Goal: Transaction & Acquisition: Purchase product/service

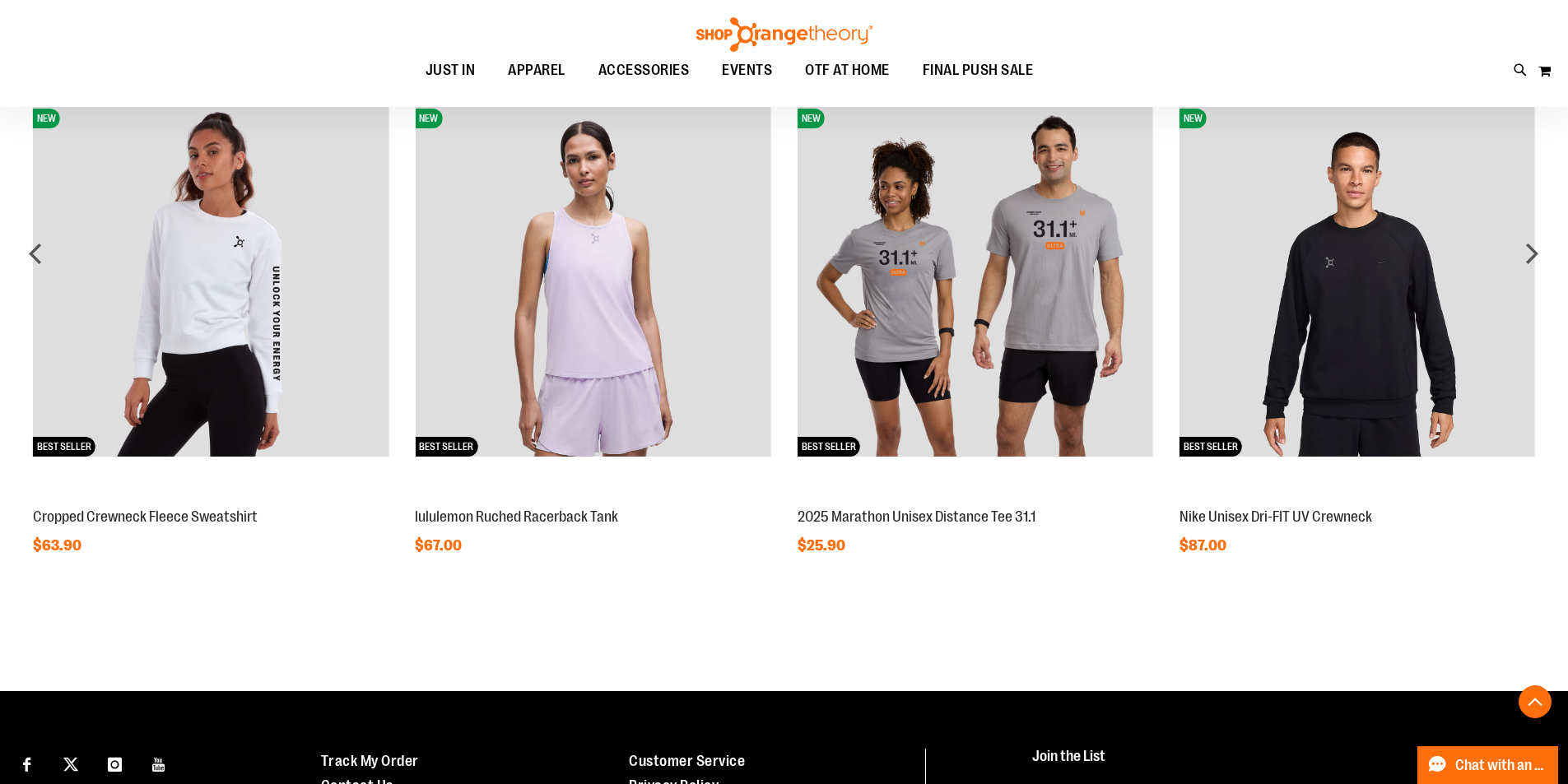
scroll to position [1316, 0]
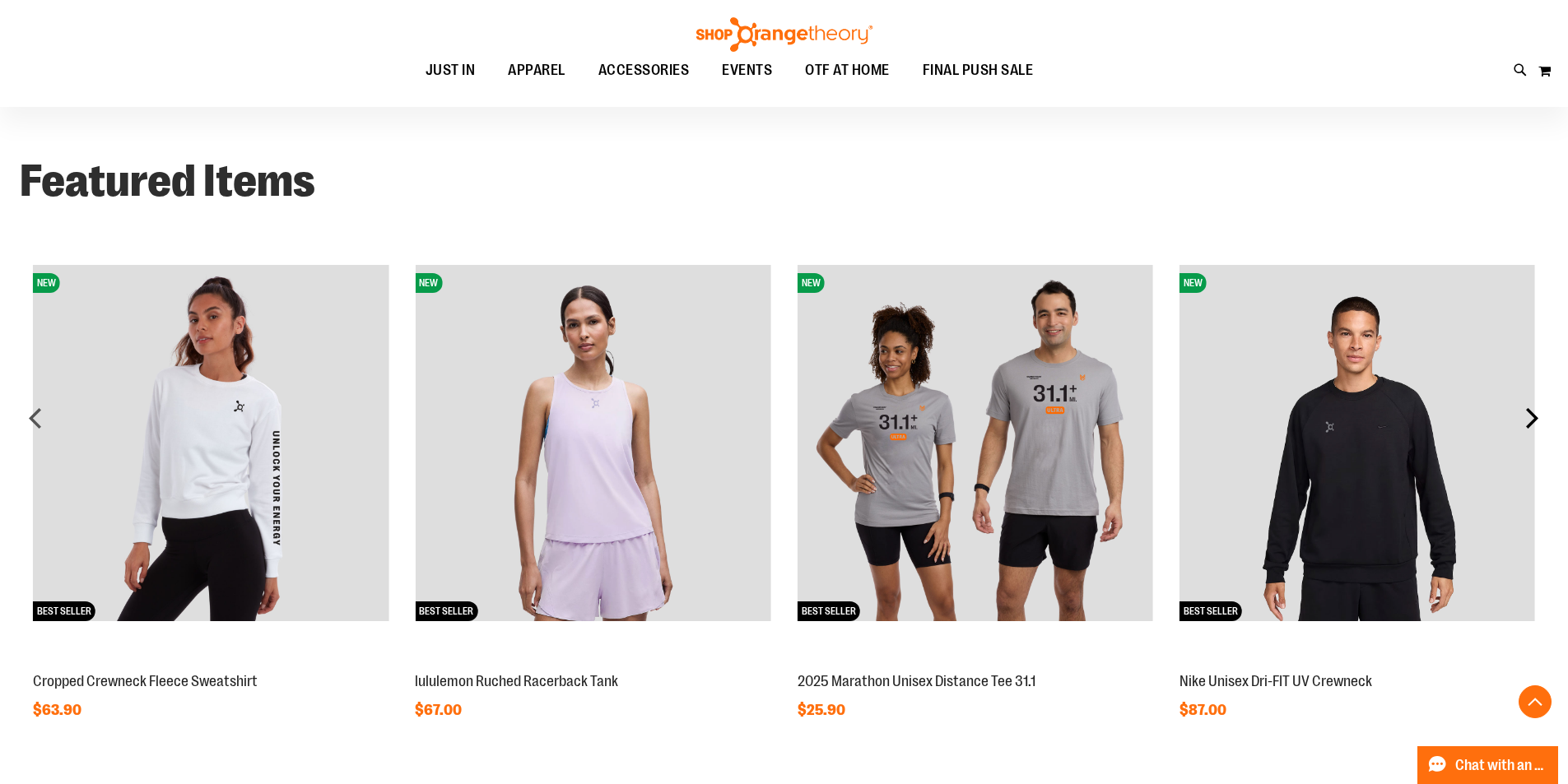
type input "**********"
click at [1537, 425] on div "next" at bounding box center [1532, 417] width 33 height 33
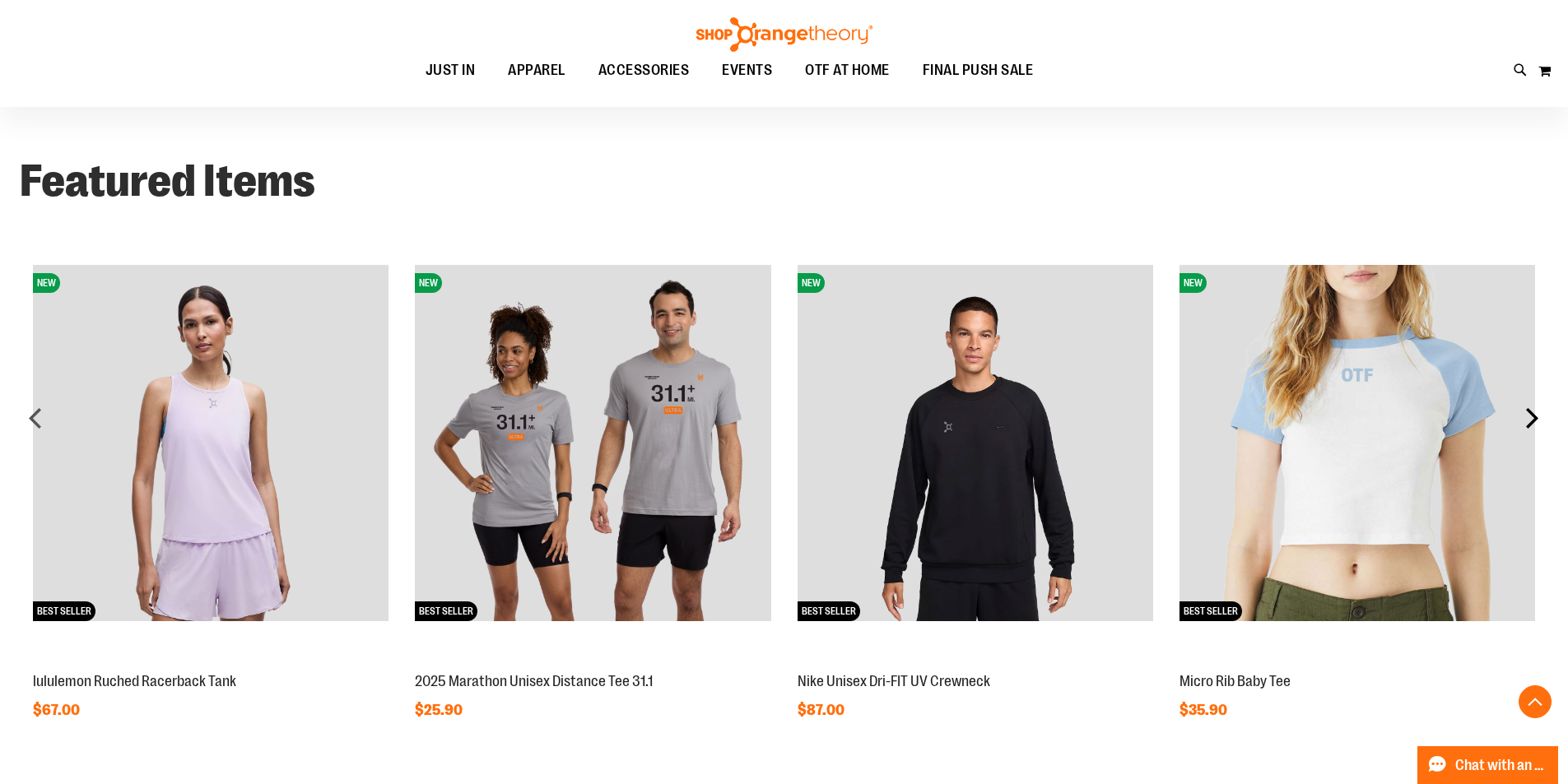
click at [1535, 425] on div "next" at bounding box center [1532, 417] width 33 height 33
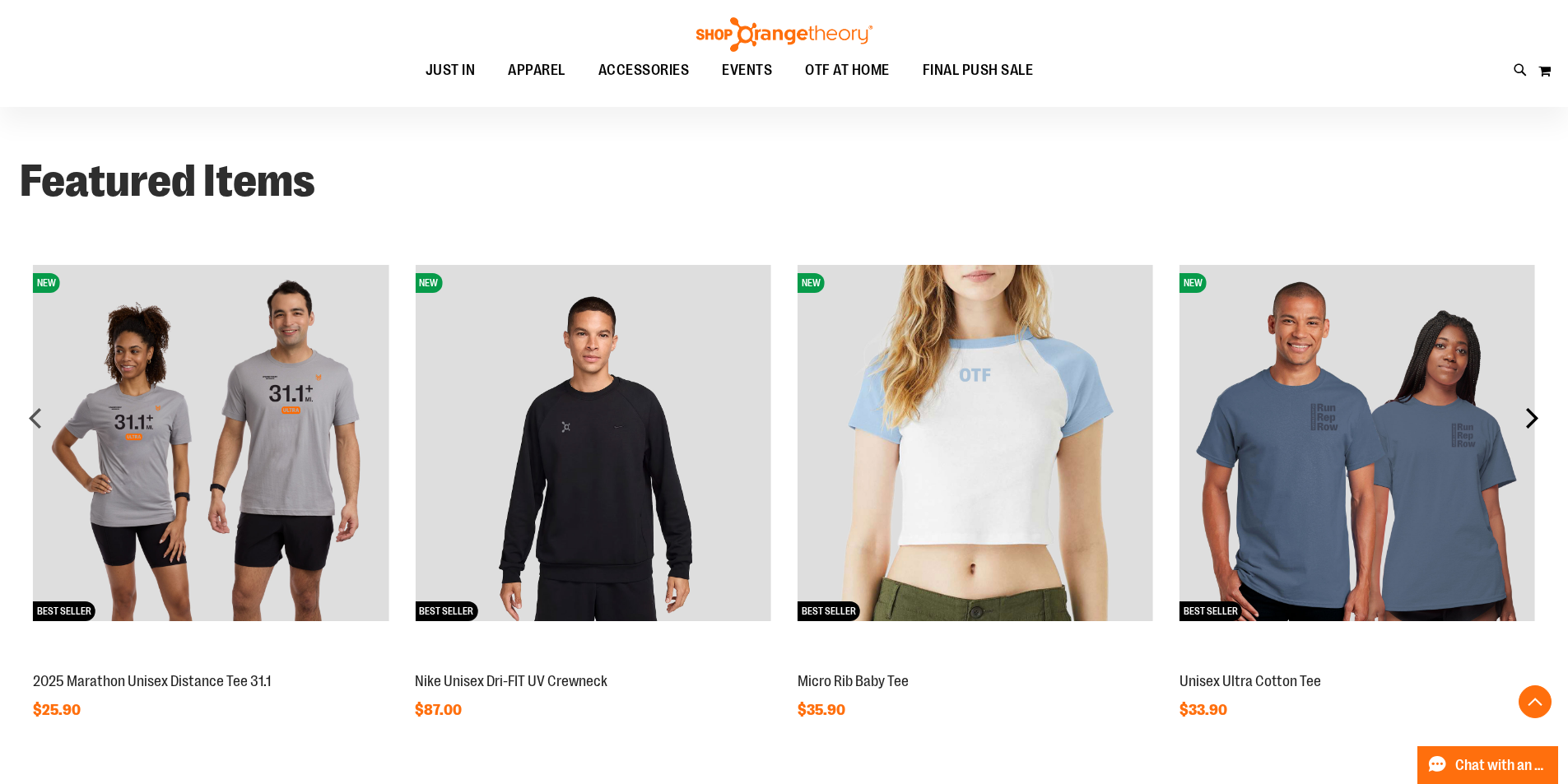
click at [1535, 425] on div "next" at bounding box center [1532, 417] width 33 height 33
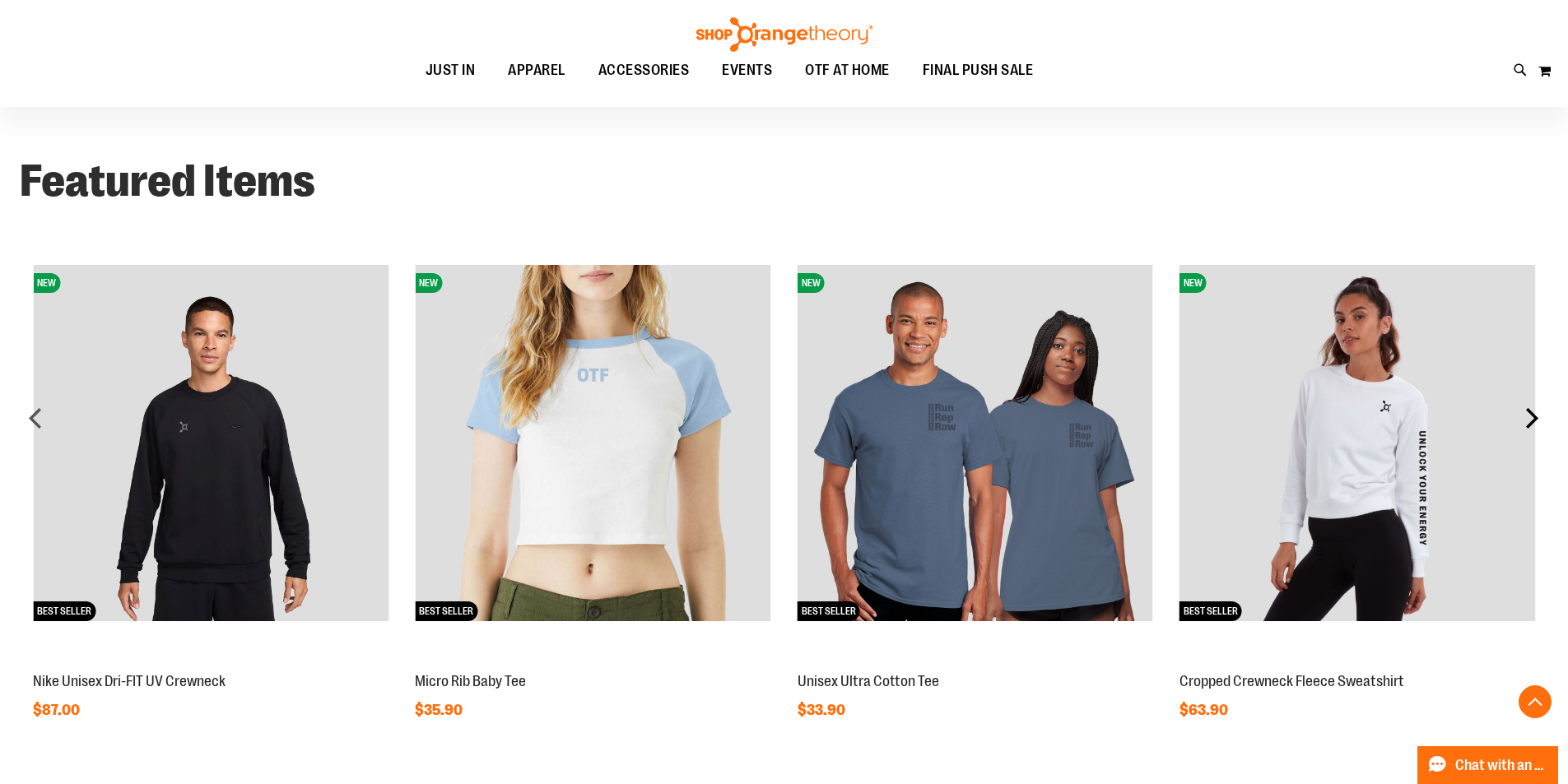
click at [1535, 425] on div "next" at bounding box center [1532, 417] width 33 height 33
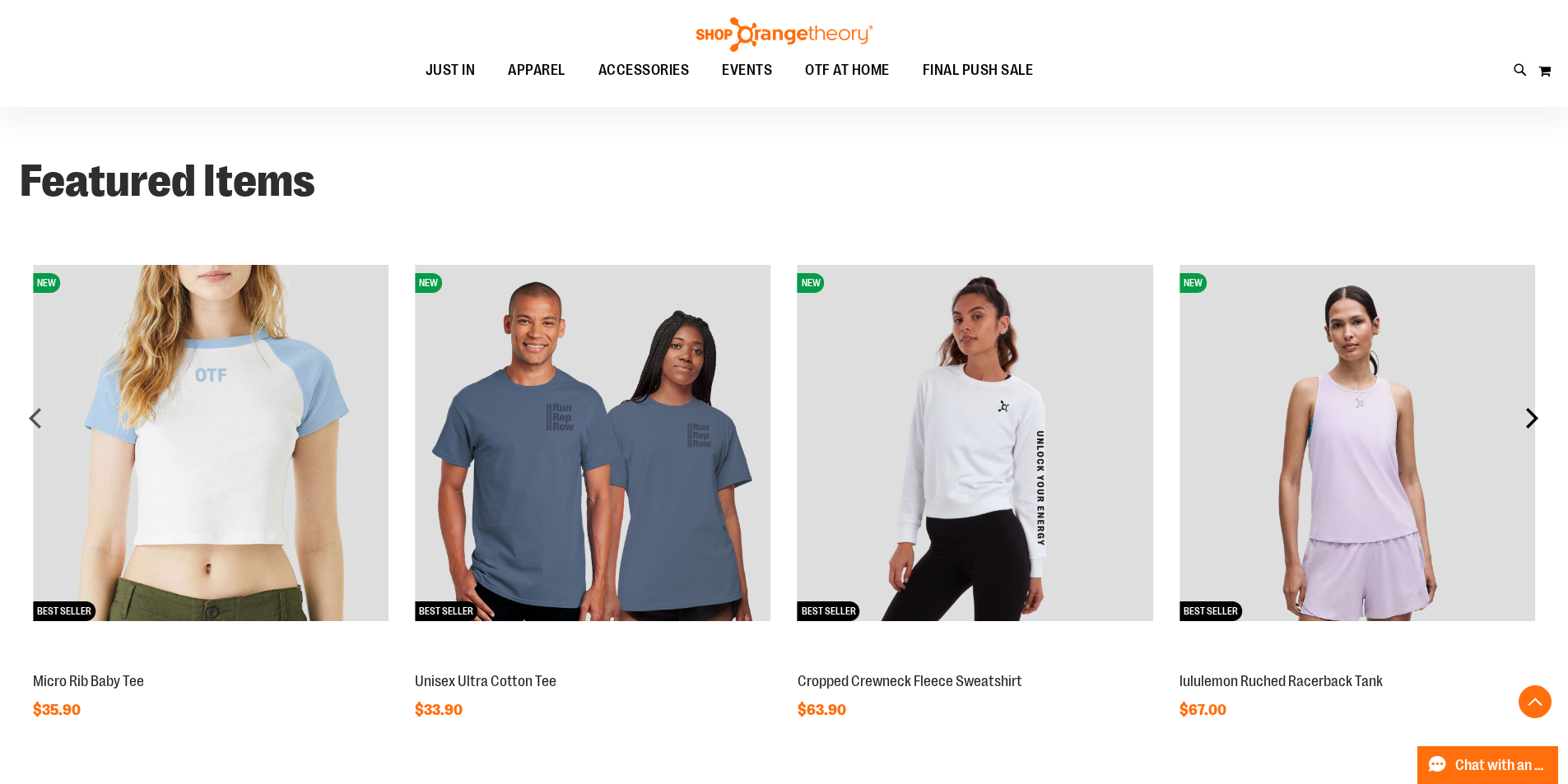
click at [1535, 425] on div "next" at bounding box center [1532, 417] width 33 height 33
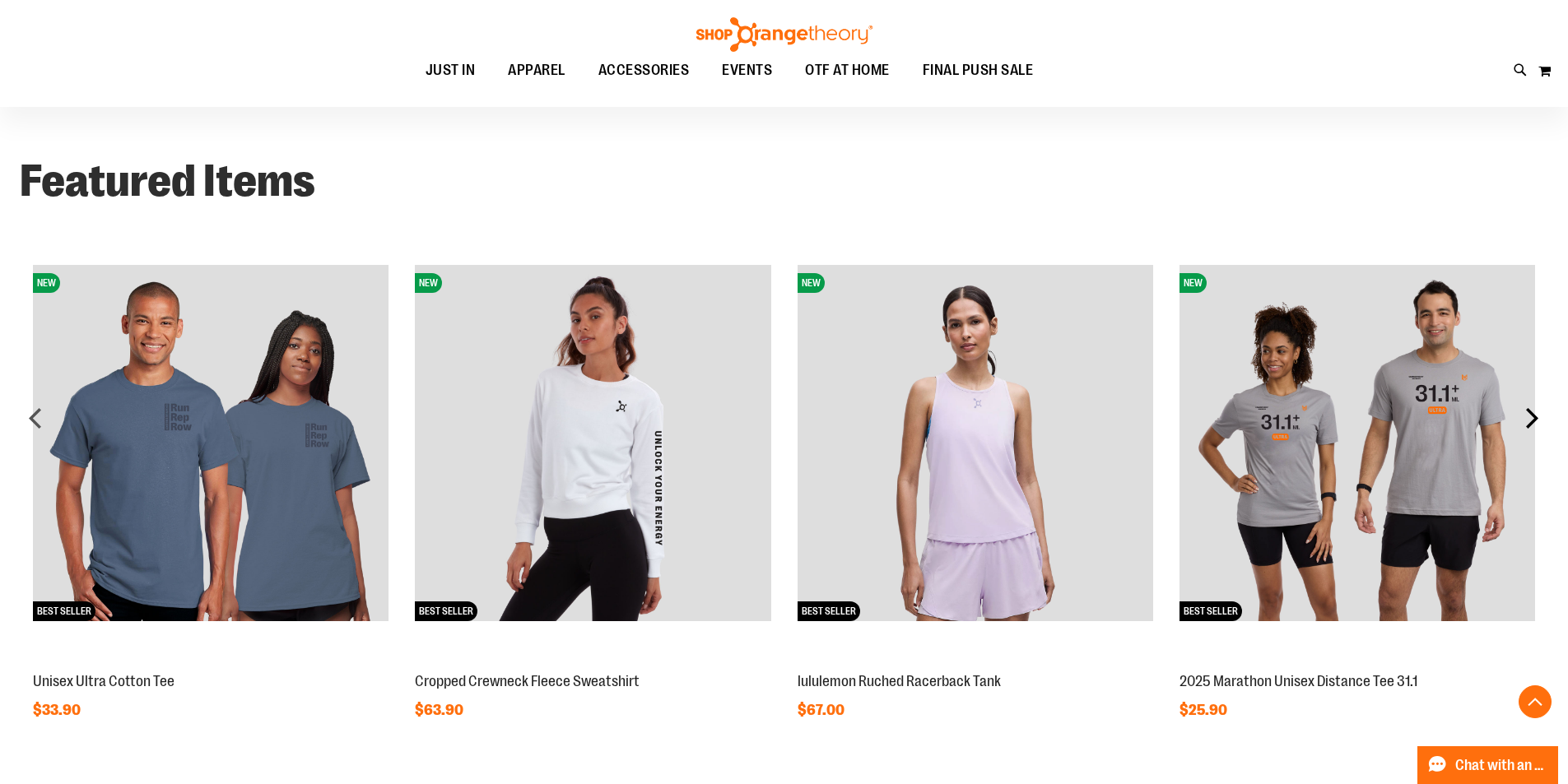
click at [1535, 425] on div "next" at bounding box center [1532, 417] width 33 height 33
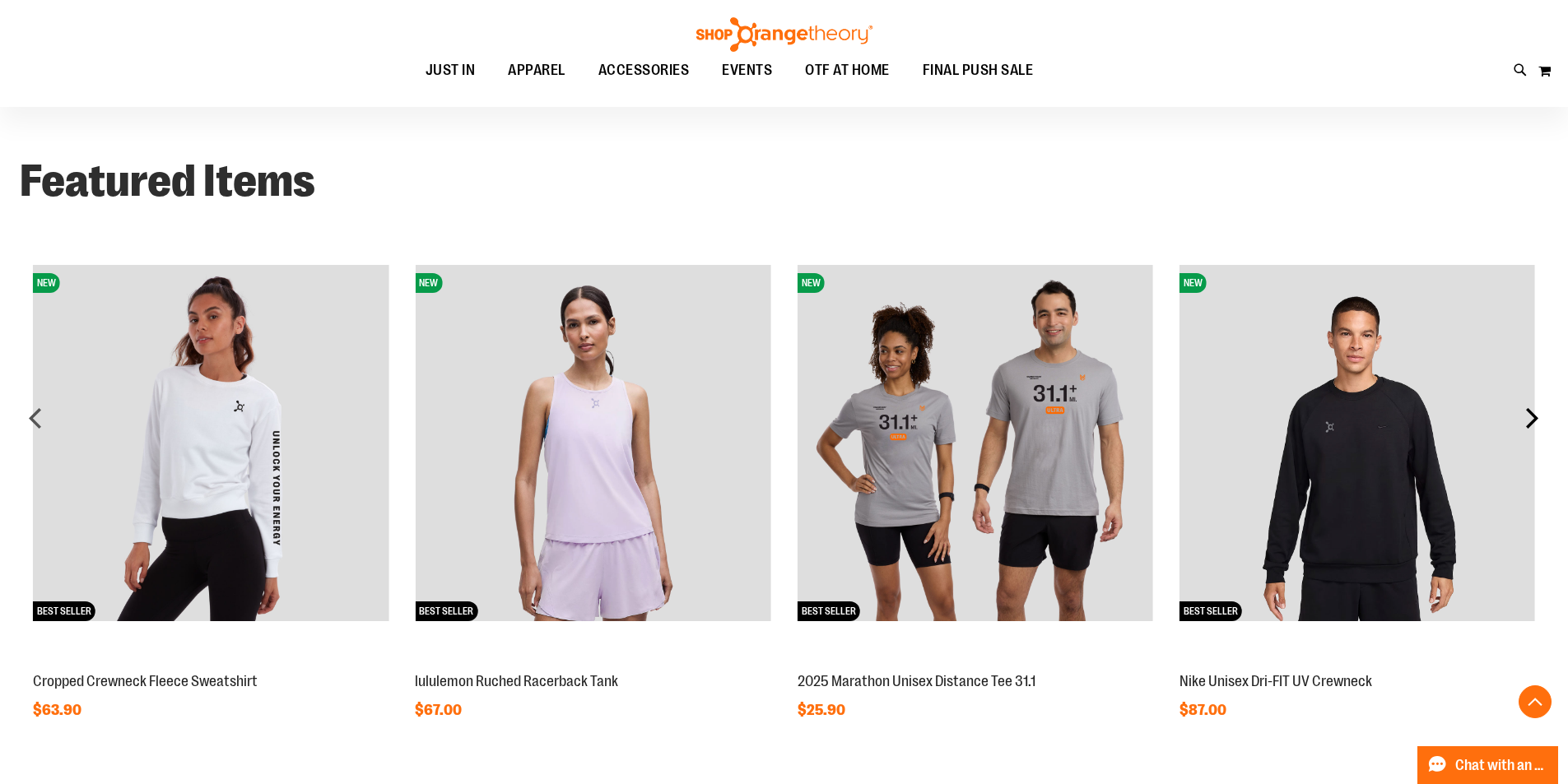
click at [1535, 425] on div "next" at bounding box center [1532, 417] width 33 height 33
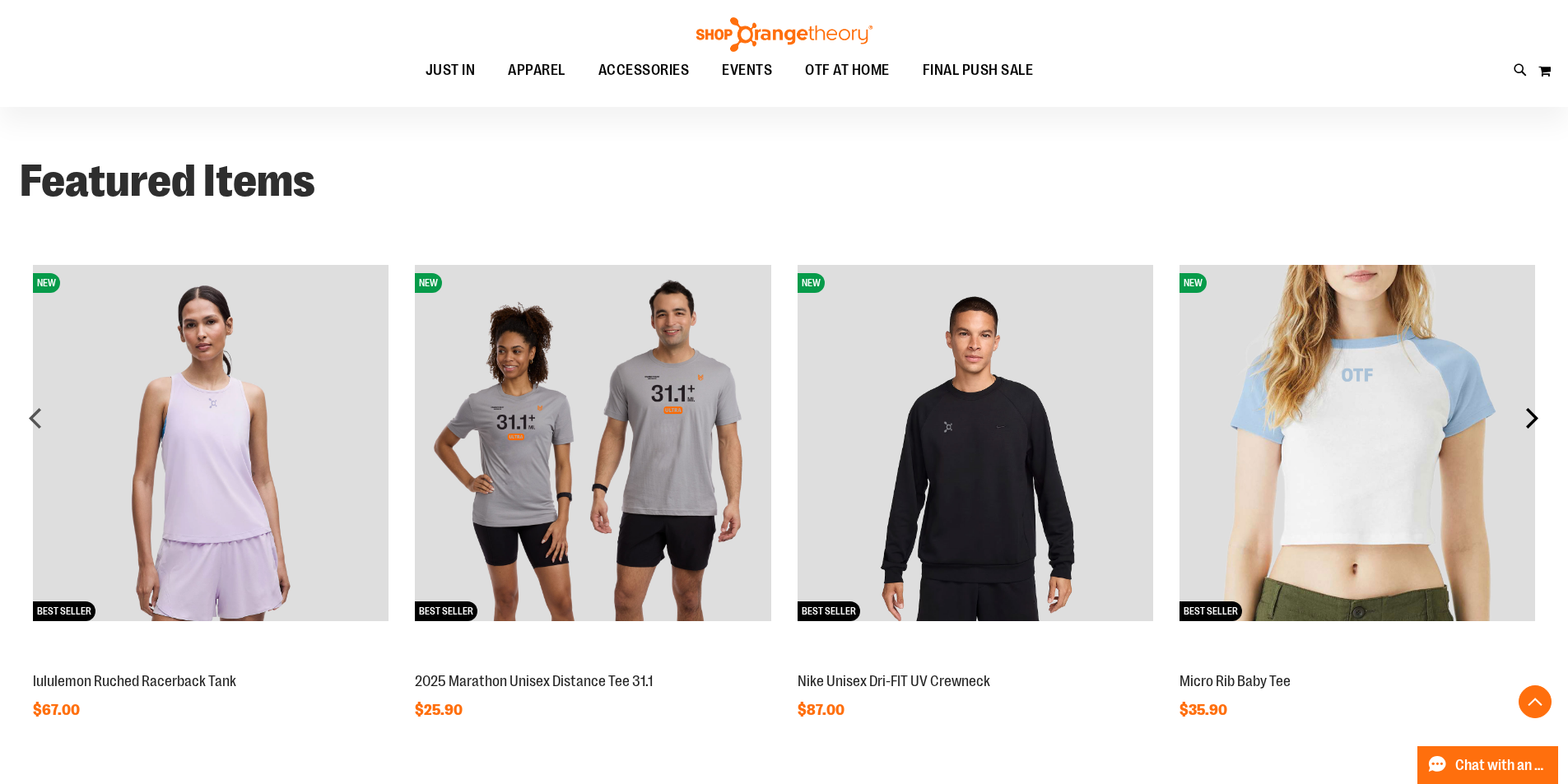
click at [1535, 425] on div "next" at bounding box center [1532, 417] width 33 height 33
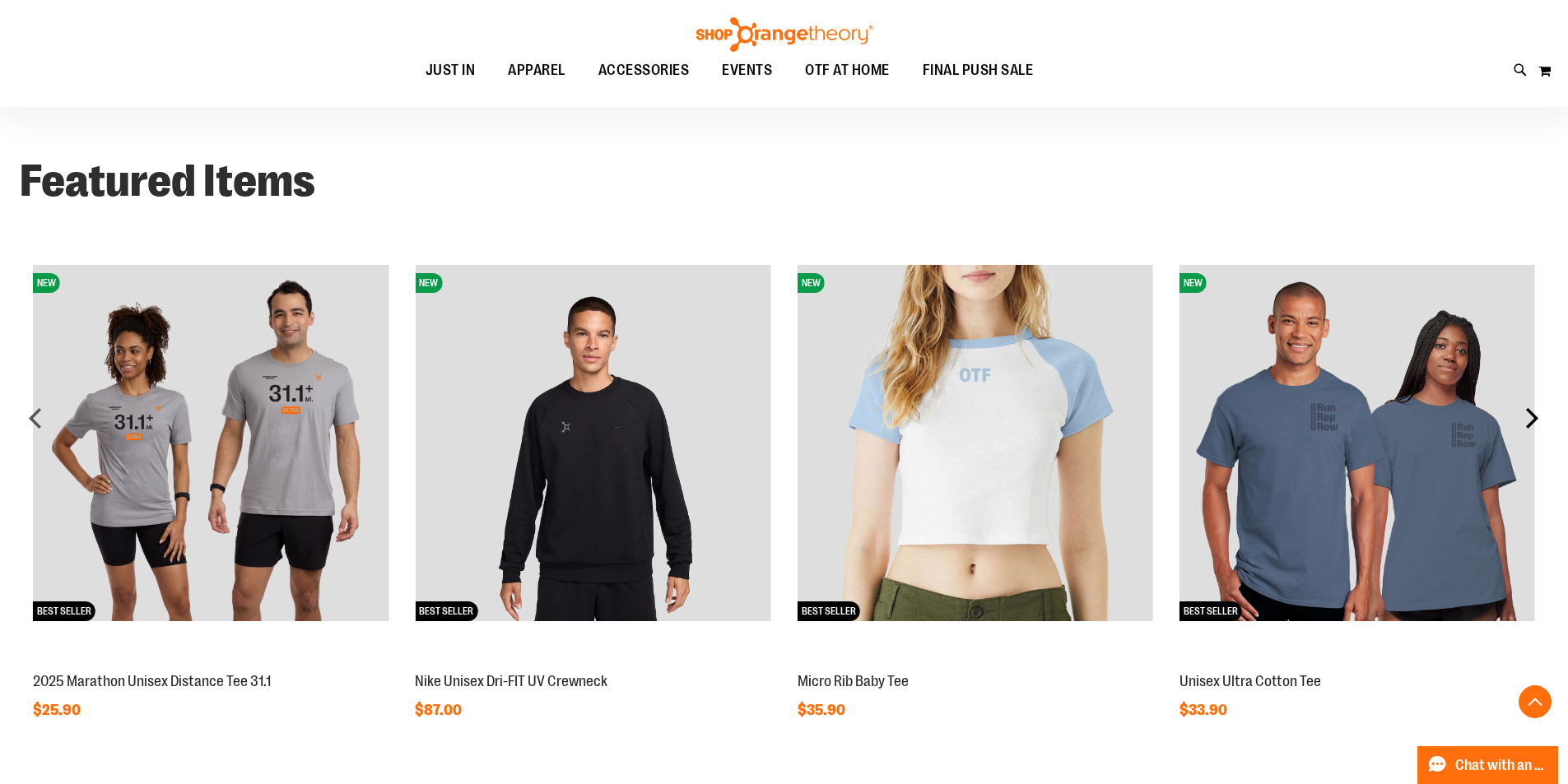
click at [1535, 425] on div "next" at bounding box center [1532, 417] width 33 height 33
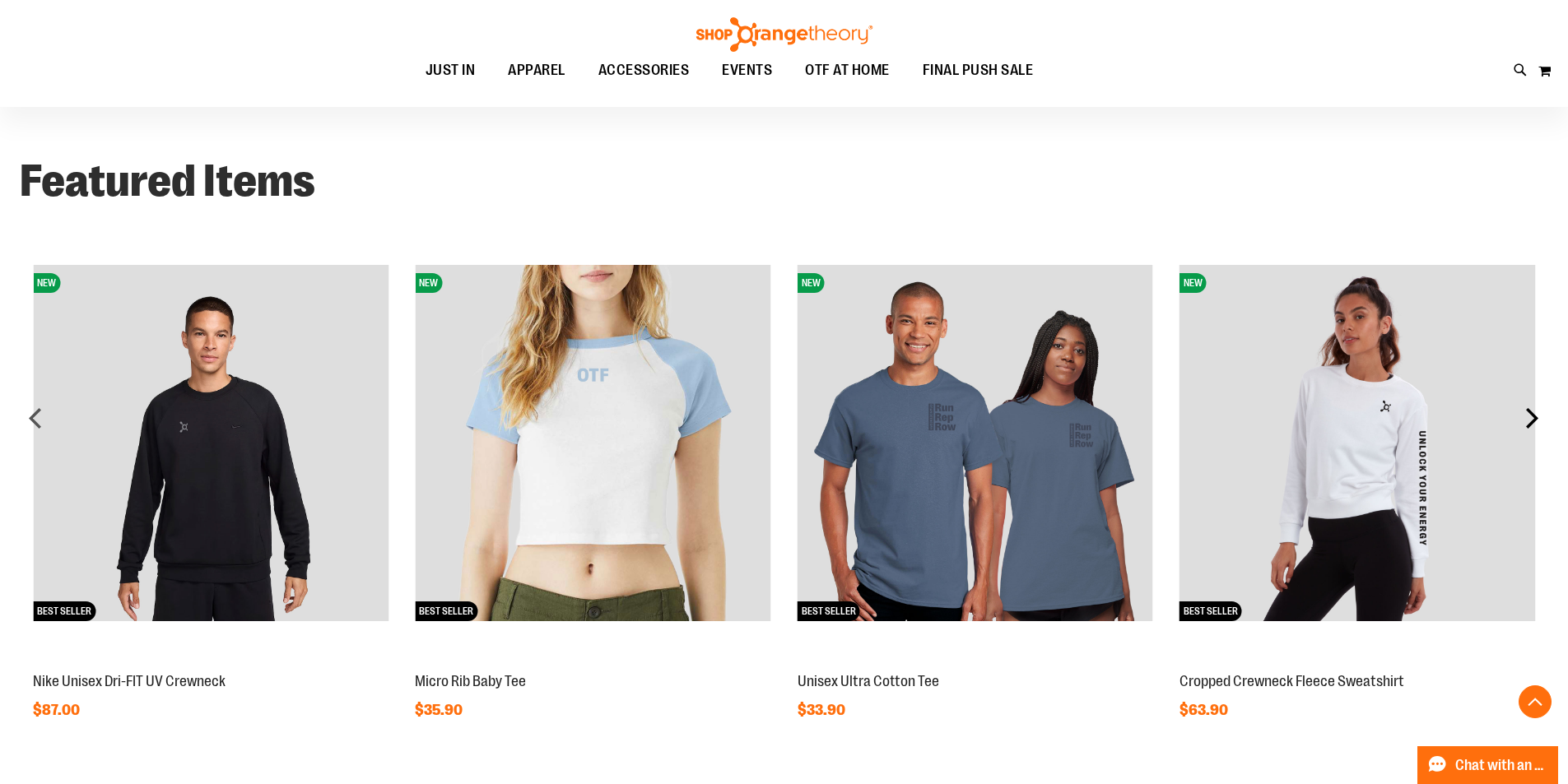
click at [1535, 425] on div "next" at bounding box center [1532, 417] width 33 height 33
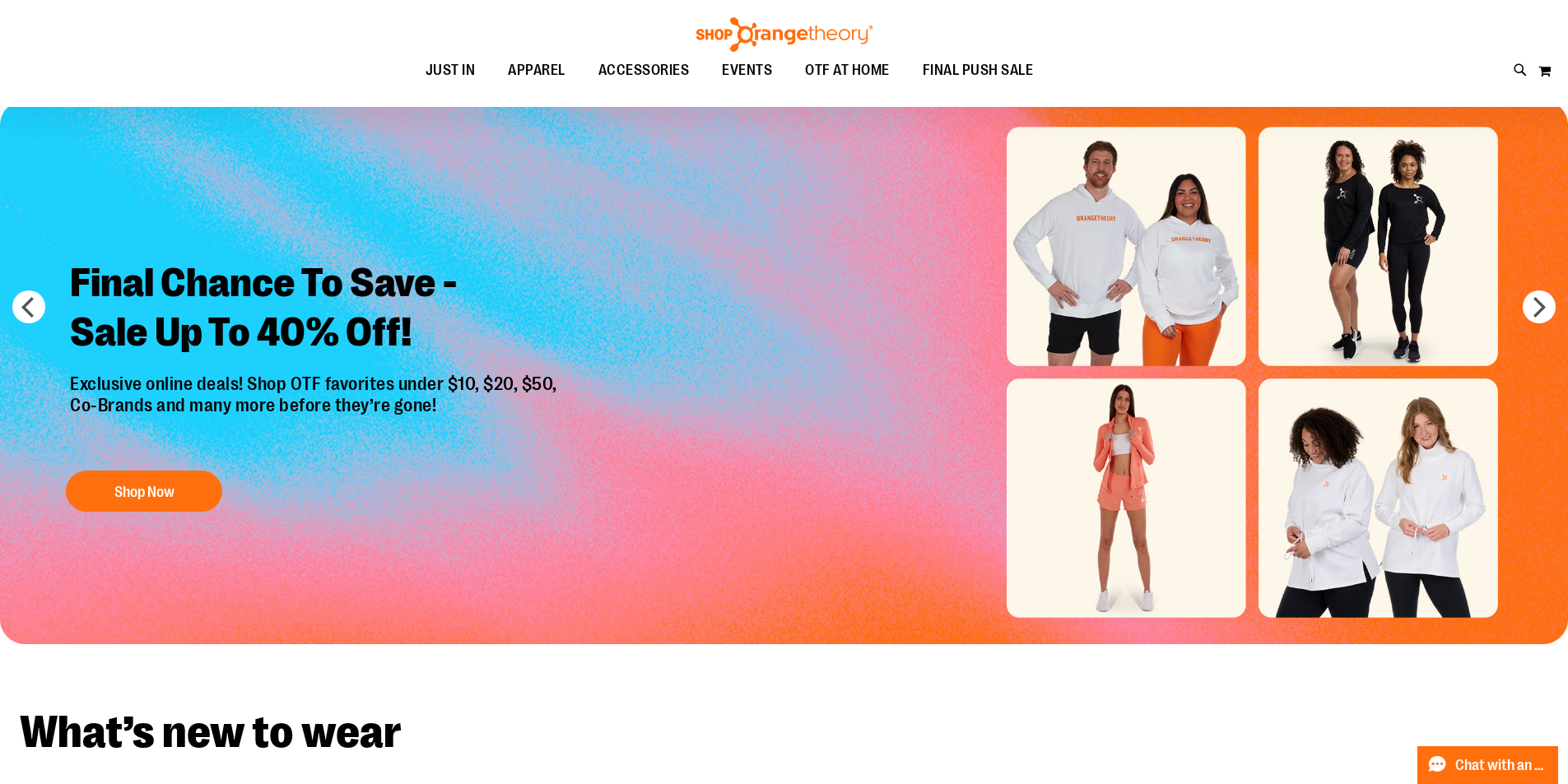
scroll to position [0, 0]
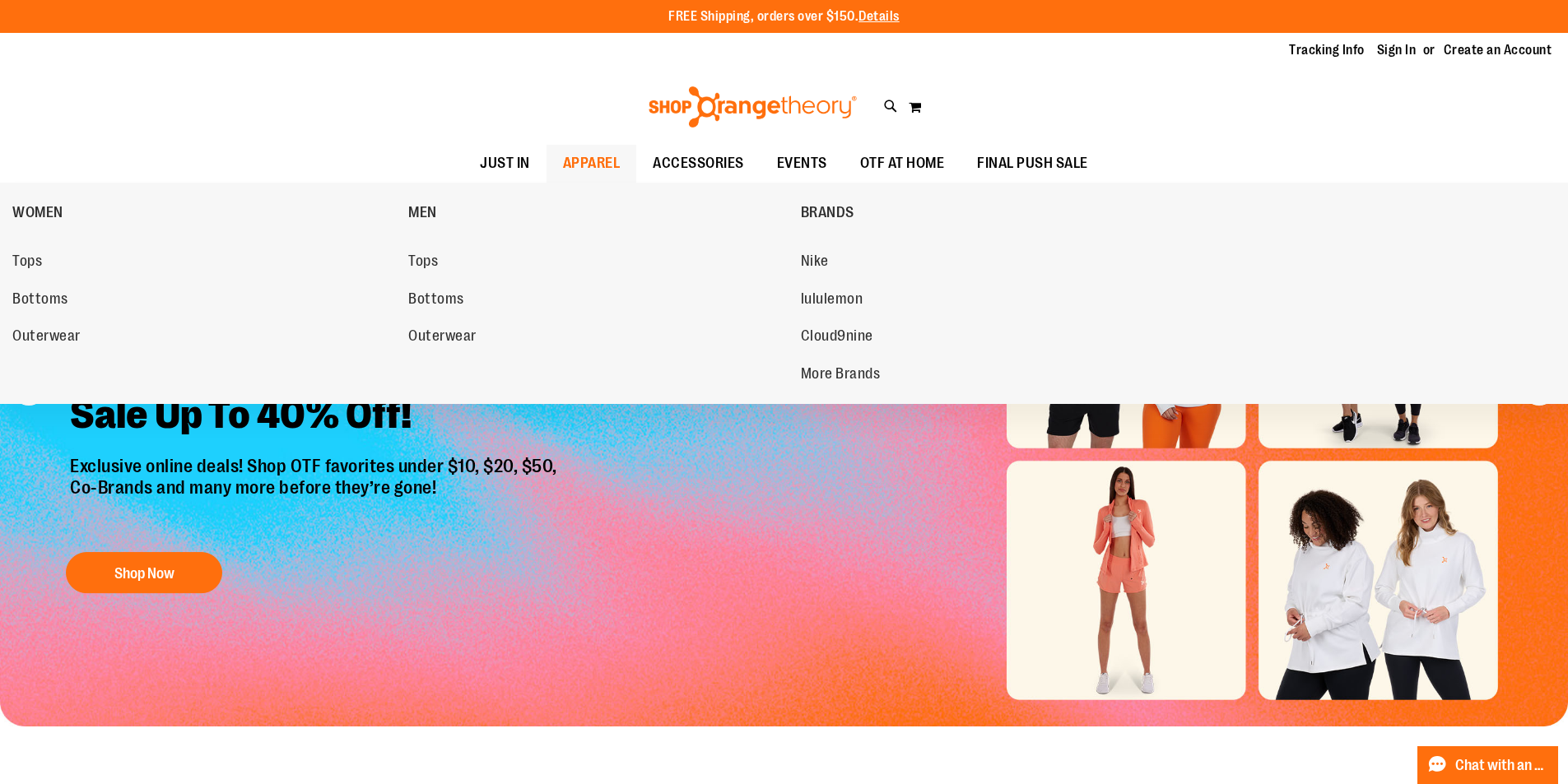
click at [615, 157] on span "APPAREL" at bounding box center [592, 163] width 58 height 37
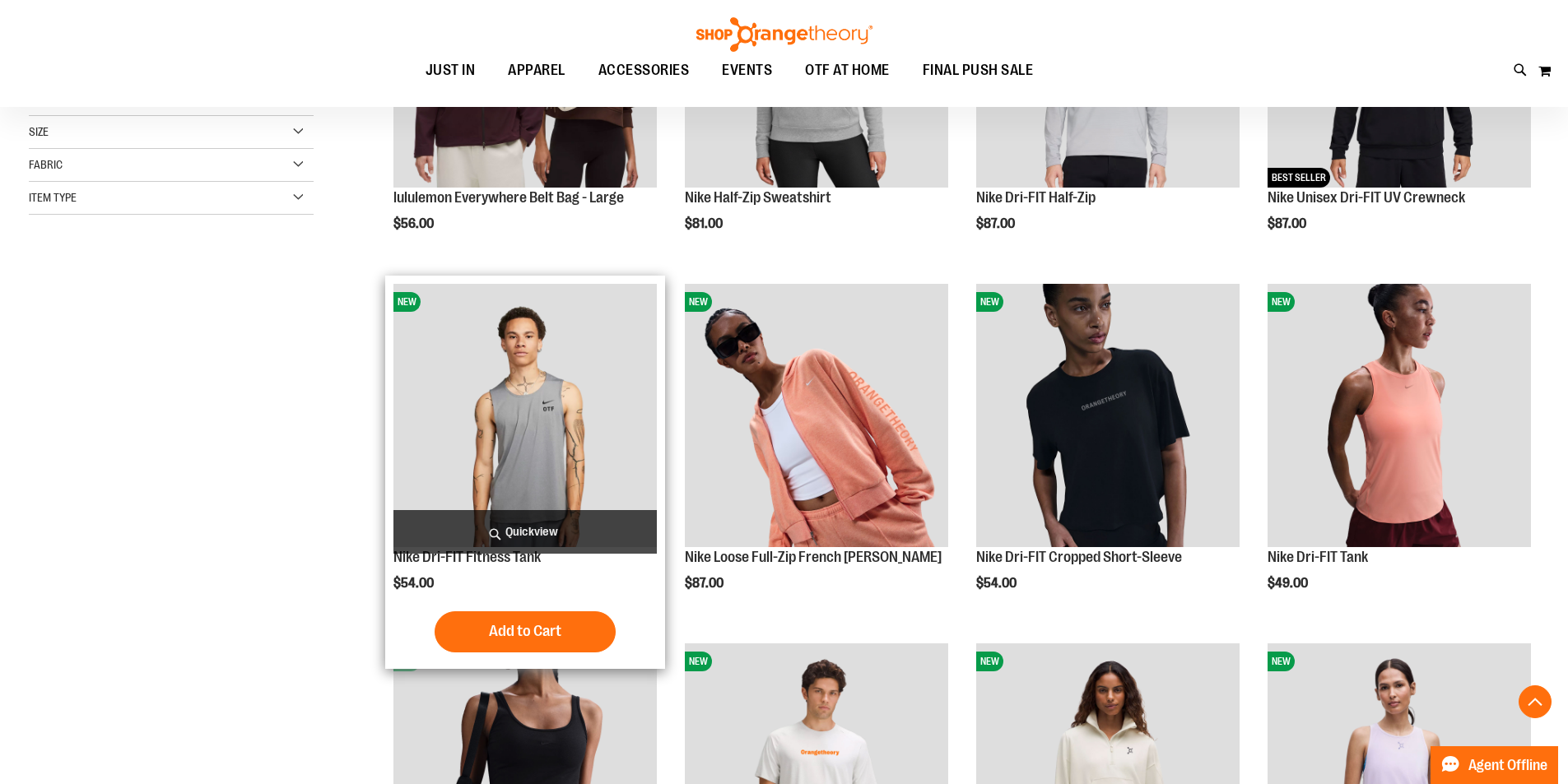
scroll to position [575, 0]
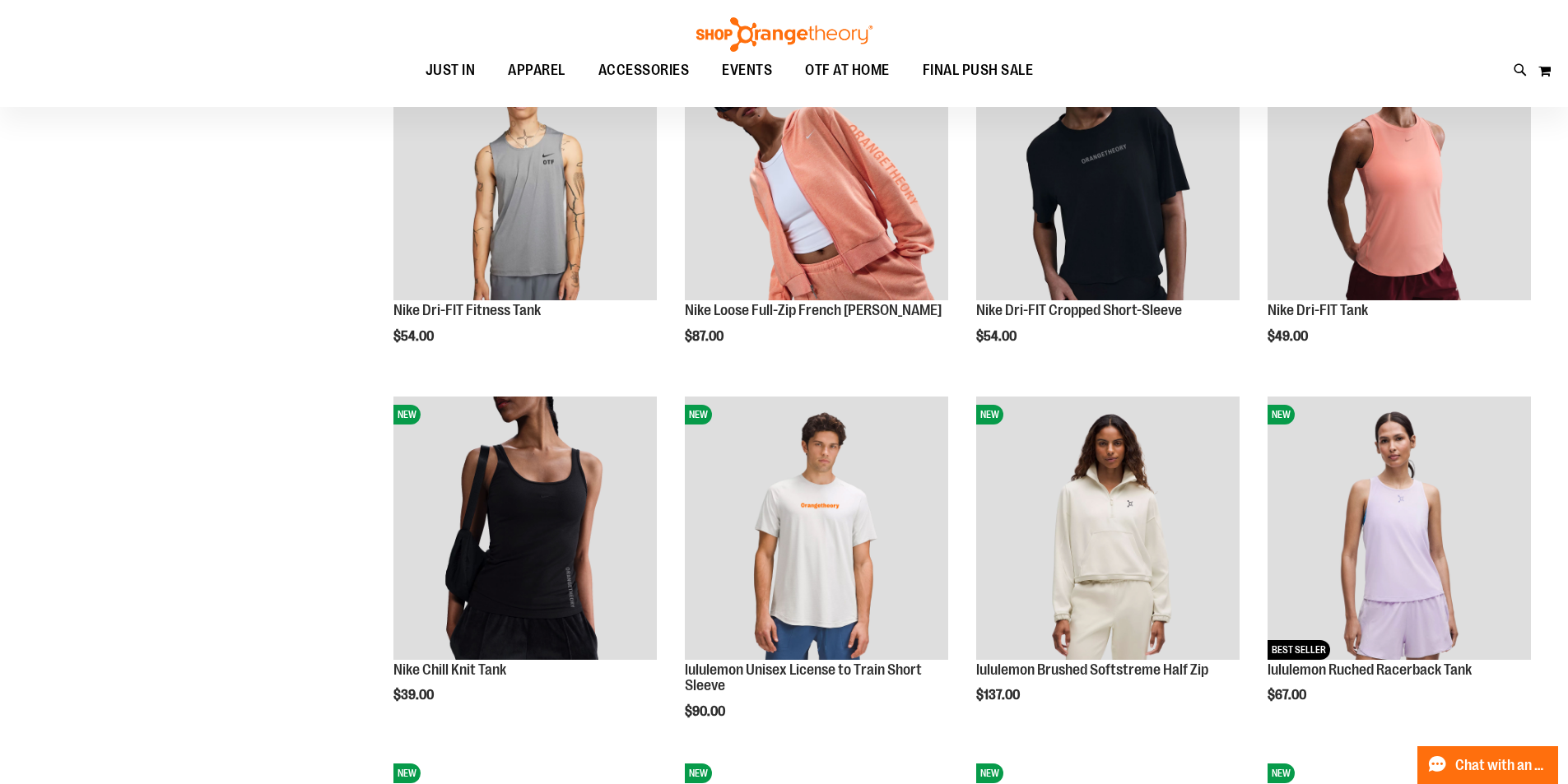
scroll to position [164, 0]
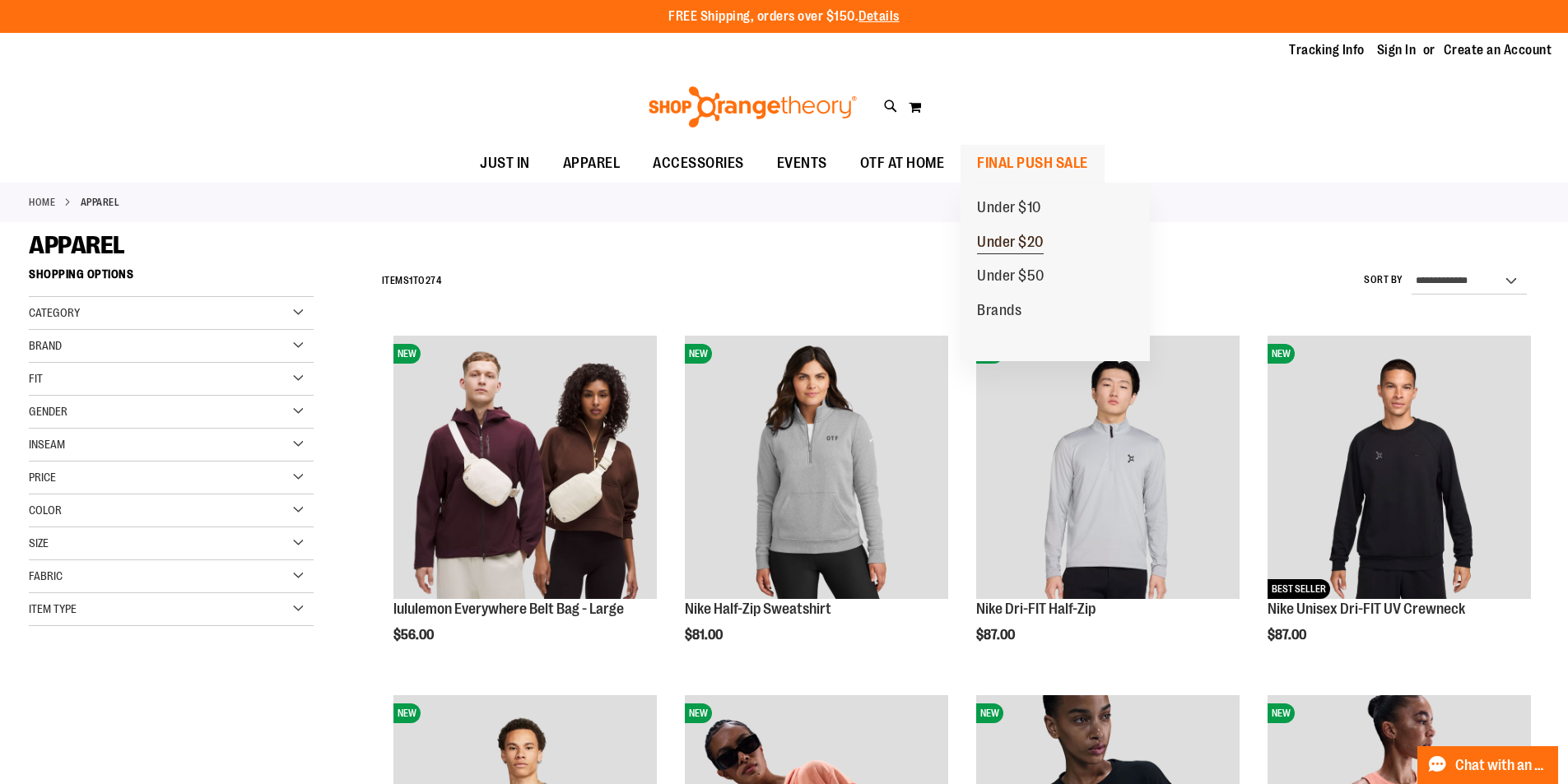
type input "**********"
click at [1036, 246] on span "Under $20" at bounding box center [1010, 244] width 66 height 20
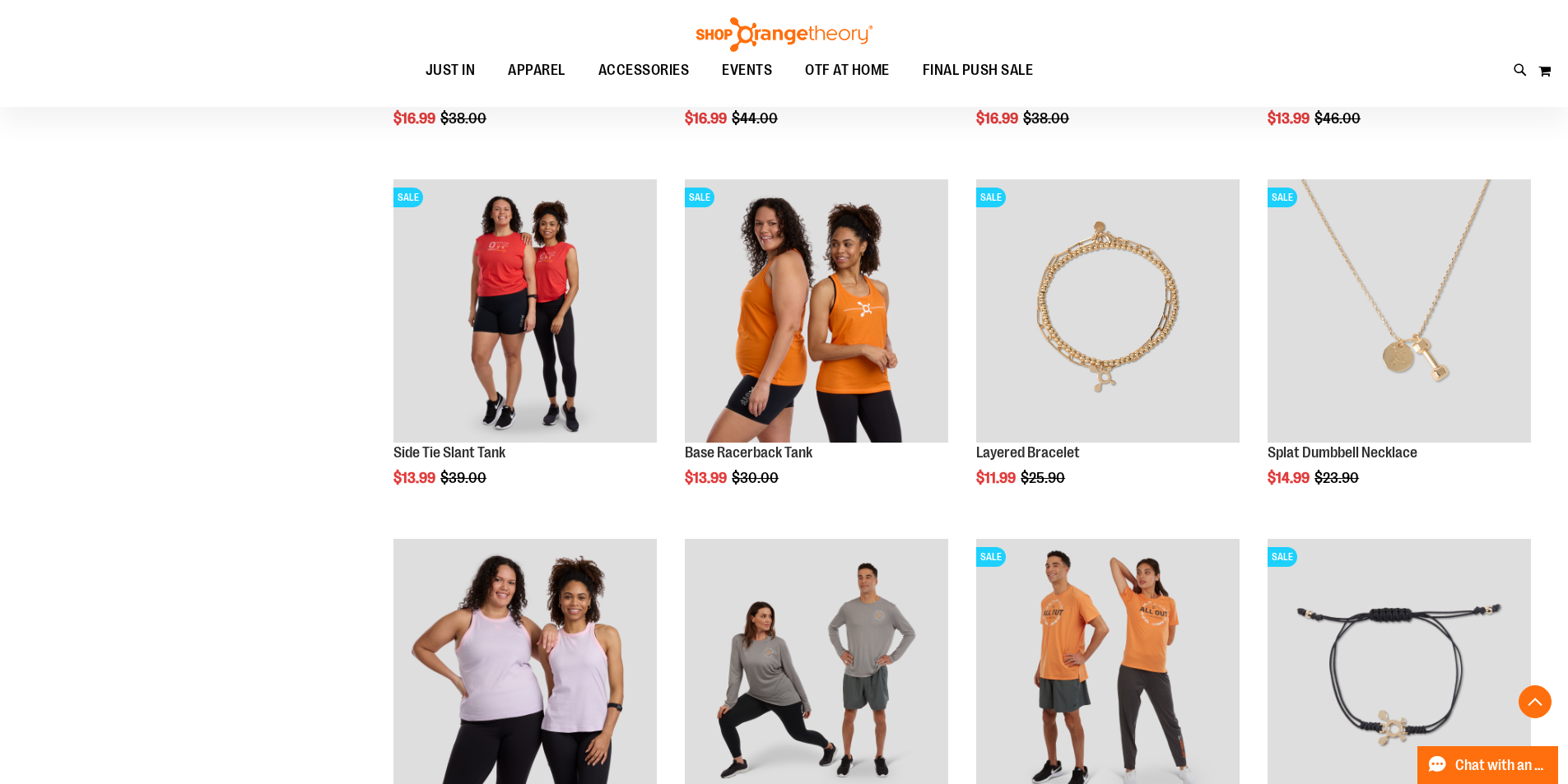
scroll to position [1316, 0]
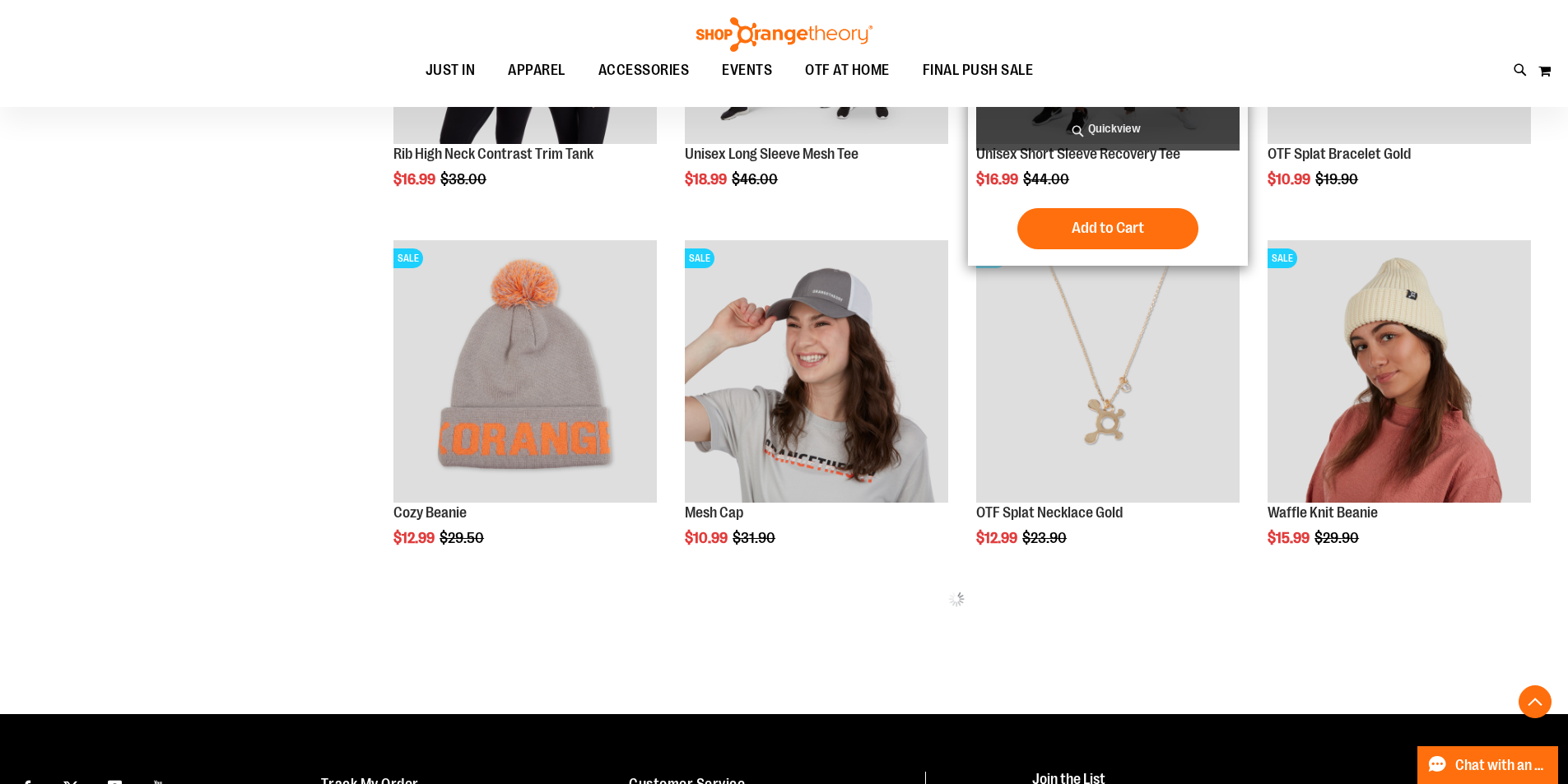
scroll to position [1645, 0]
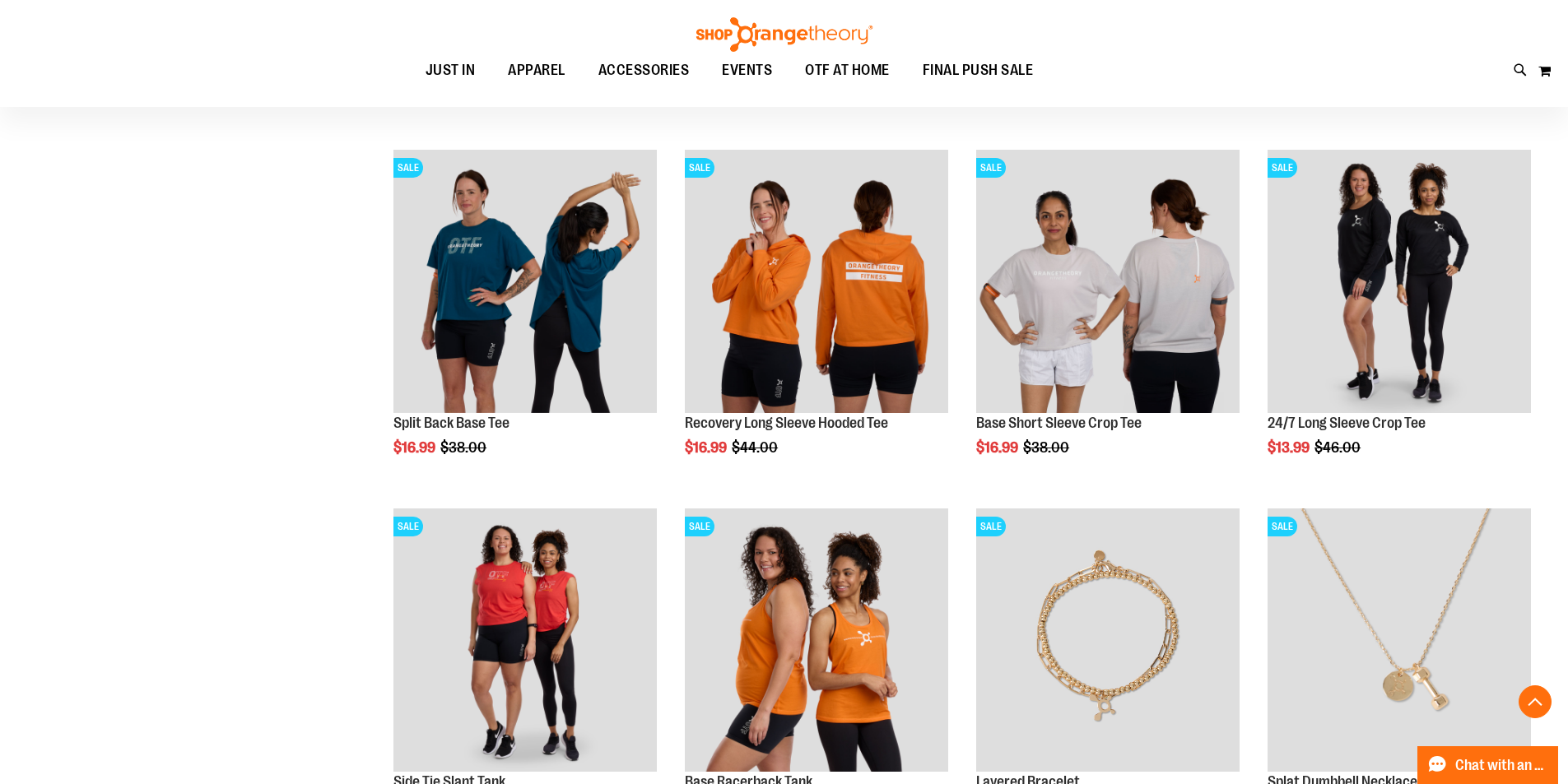
scroll to position [575, 0]
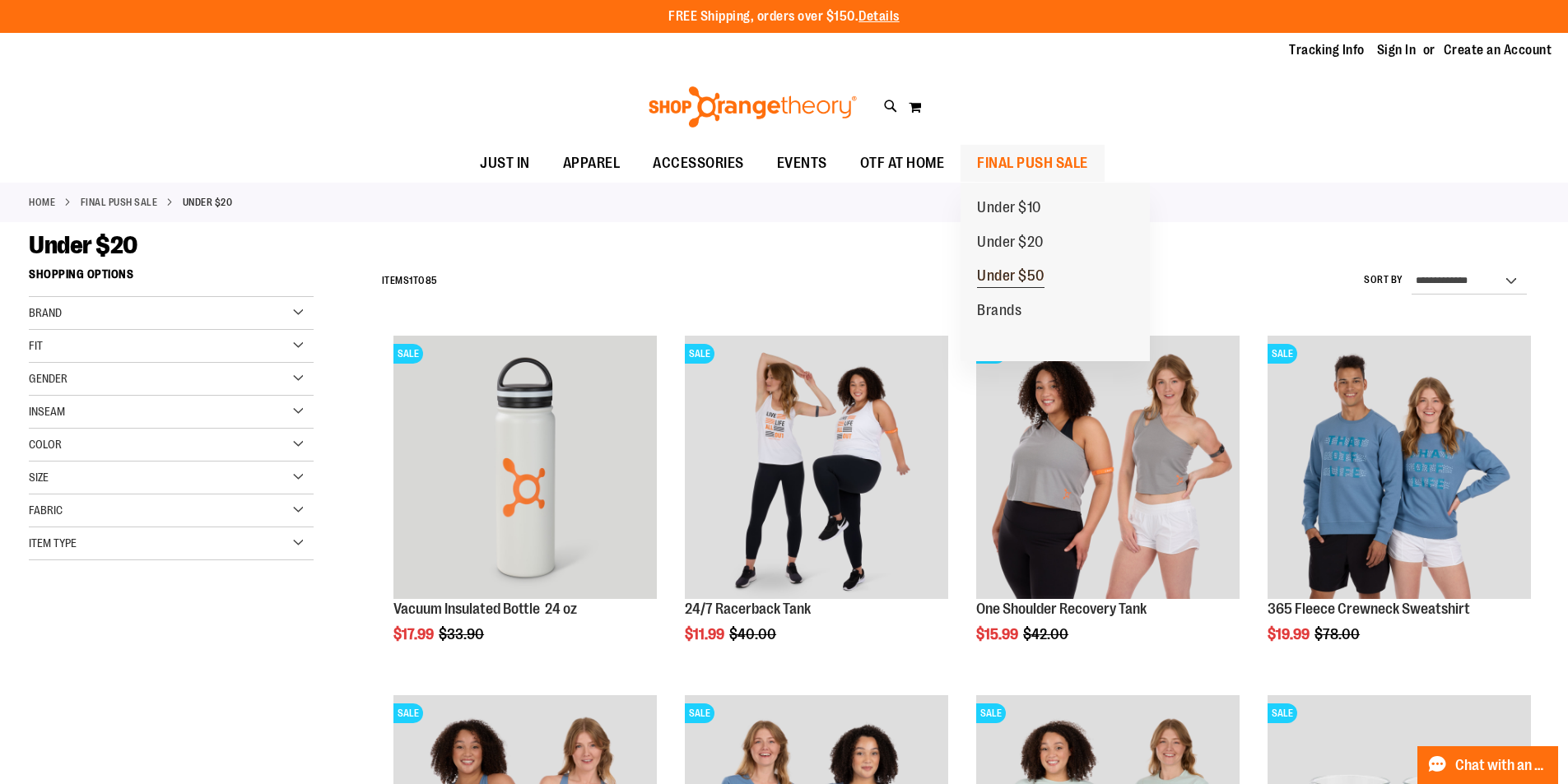
type input "**********"
click at [1007, 275] on span "Under $50" at bounding box center [1010, 277] width 67 height 20
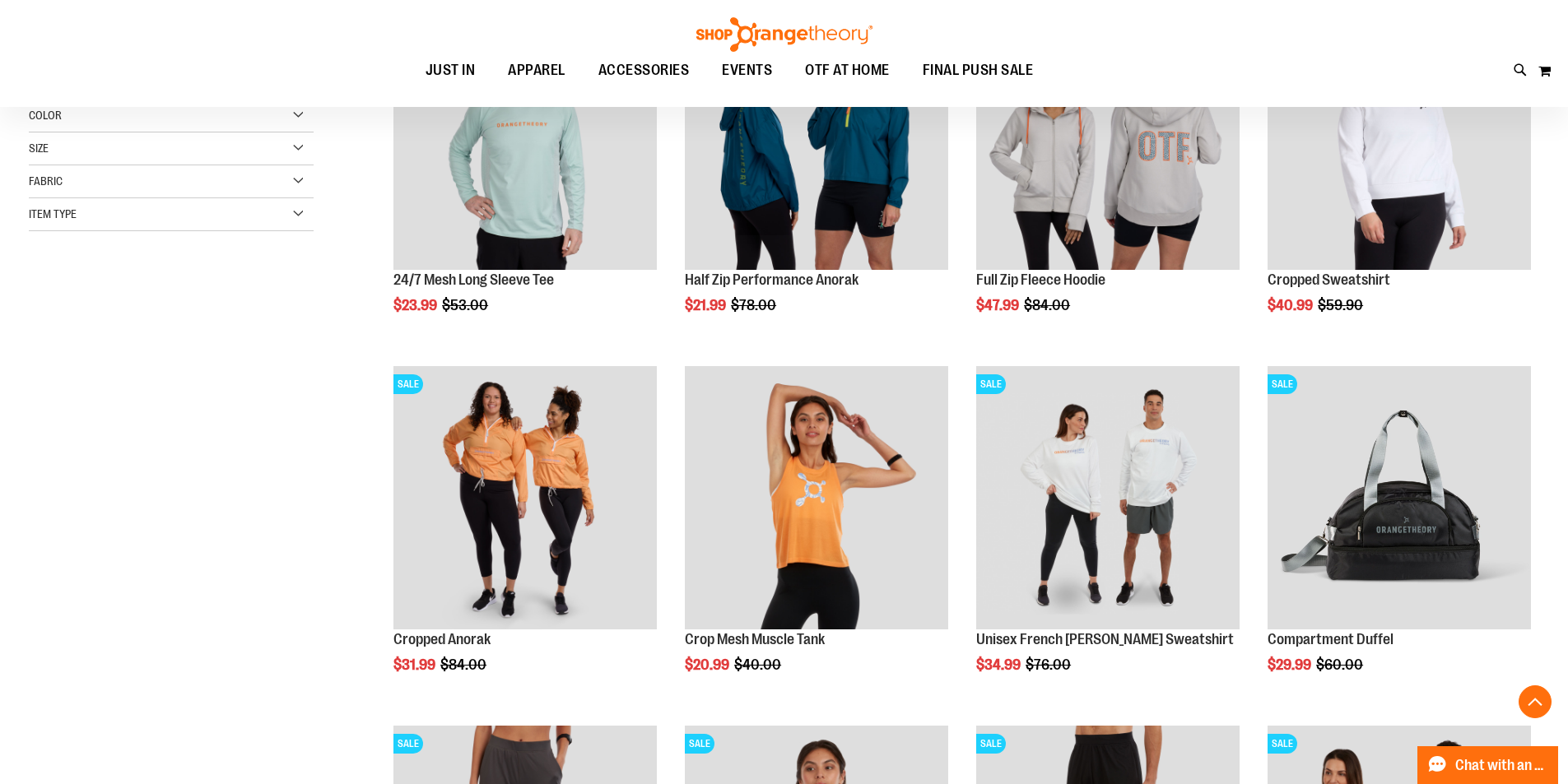
scroll to position [493, 0]
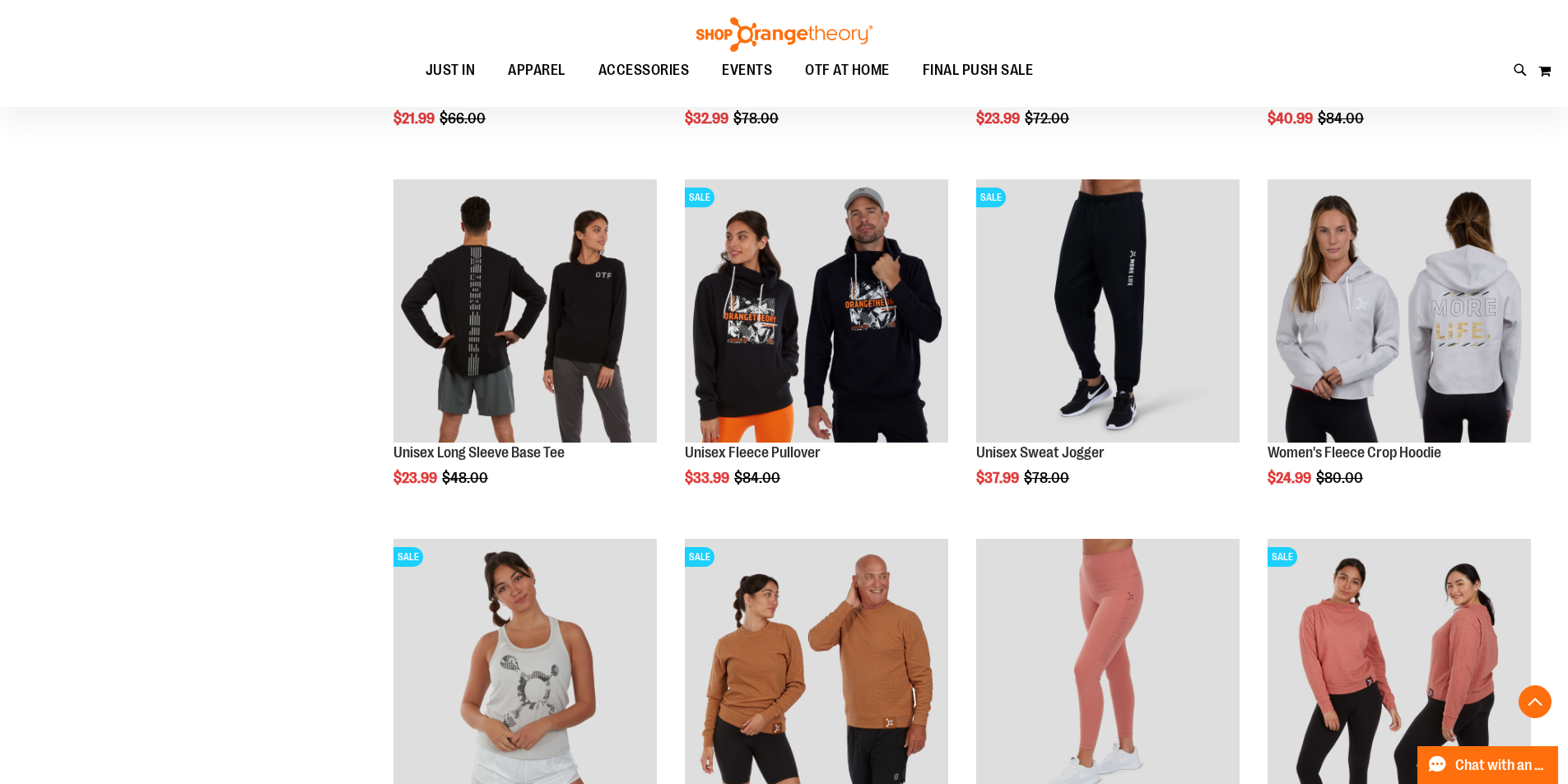
scroll to position [1316, 0]
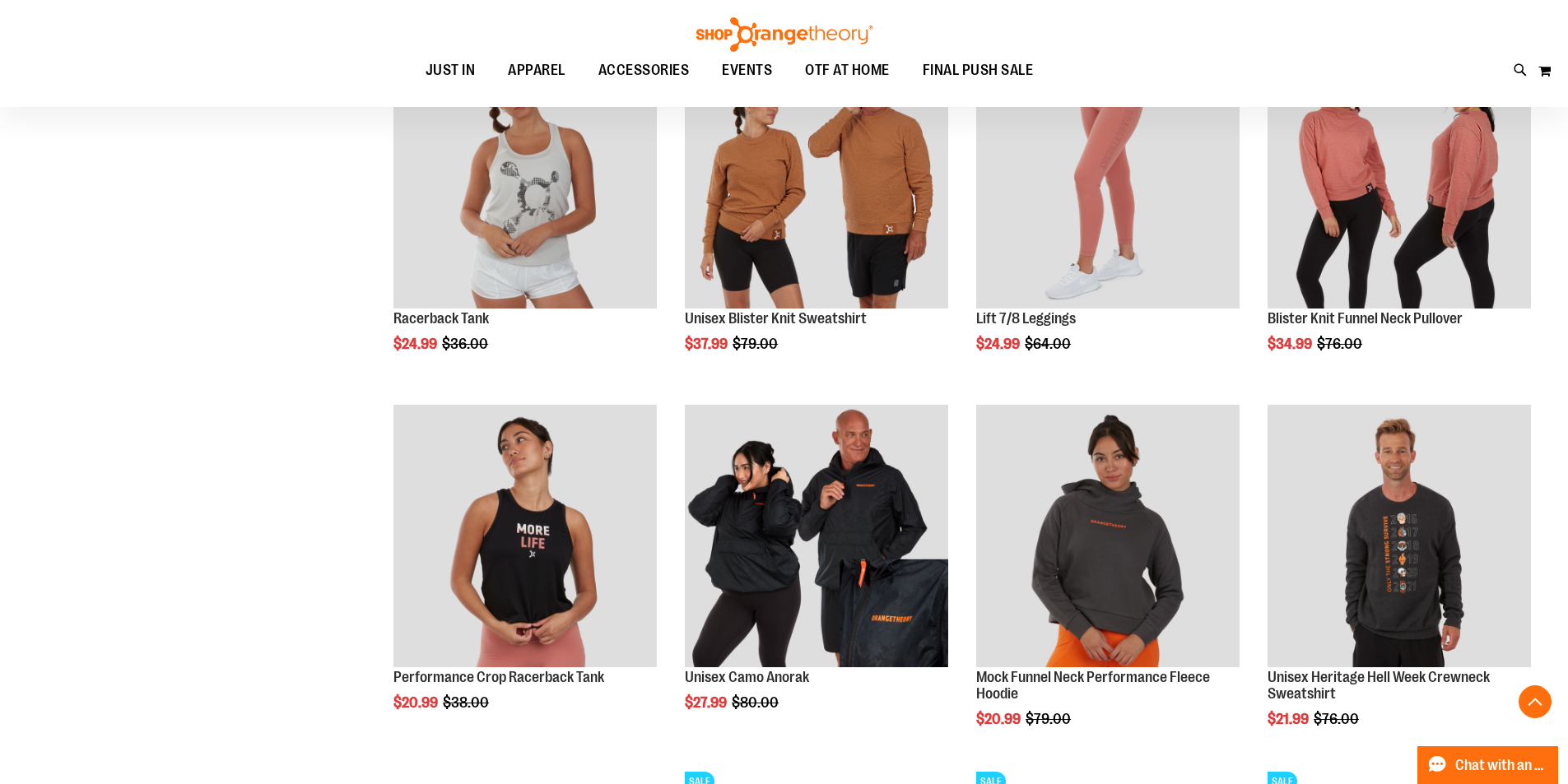
scroll to position [1645, 0]
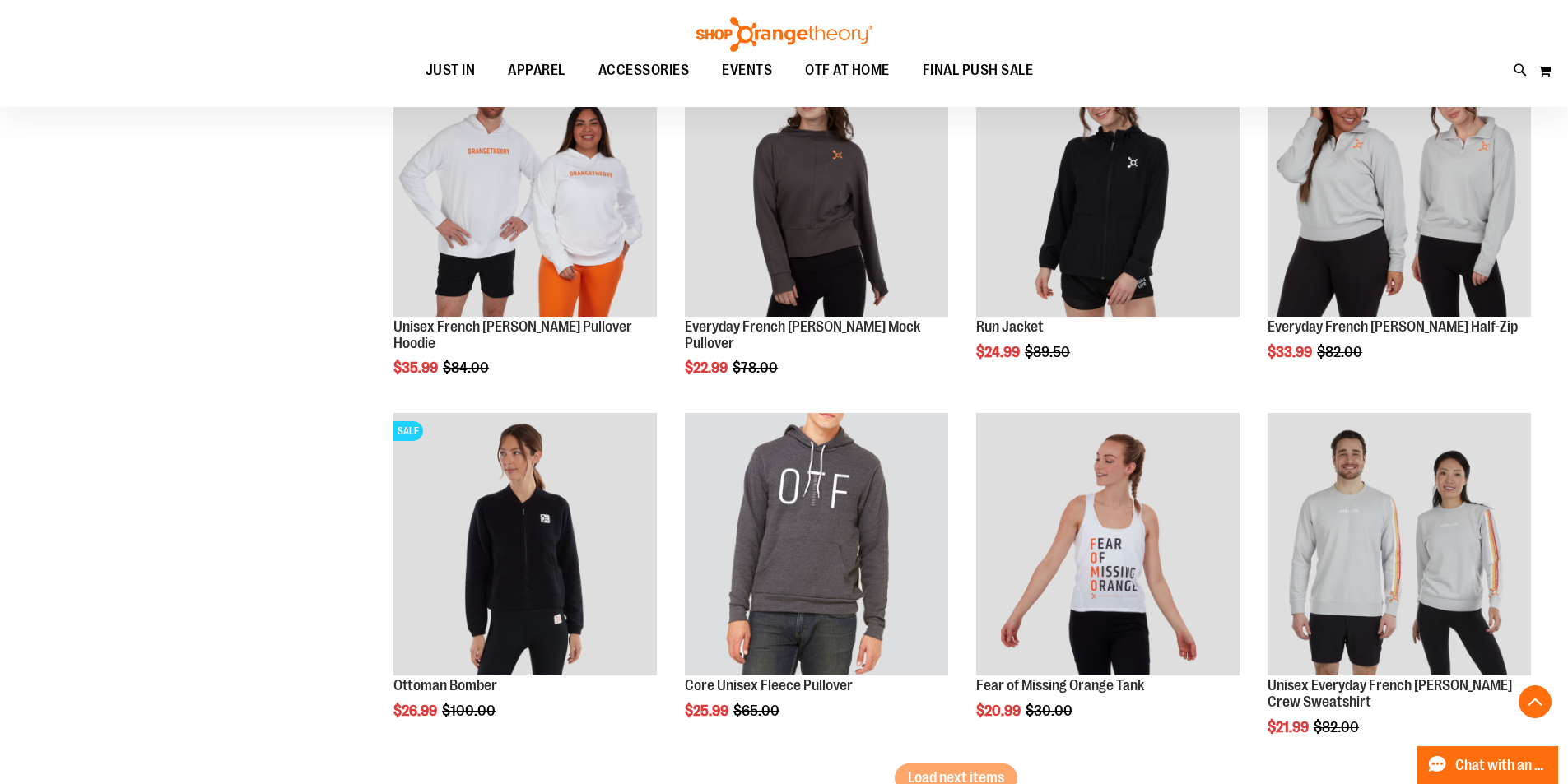
scroll to position [2879, 0]
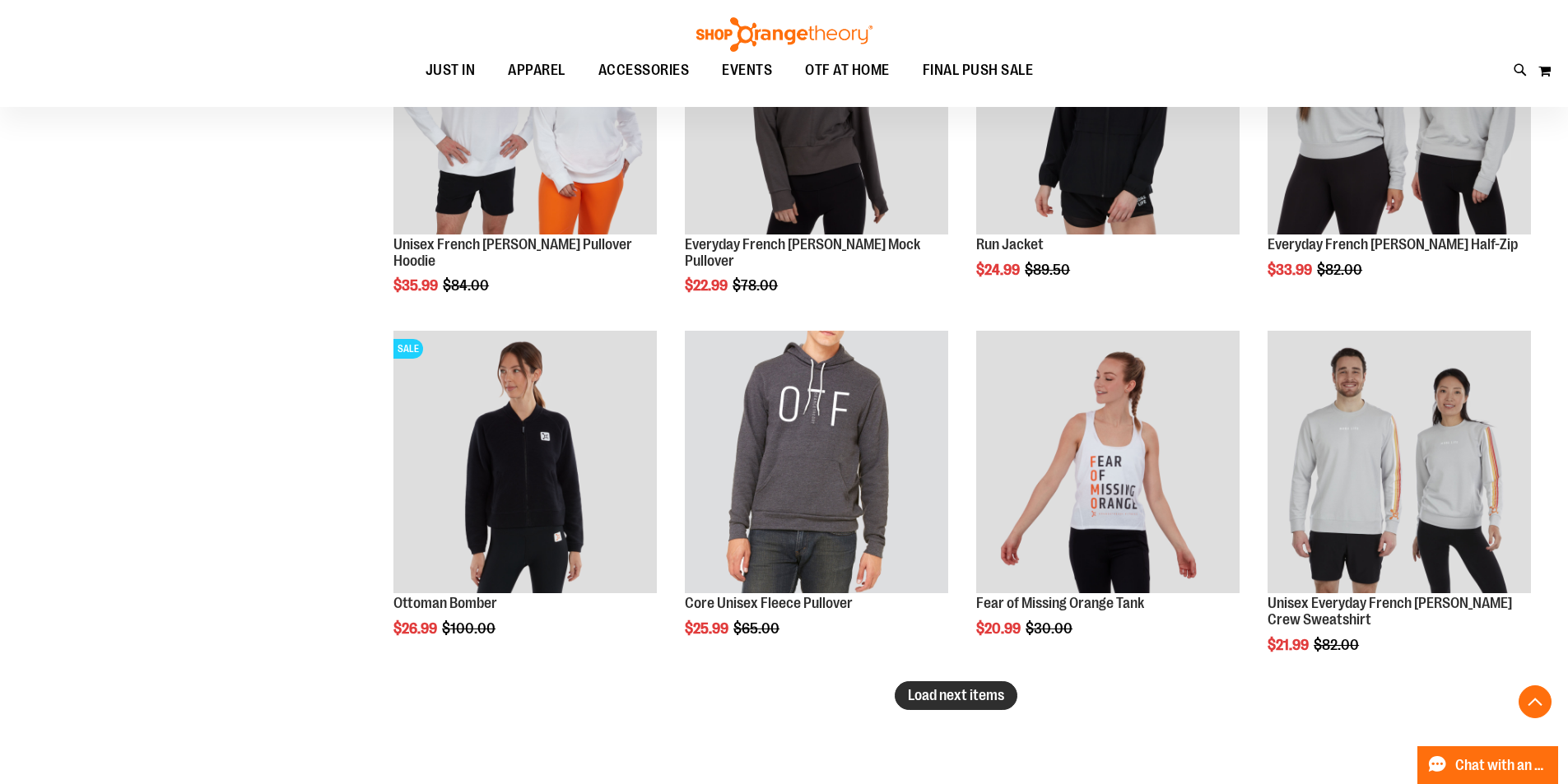
type input "**********"
click at [943, 700] on span "Load next items" at bounding box center [956, 695] width 96 height 16
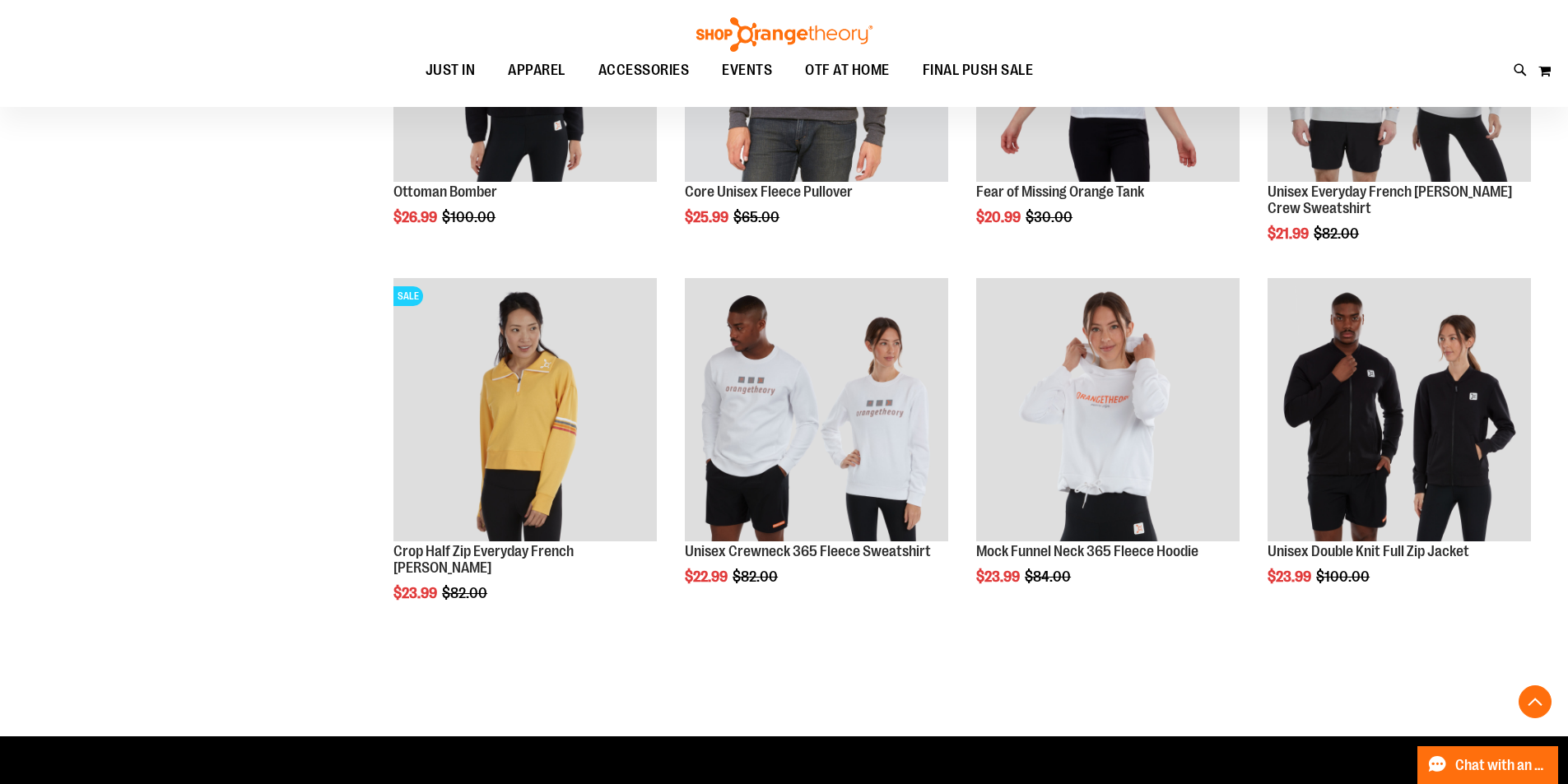
scroll to position [3373, 0]
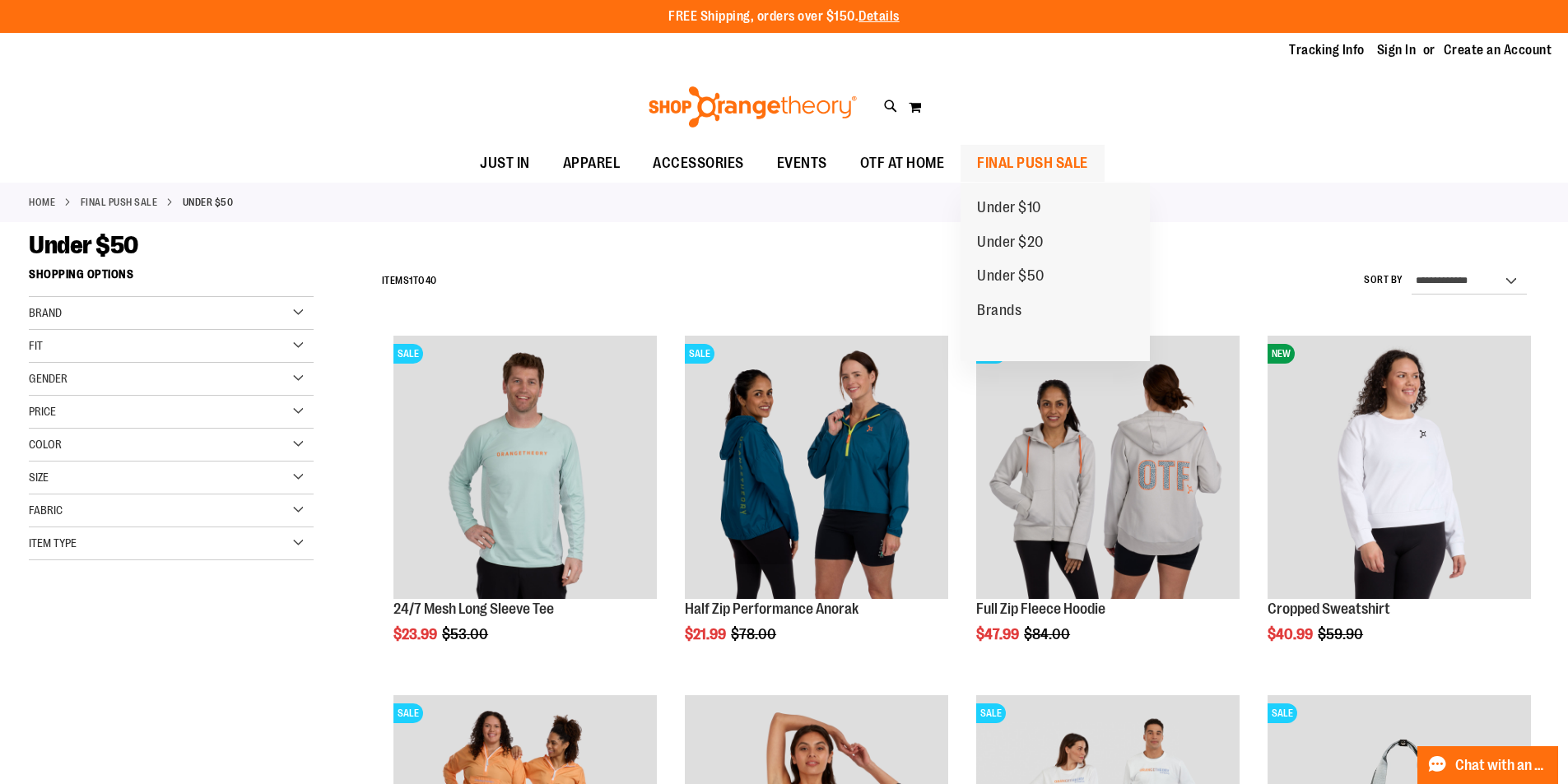
click at [1050, 163] on span "FINAL PUSH SALE" at bounding box center [1033, 163] width 111 height 37
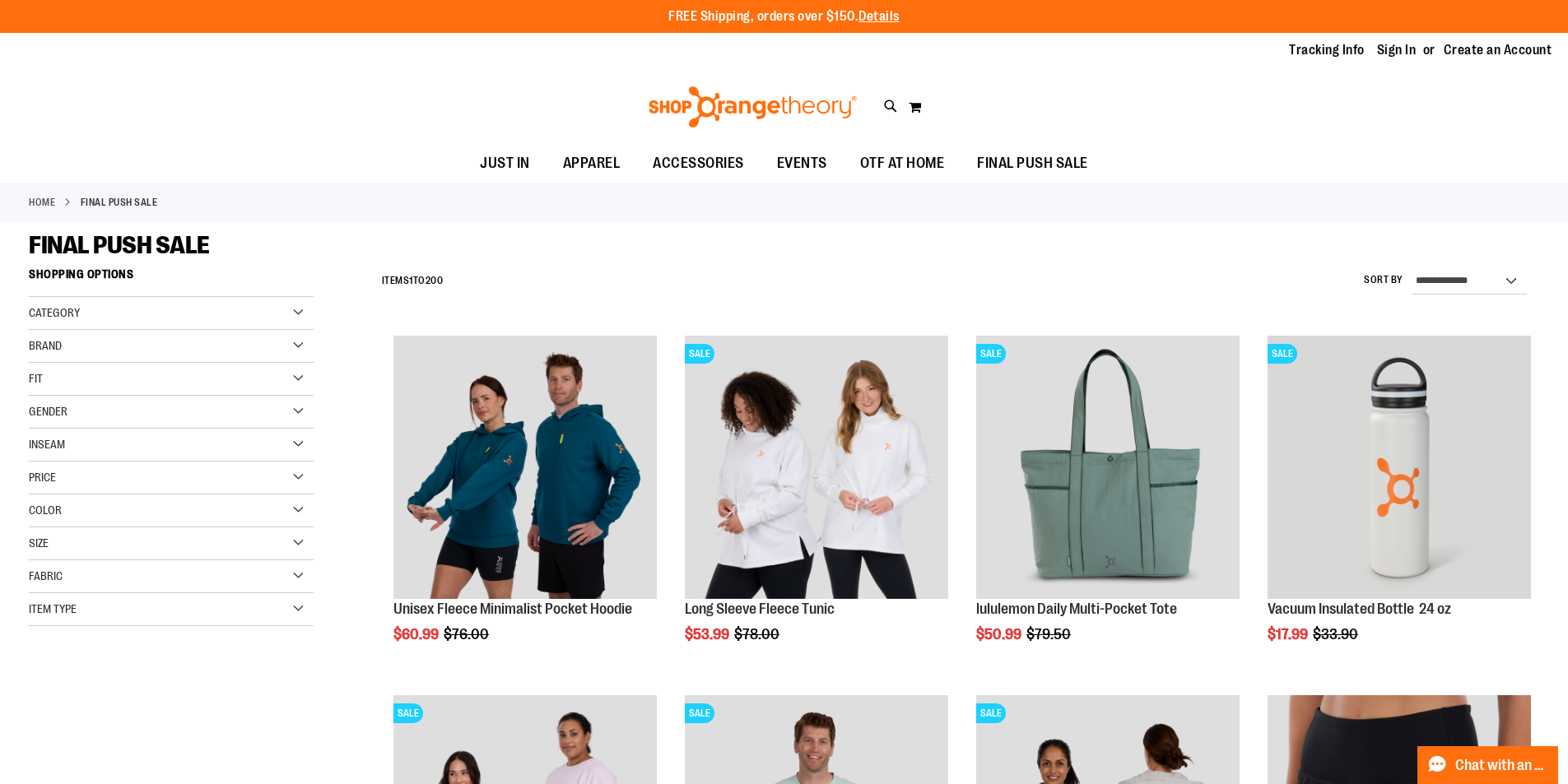
scroll to position [411, 0]
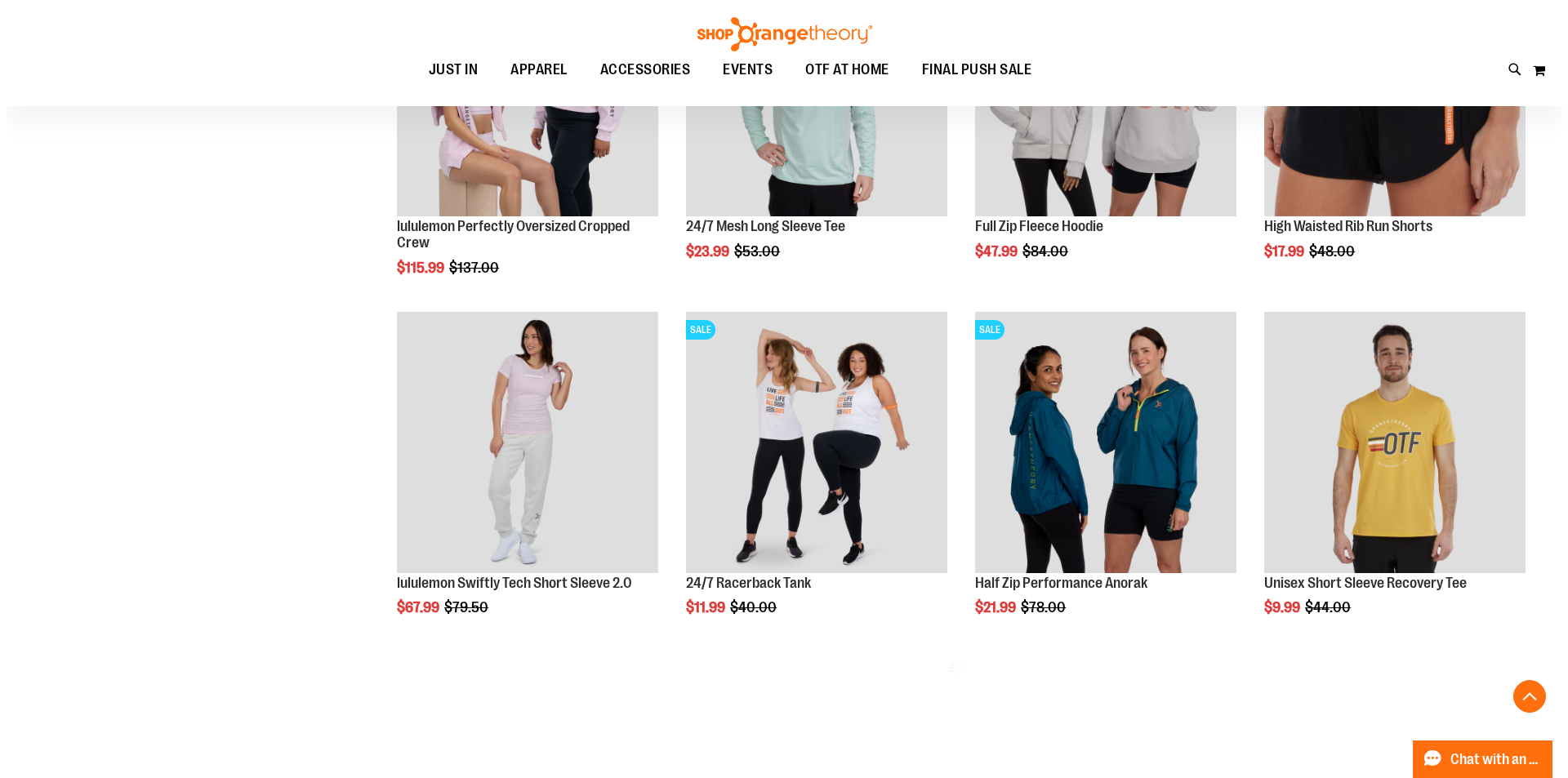
scroll to position [816, 0]
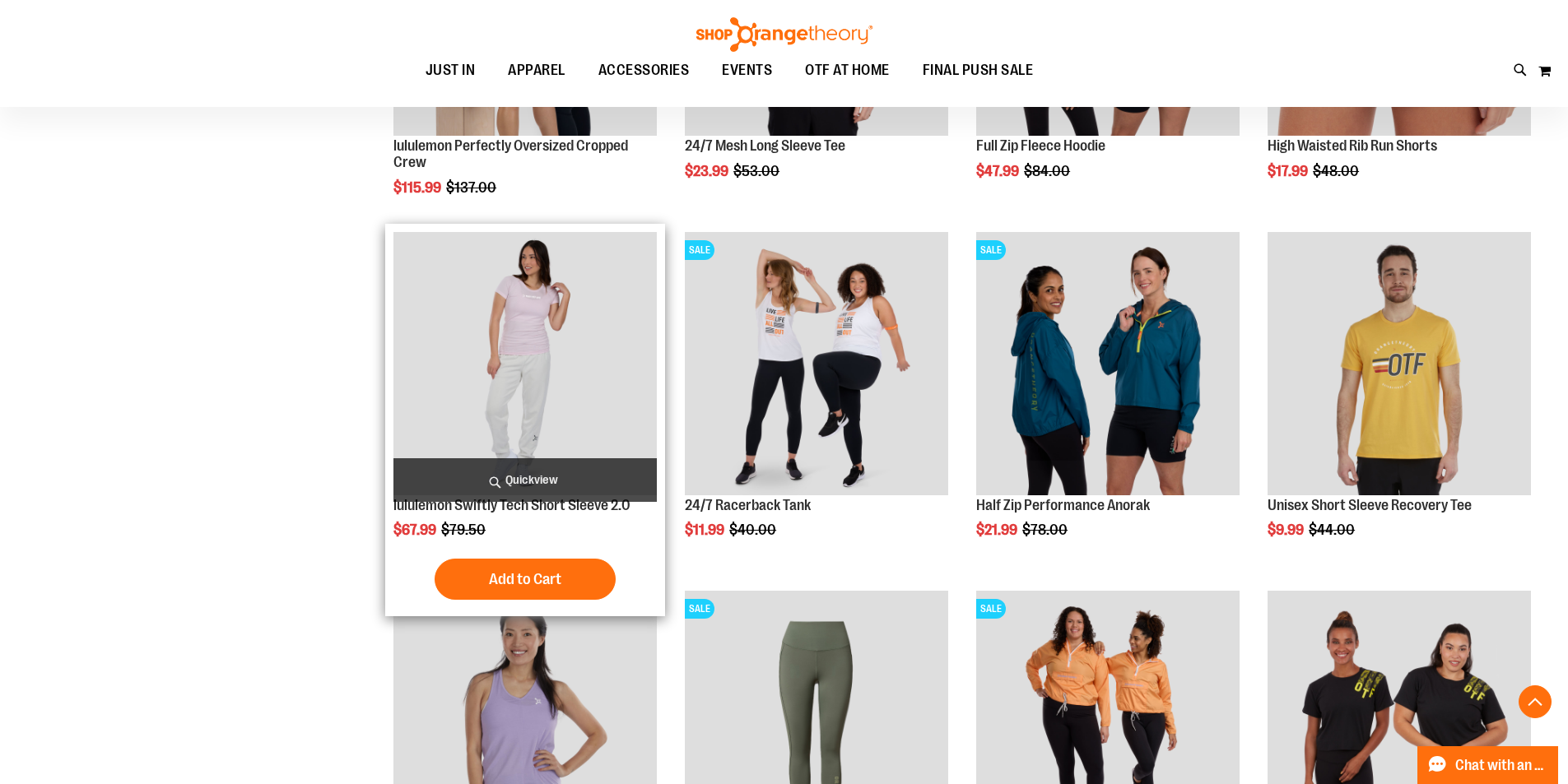
type input "**********"
click at [554, 464] on span "Quickview" at bounding box center [525, 480] width 263 height 43
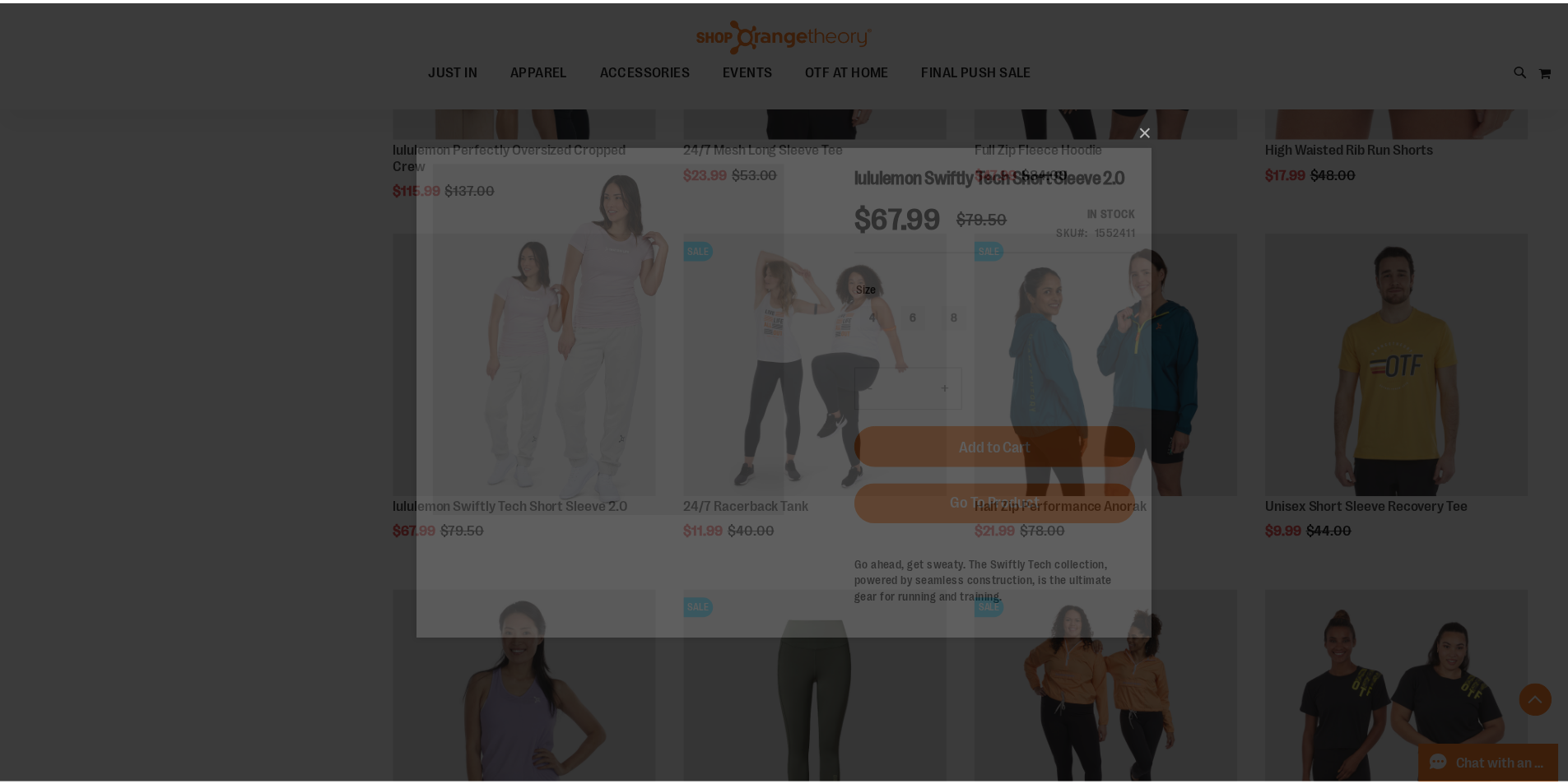
scroll to position [0, 0]
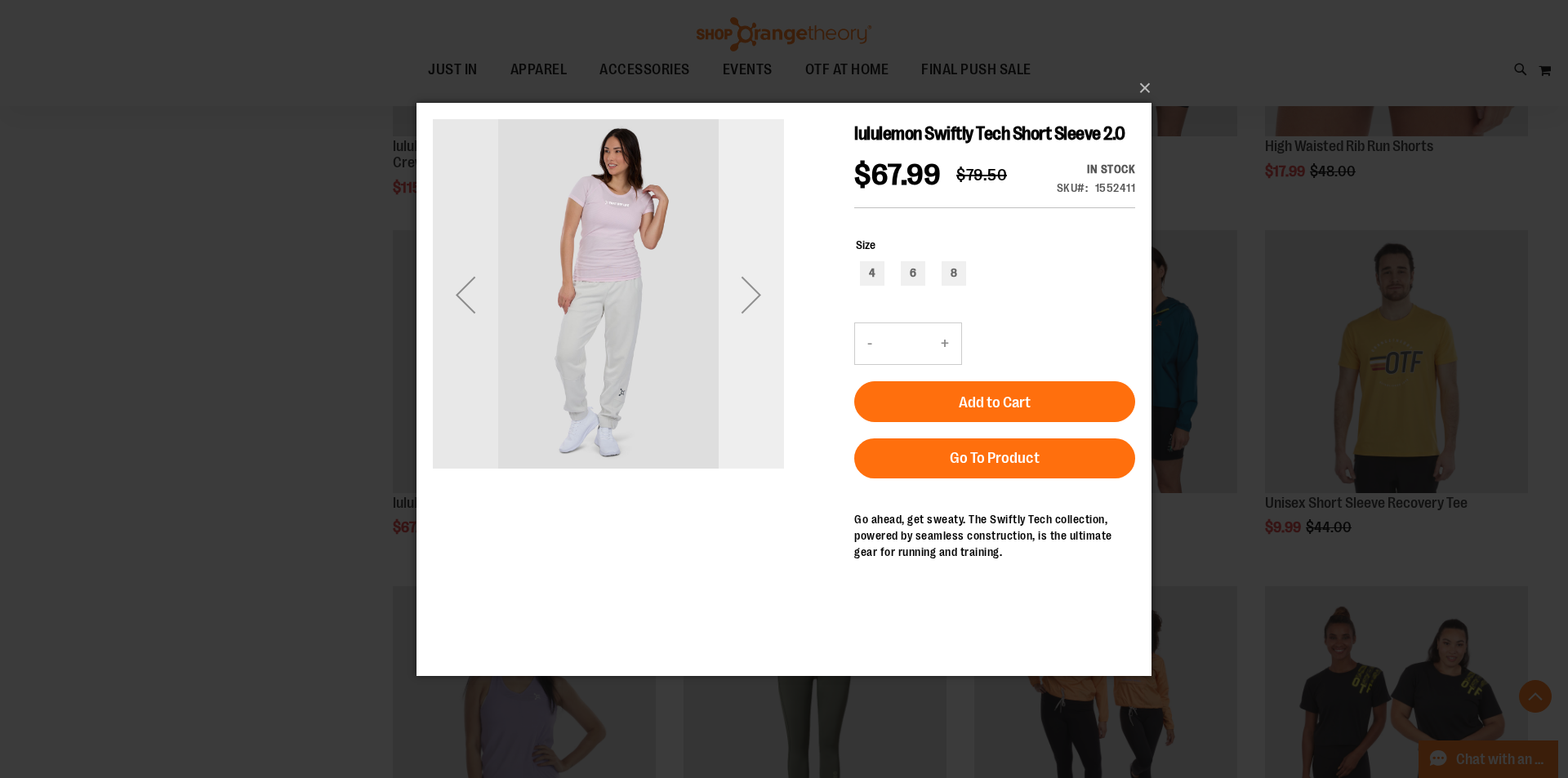
click at [741, 298] on div "Next" at bounding box center [752, 293] width 66 height 66
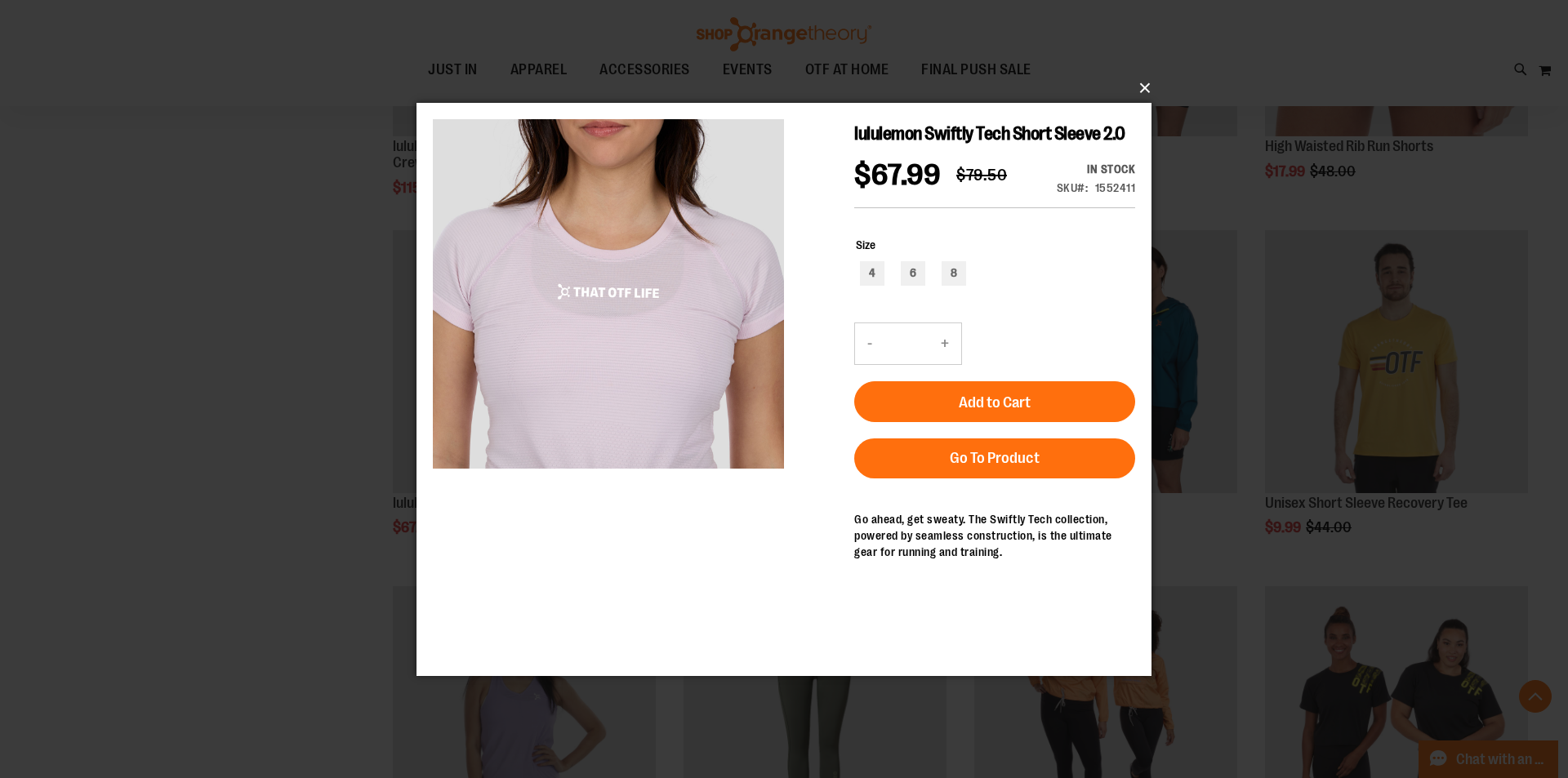
click at [1139, 89] on button "×" at bounding box center [789, 89] width 735 height 36
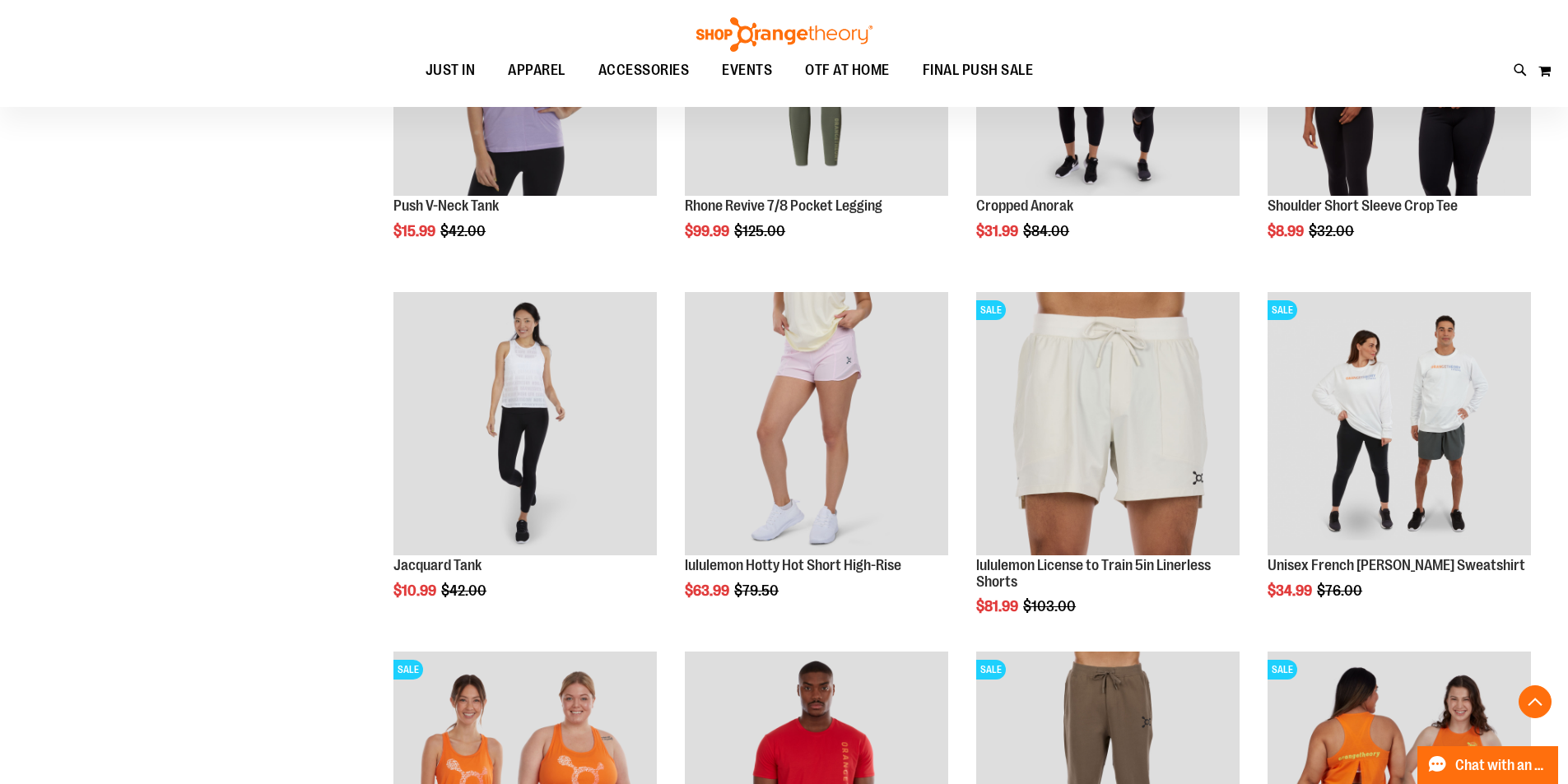
scroll to position [1645, 0]
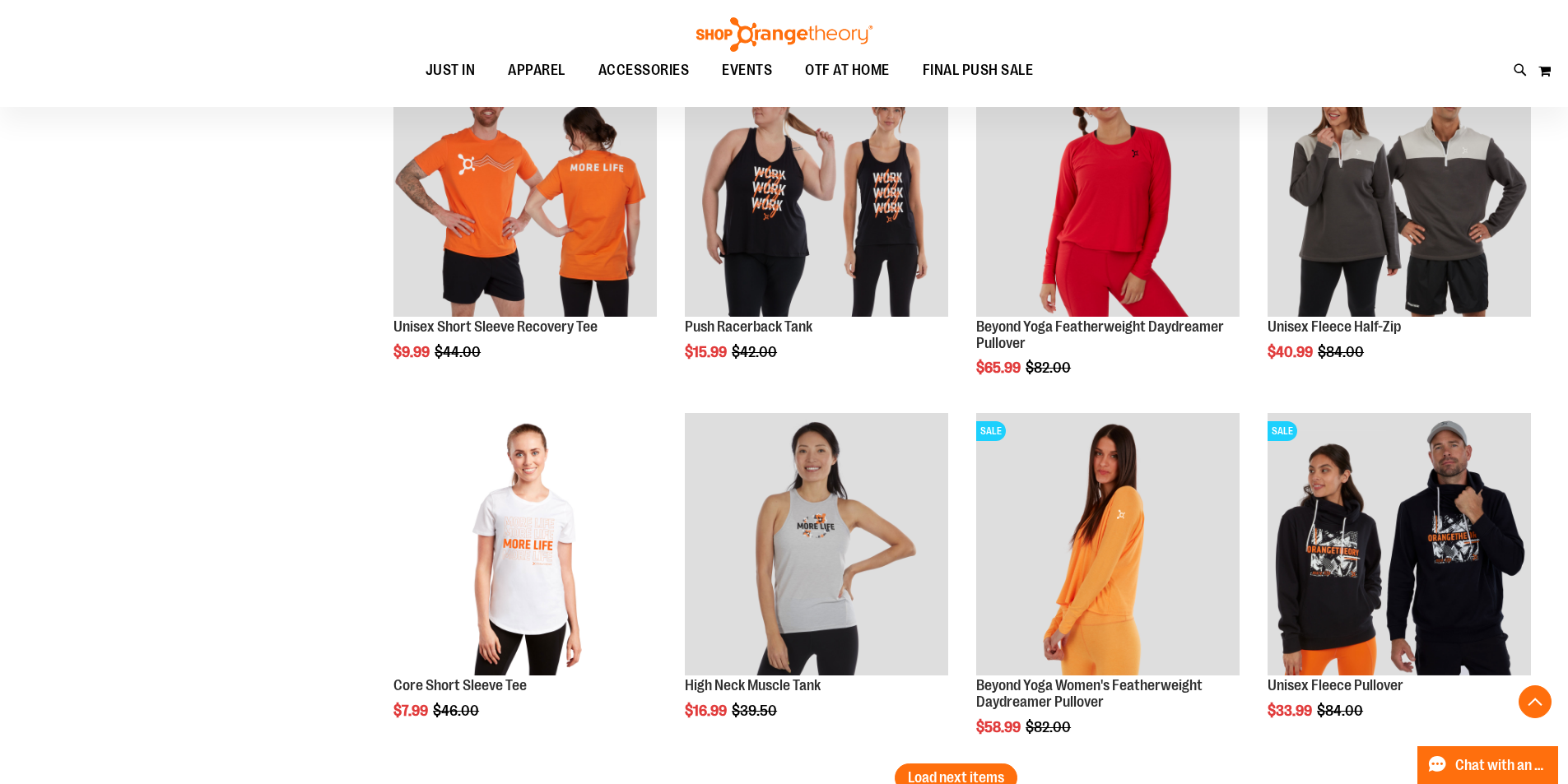
scroll to position [2879, 0]
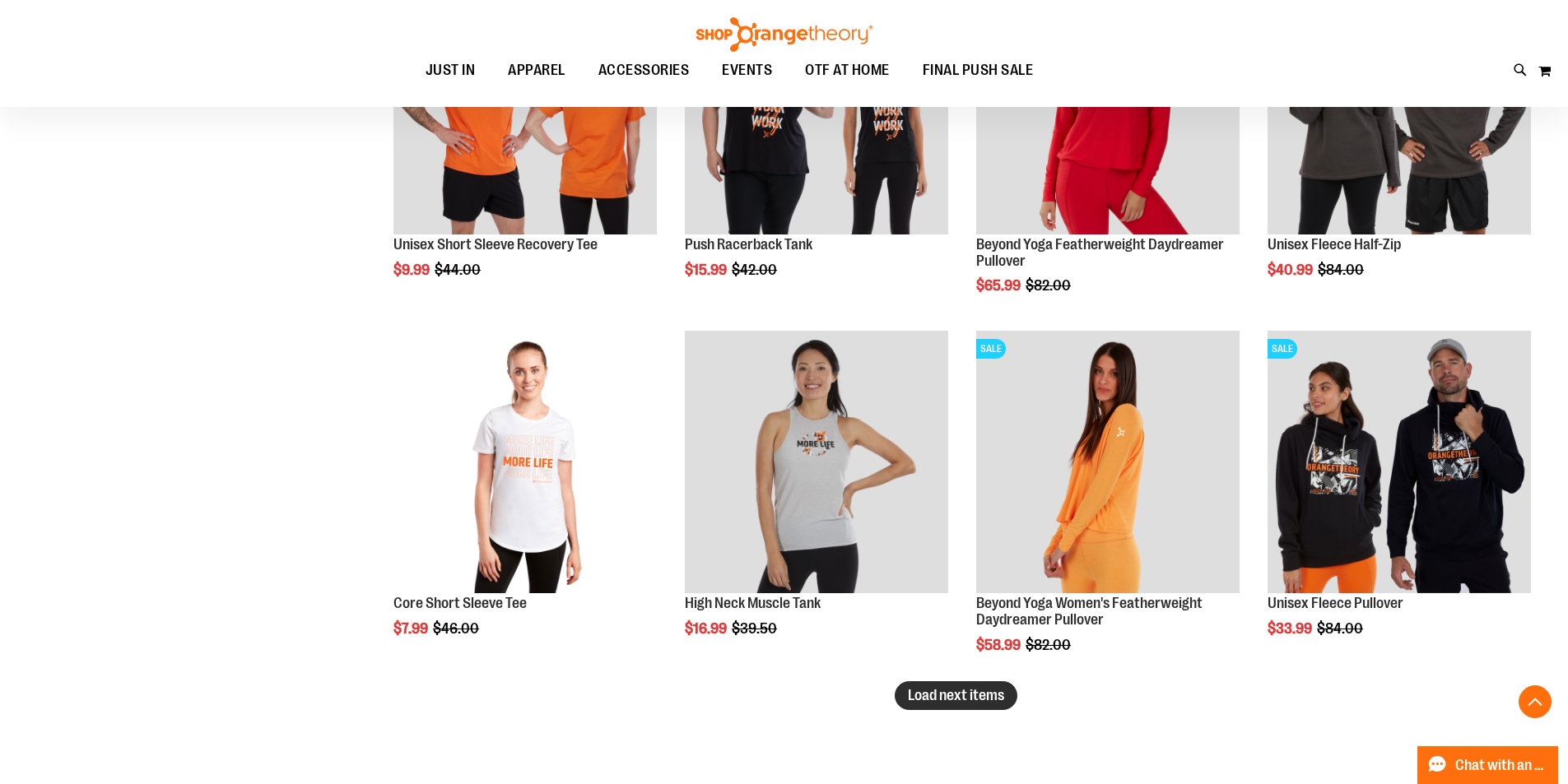
click at [956, 703] on span "Load next items" at bounding box center [956, 695] width 96 height 16
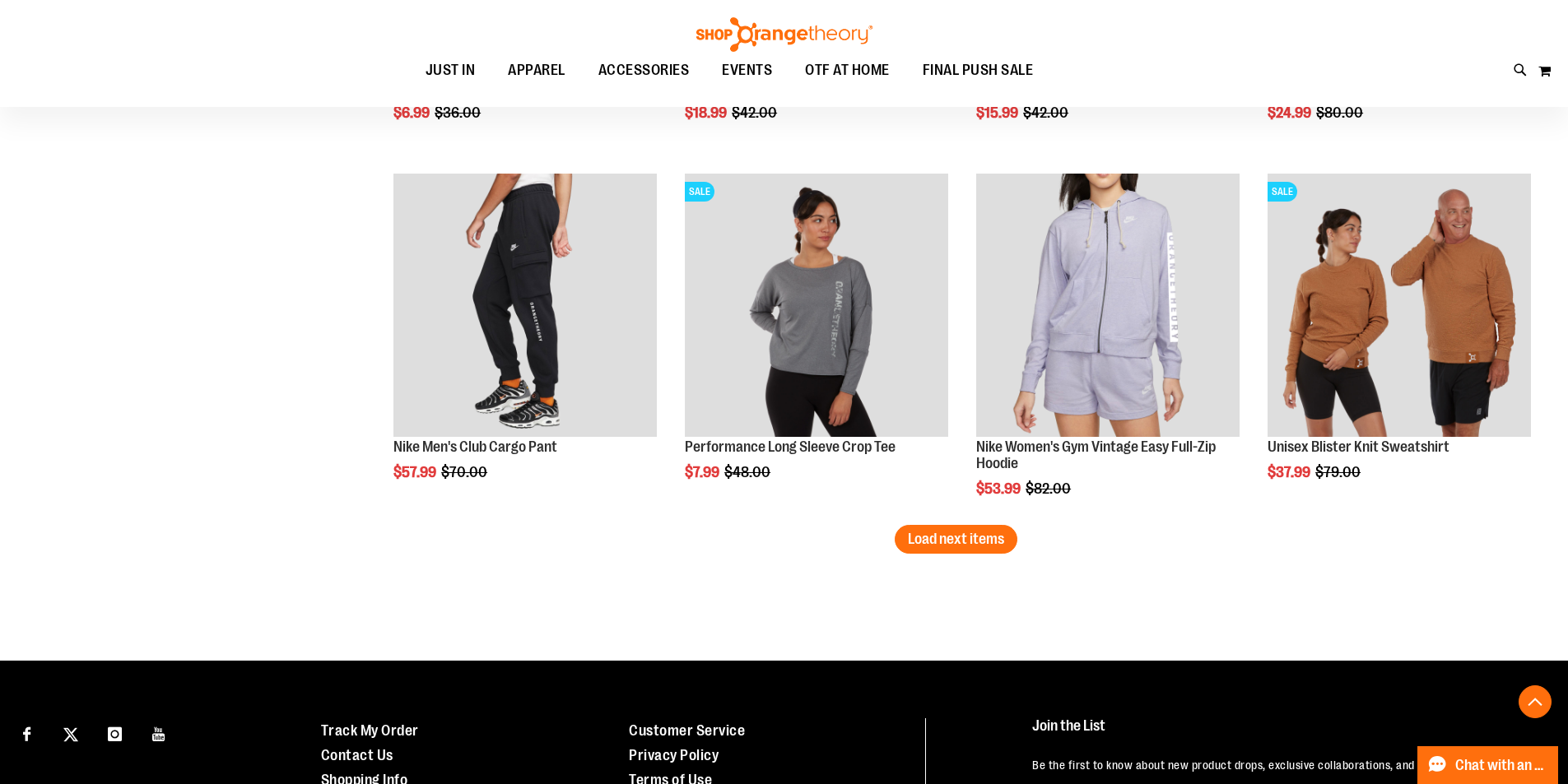
scroll to position [4195, 0]
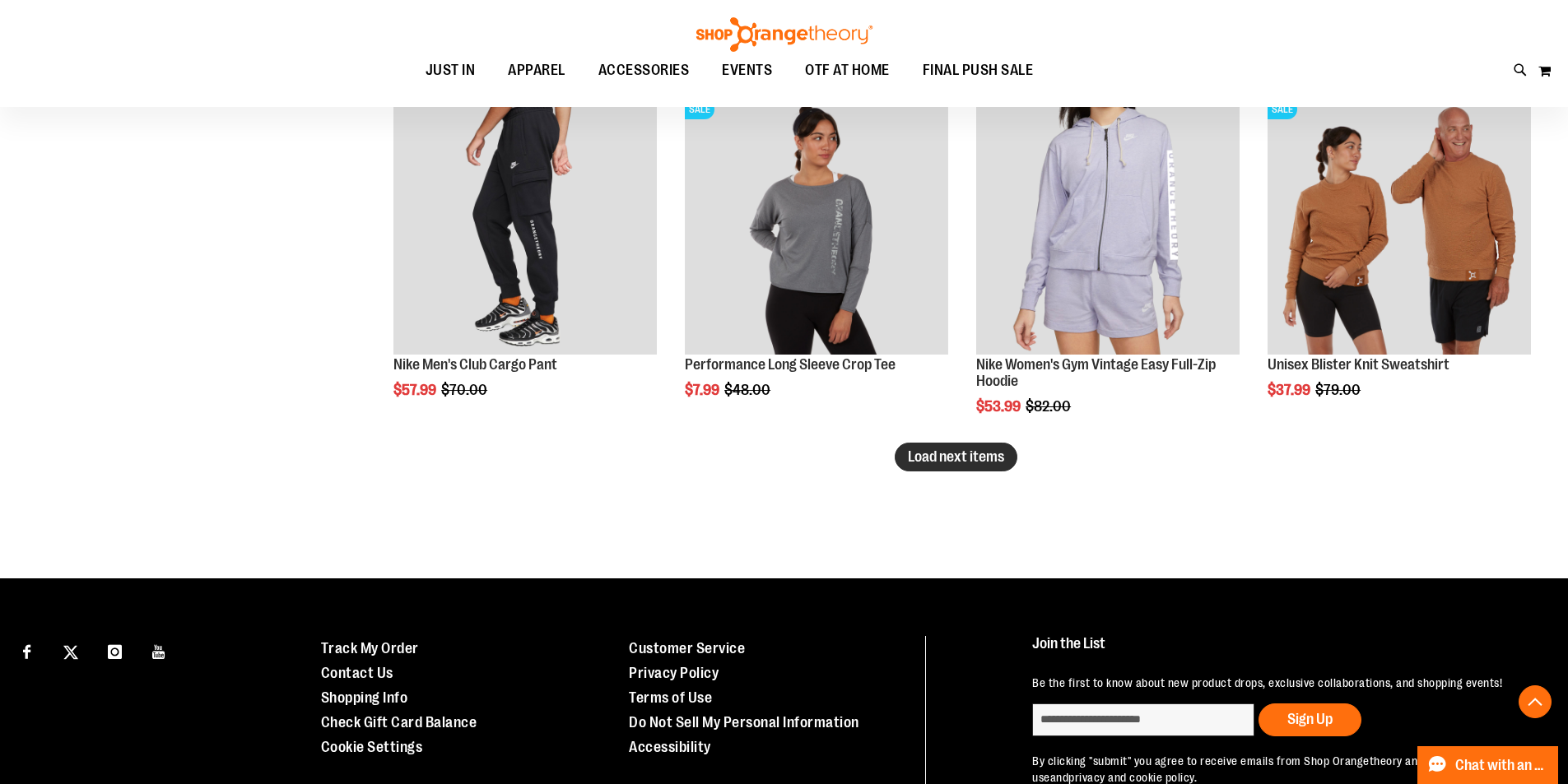
click at [957, 469] on button "Load next items" at bounding box center [956, 457] width 123 height 29
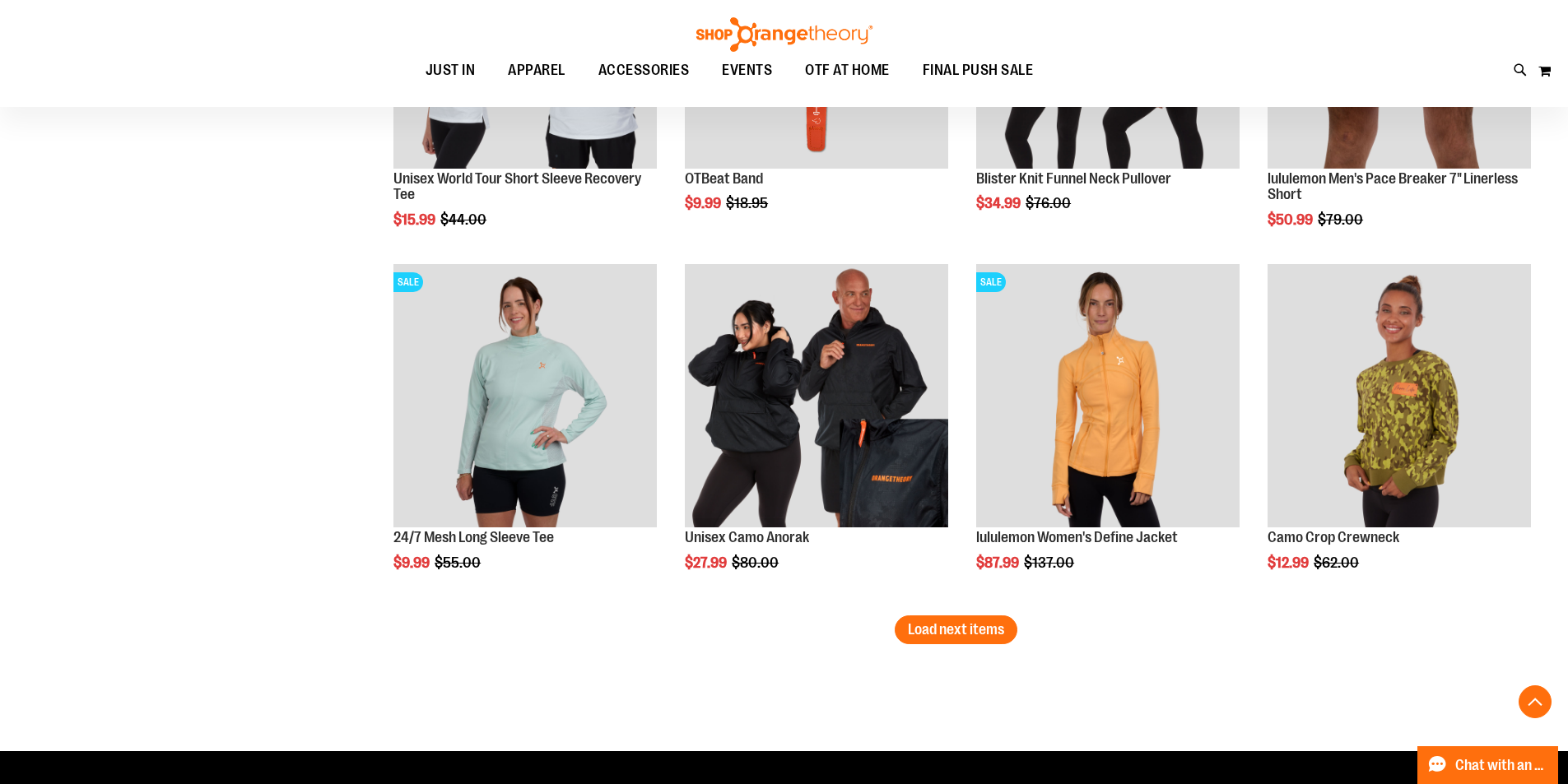
scroll to position [5183, 0]
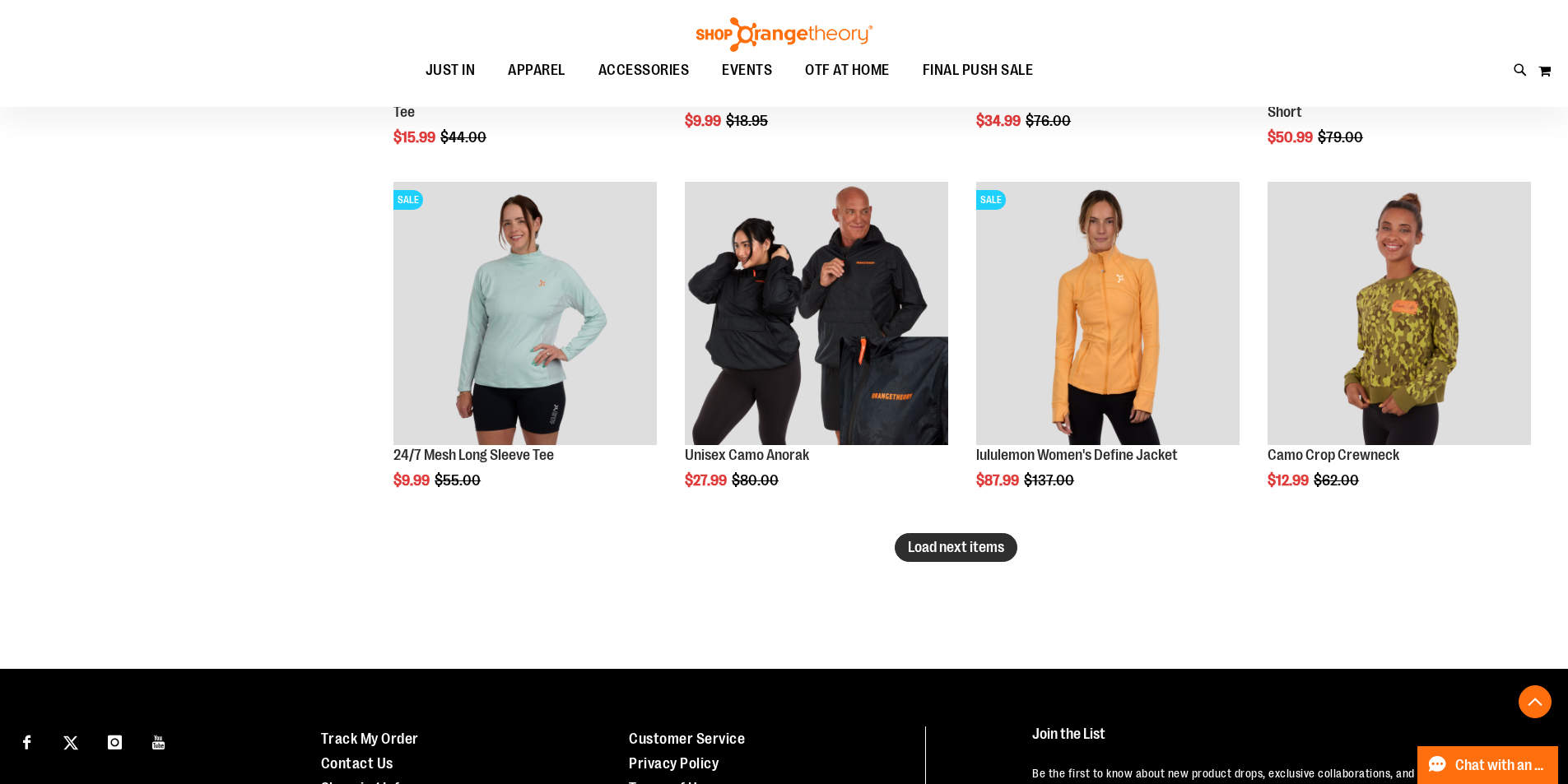
click at [993, 559] on button "Load next items" at bounding box center [956, 548] width 123 height 29
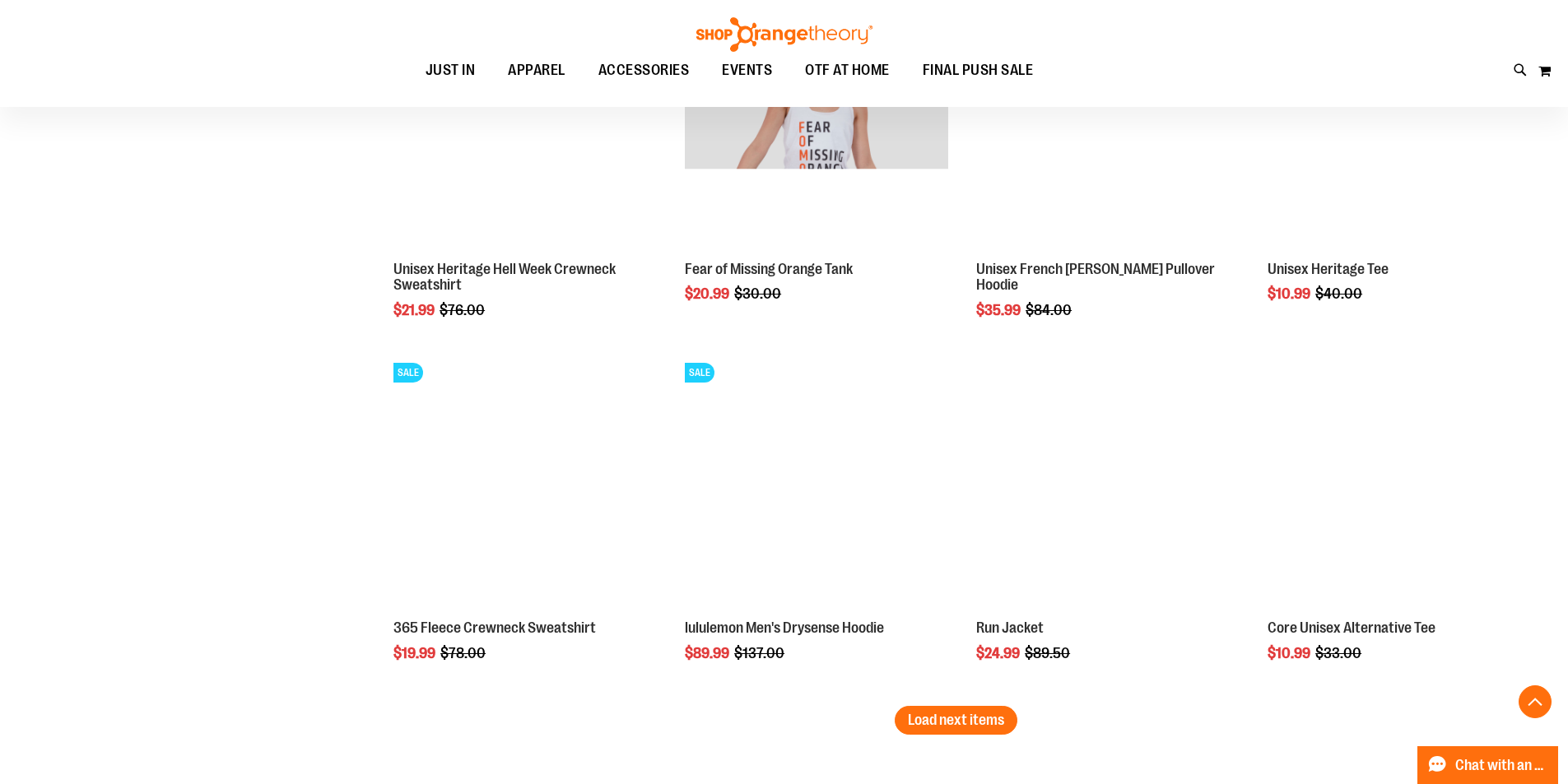
scroll to position [6170, 0]
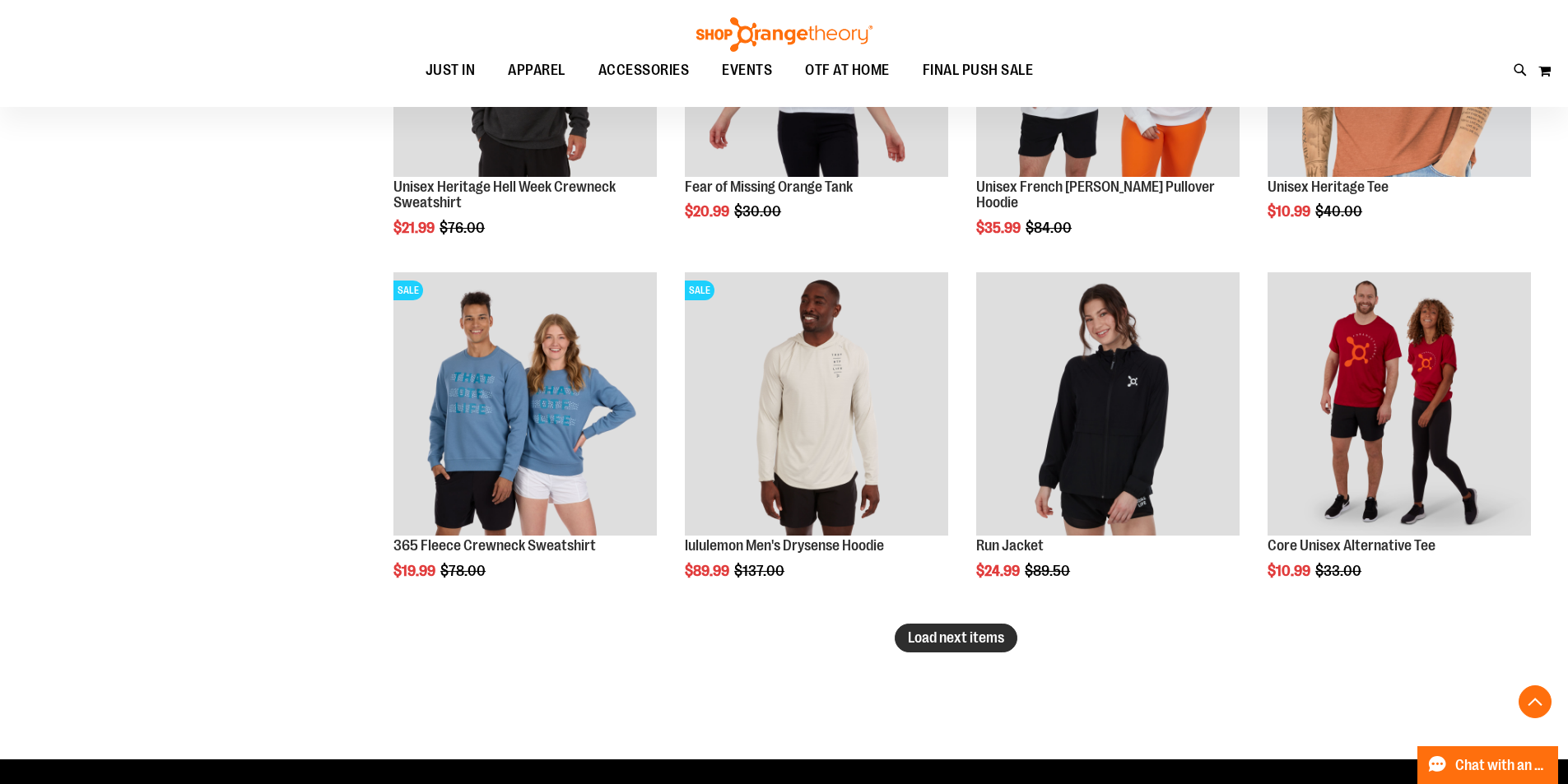
click at [921, 632] on span "Load next items" at bounding box center [956, 637] width 96 height 16
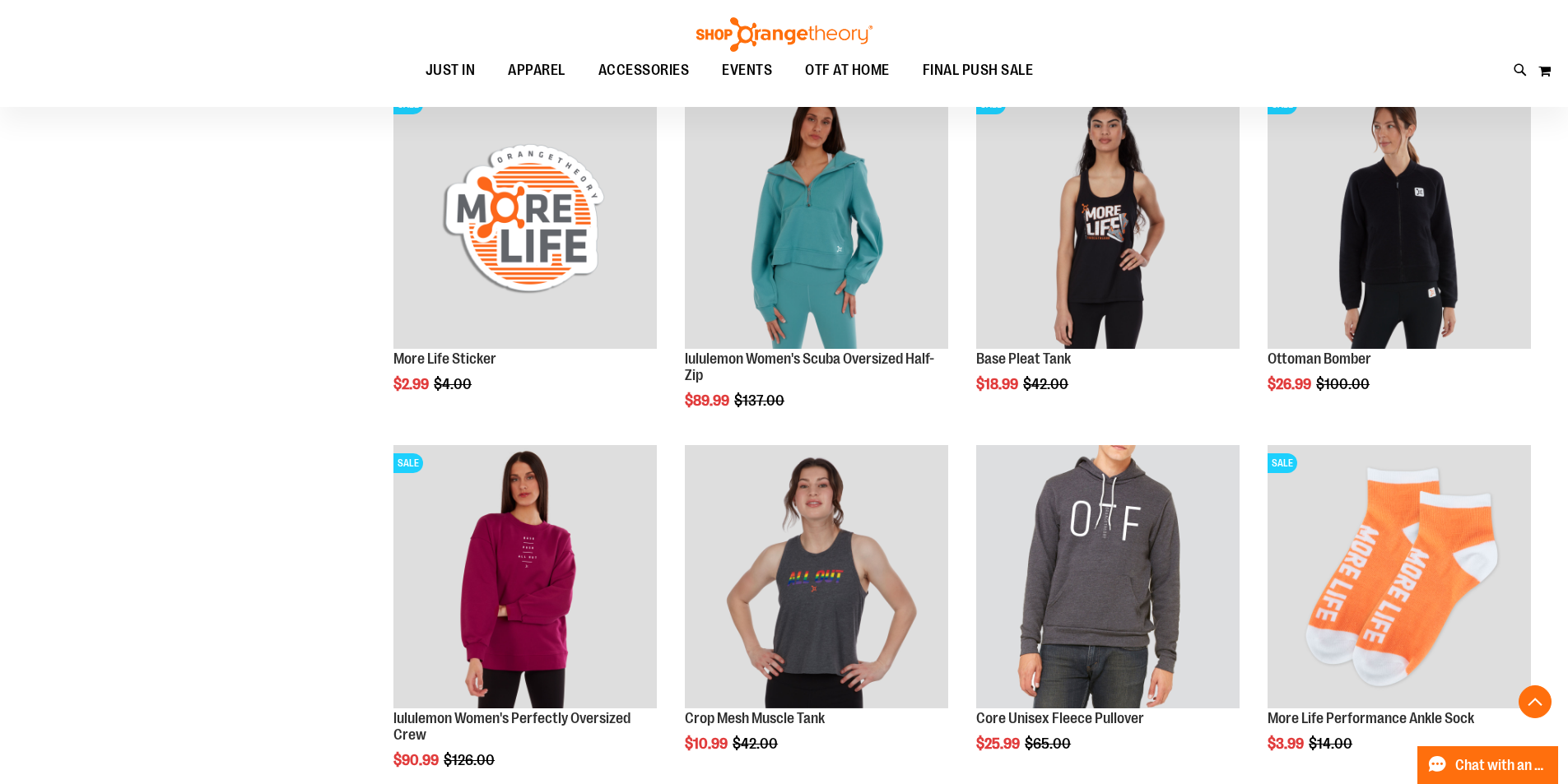
scroll to position [7240, 0]
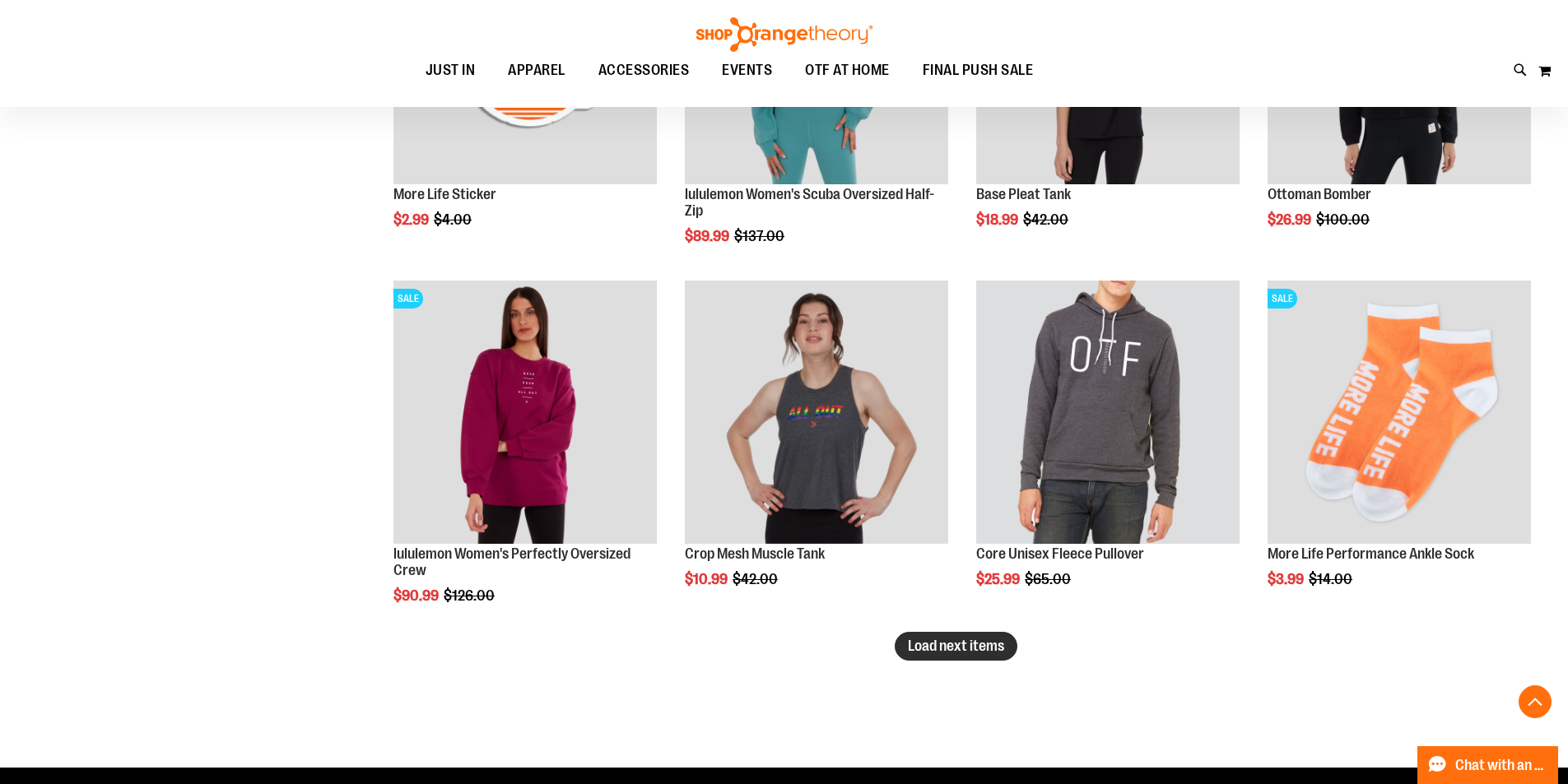
click at [937, 648] on span "Load next items" at bounding box center [956, 646] width 96 height 16
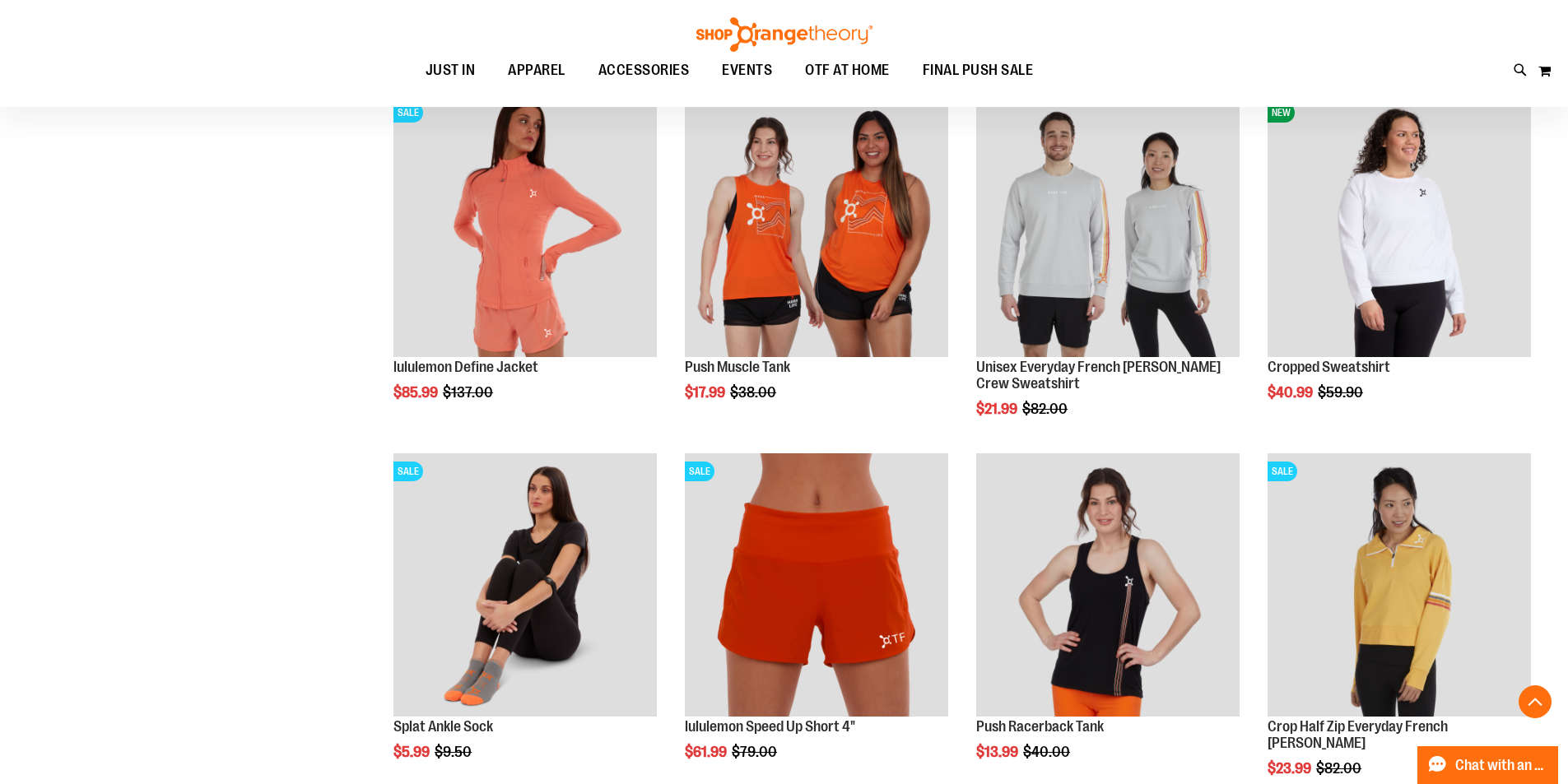
scroll to position [8228, 0]
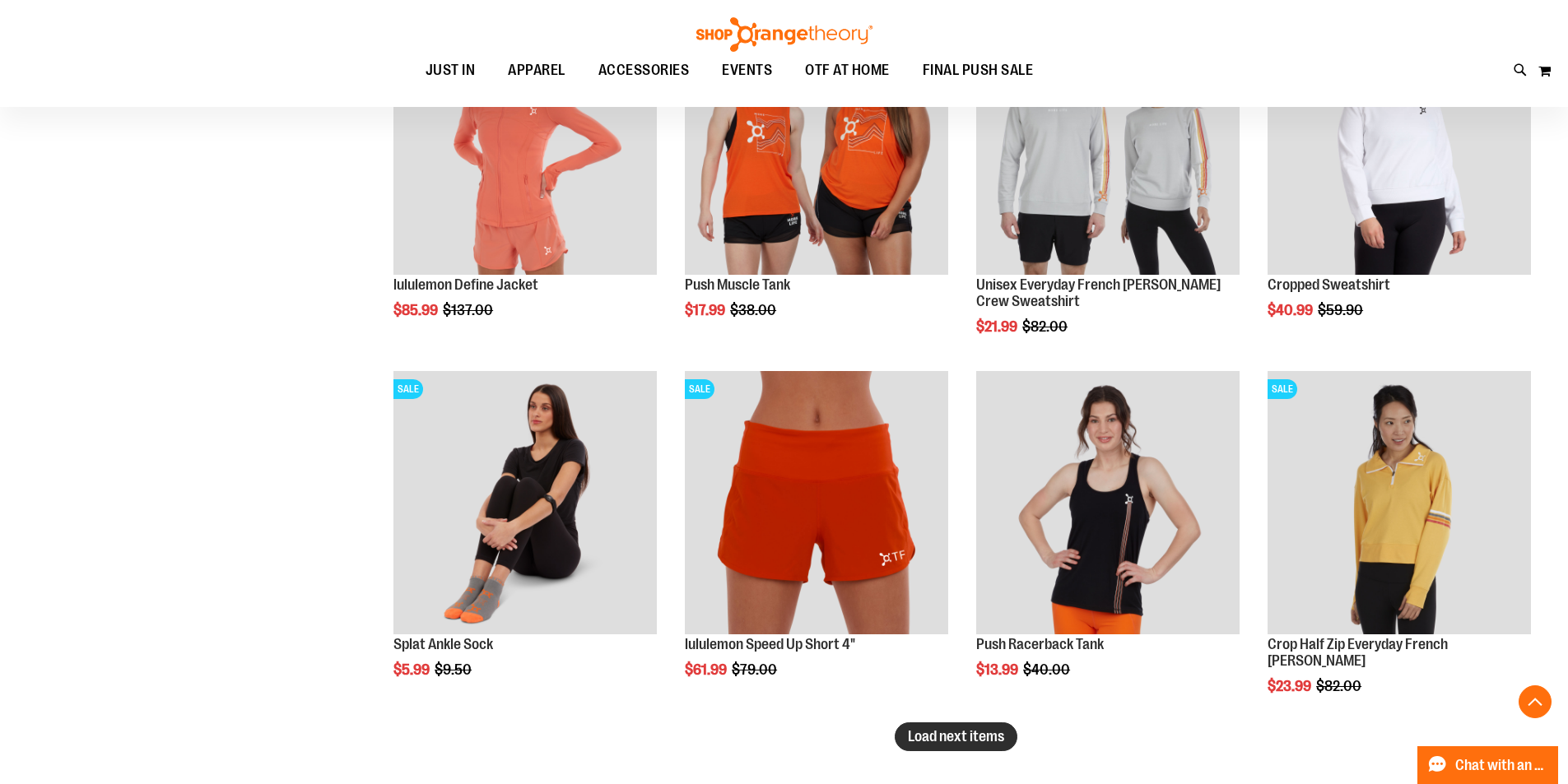
click at [972, 745] on span "Load next items" at bounding box center [956, 736] width 96 height 16
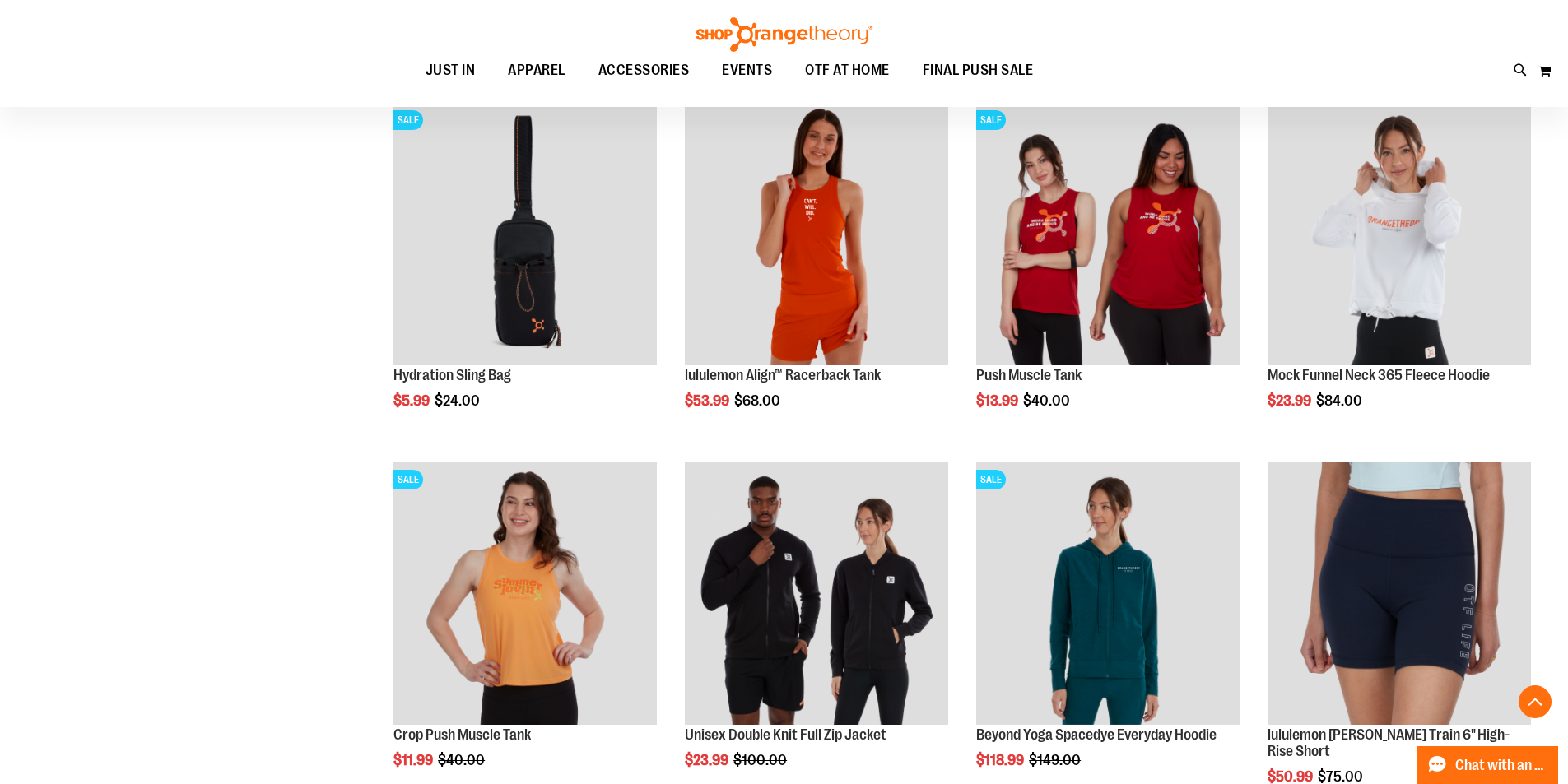
scroll to position [9380, 0]
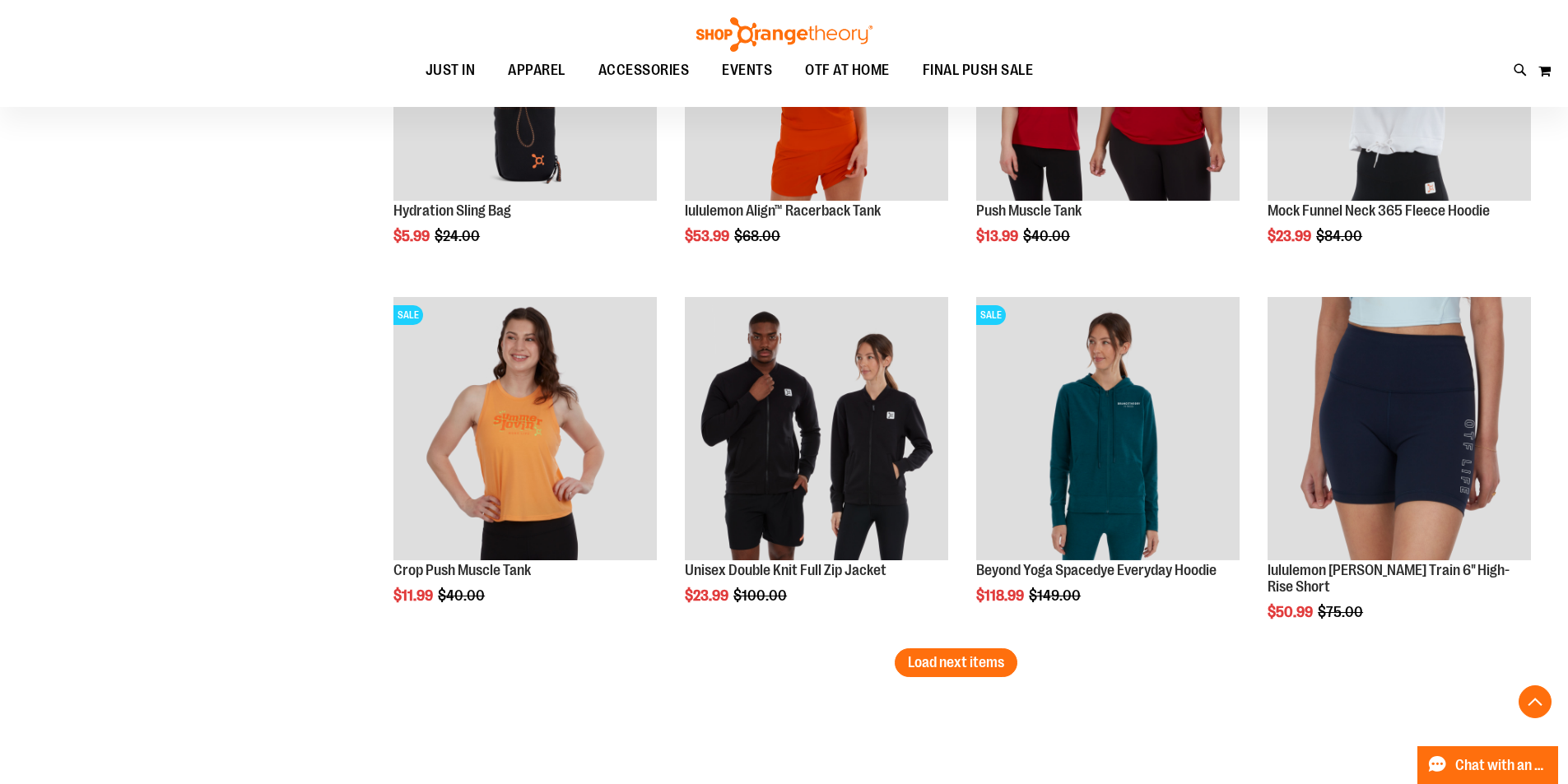
click at [944, 661] on span "Load next items" at bounding box center [956, 662] width 96 height 16
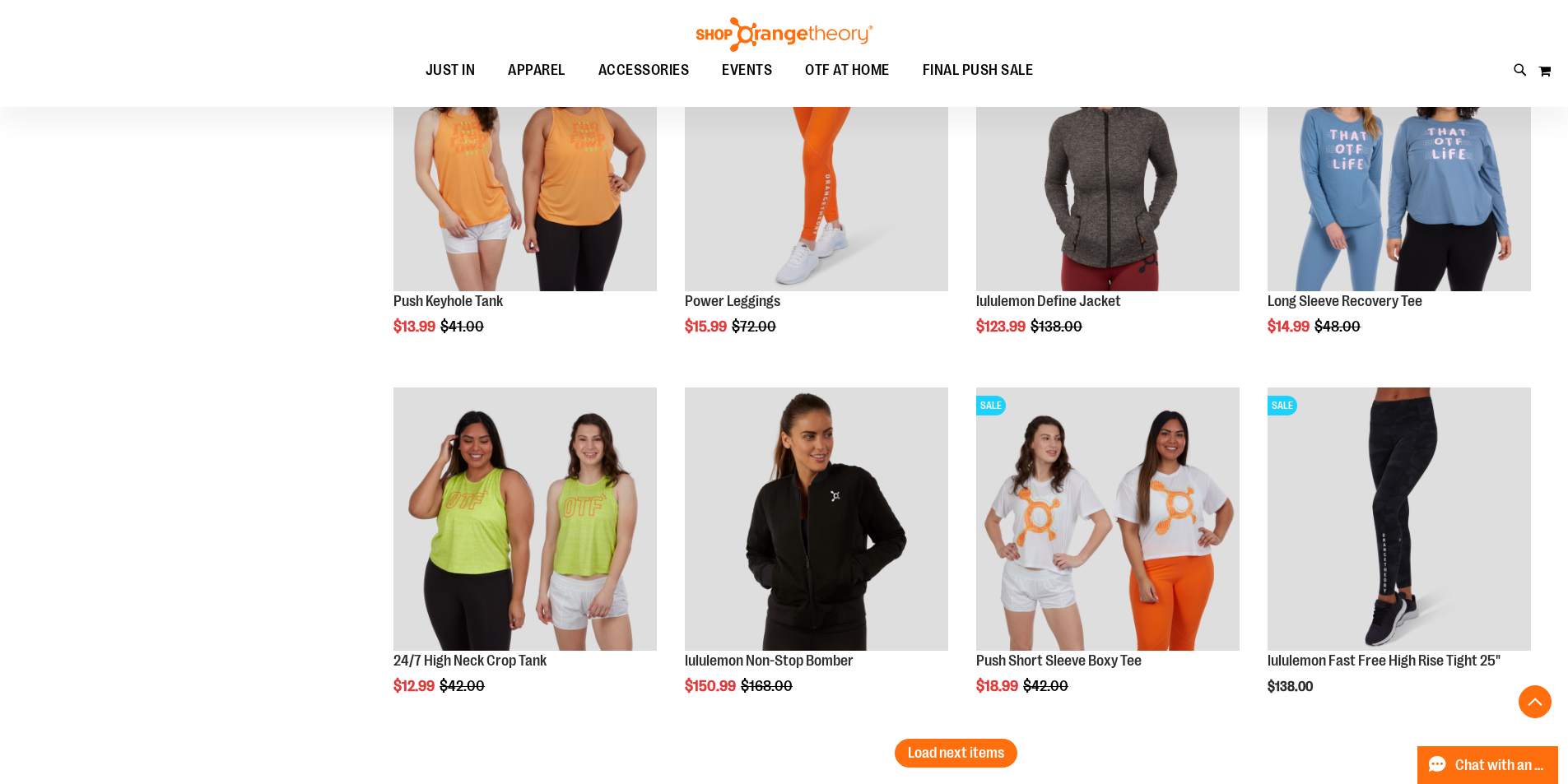
scroll to position [10532, 0]
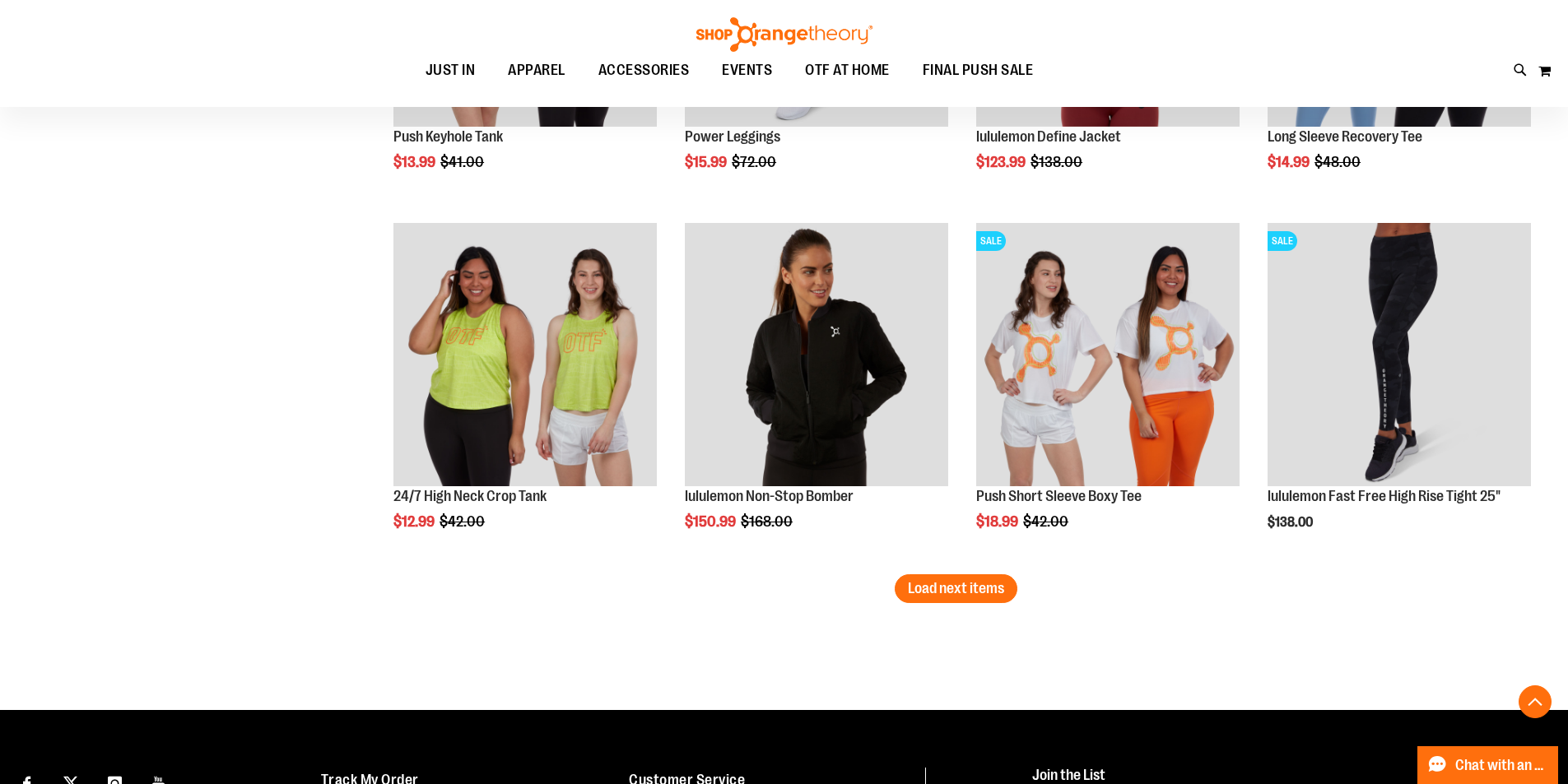
click at [946, 602] on button "Load next items" at bounding box center [956, 589] width 123 height 29
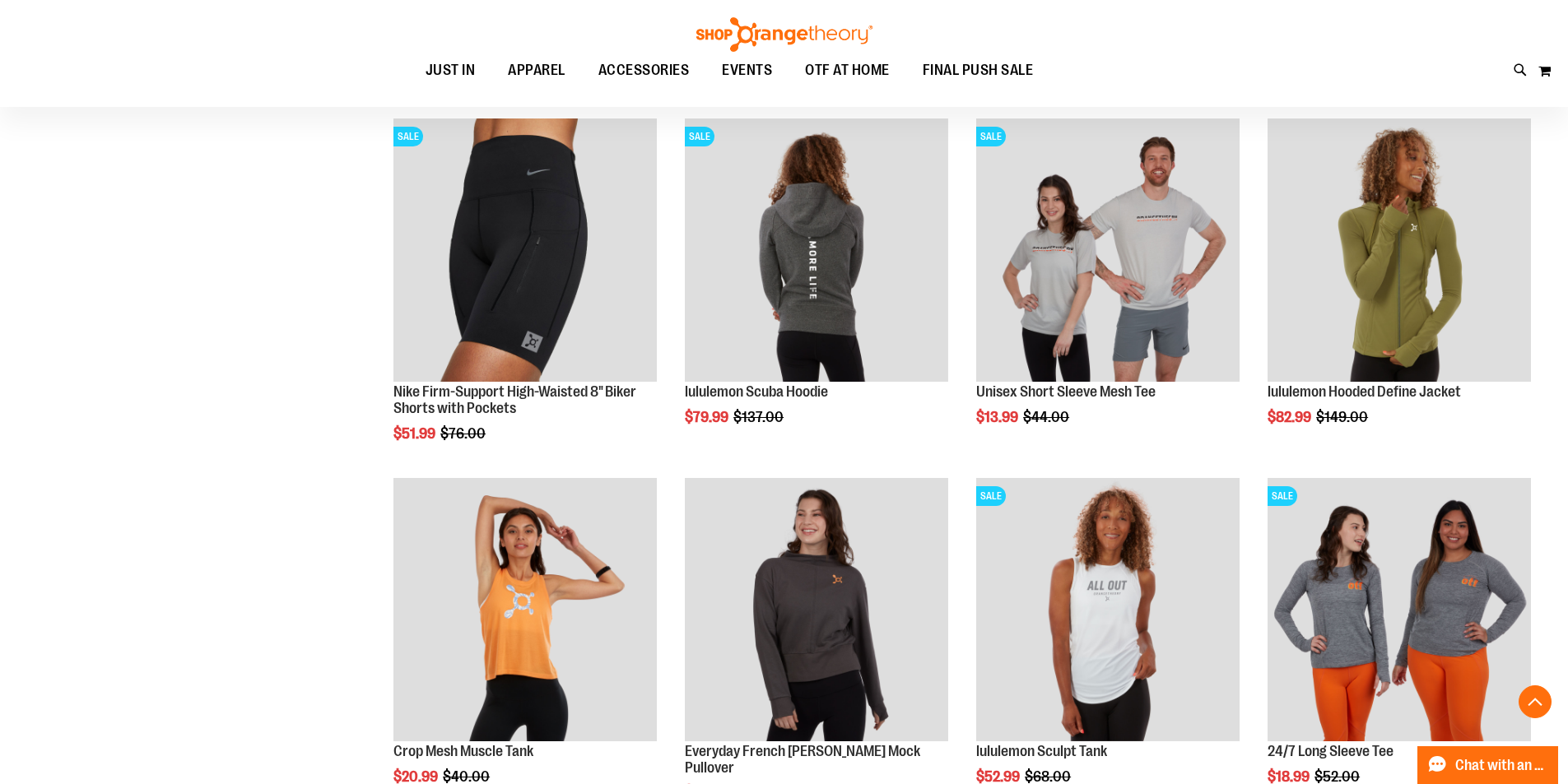
scroll to position [11438, 0]
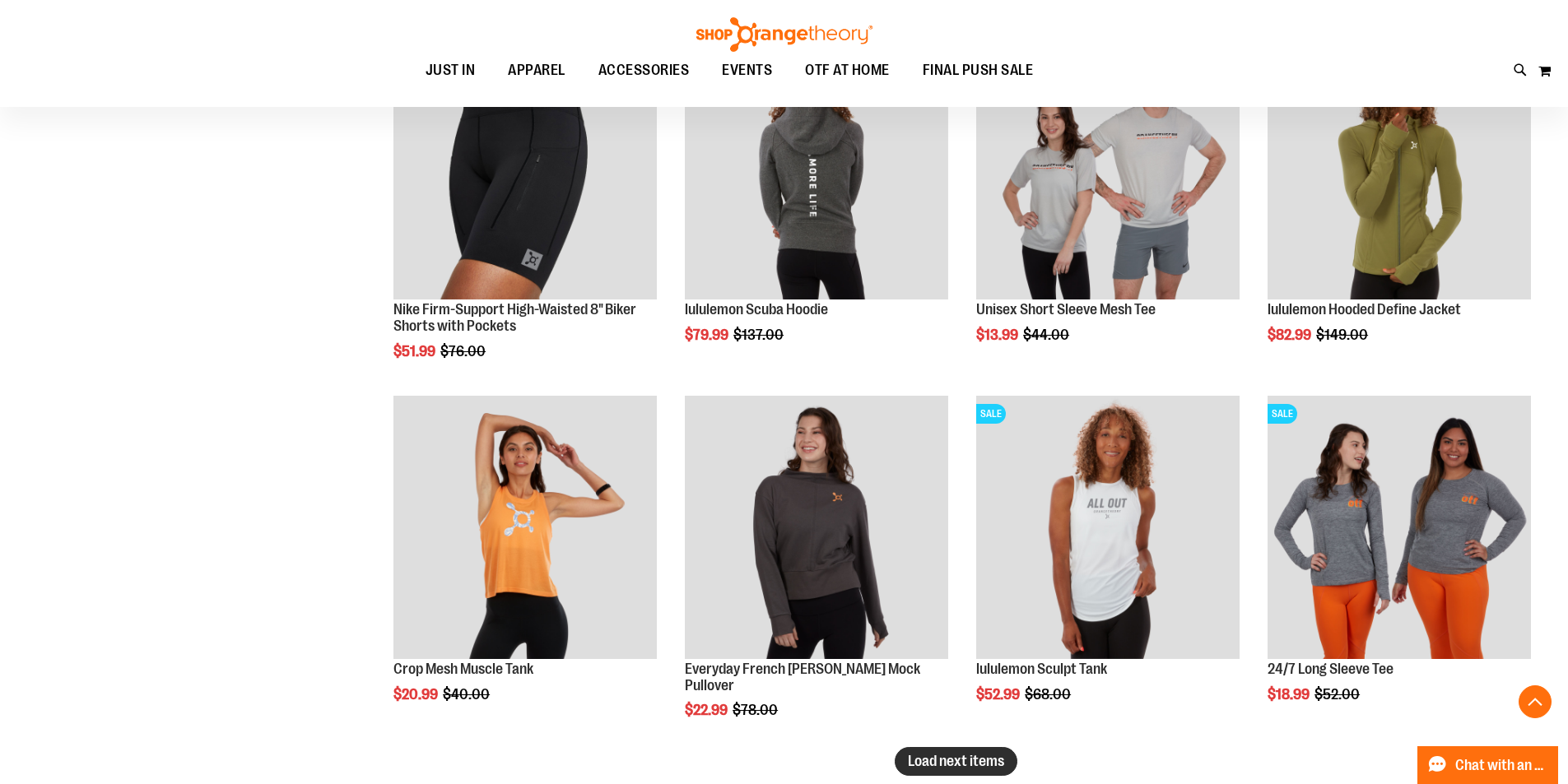
click at [983, 768] on span "Load next items" at bounding box center [956, 761] width 96 height 16
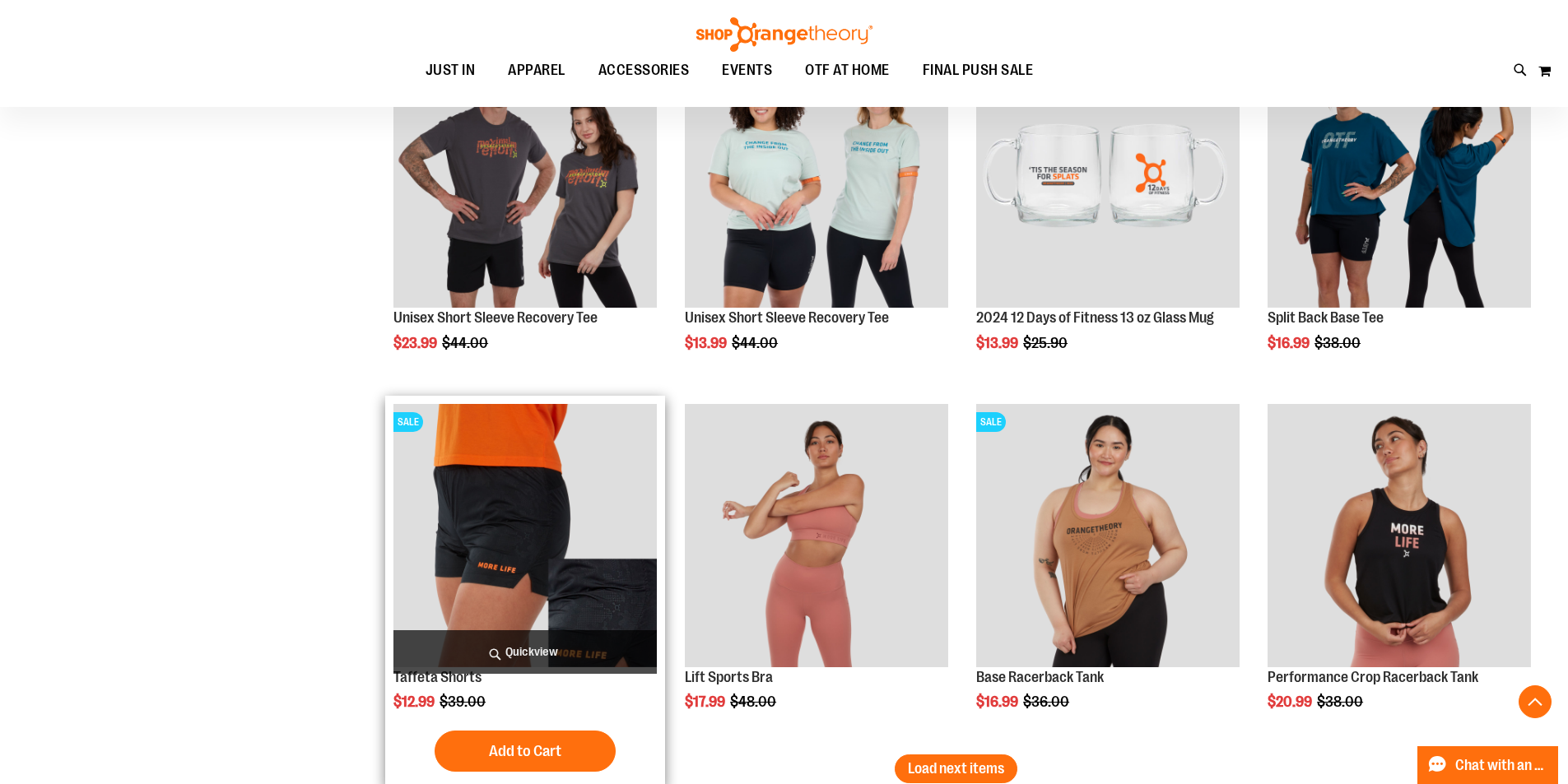
scroll to position [12589, 0]
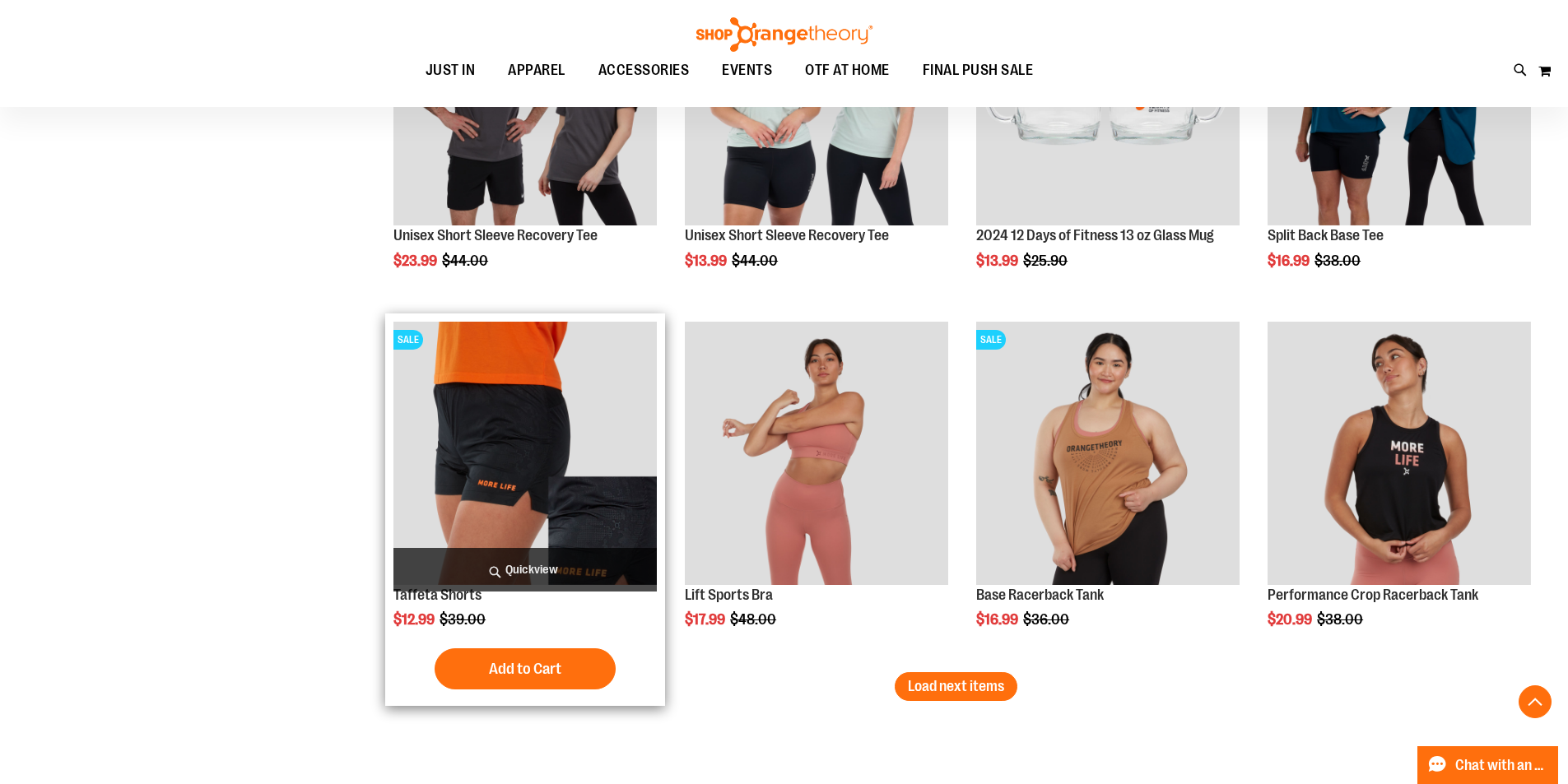
drag, startPoint x: 958, startPoint y: 691, endPoint x: 520, endPoint y: 632, distance: 442.0
click at [958, 692] on span "Load next items" at bounding box center [956, 686] width 96 height 16
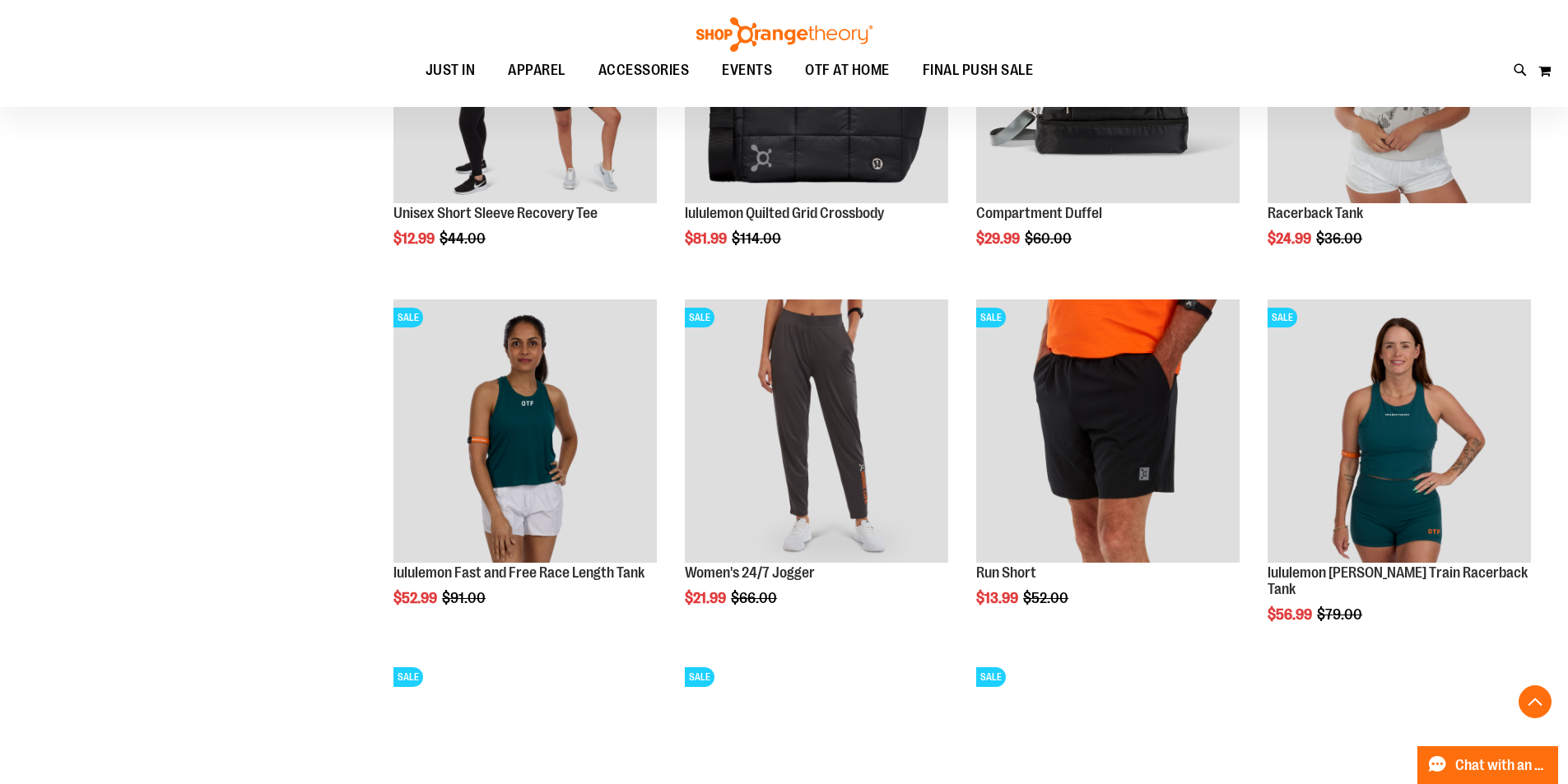
scroll to position [13659, 0]
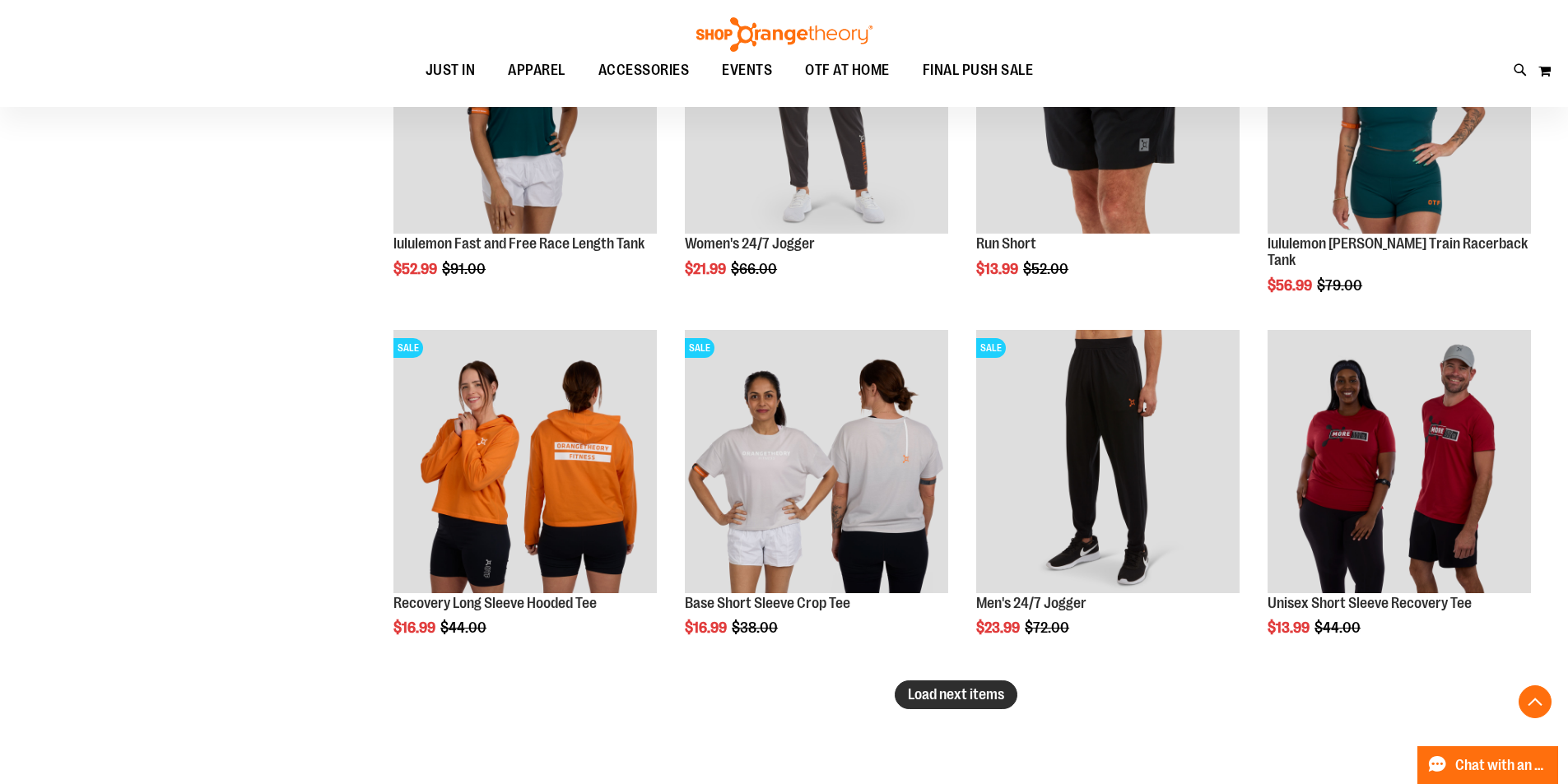
click at [904, 682] on button "Load next items" at bounding box center [956, 695] width 123 height 29
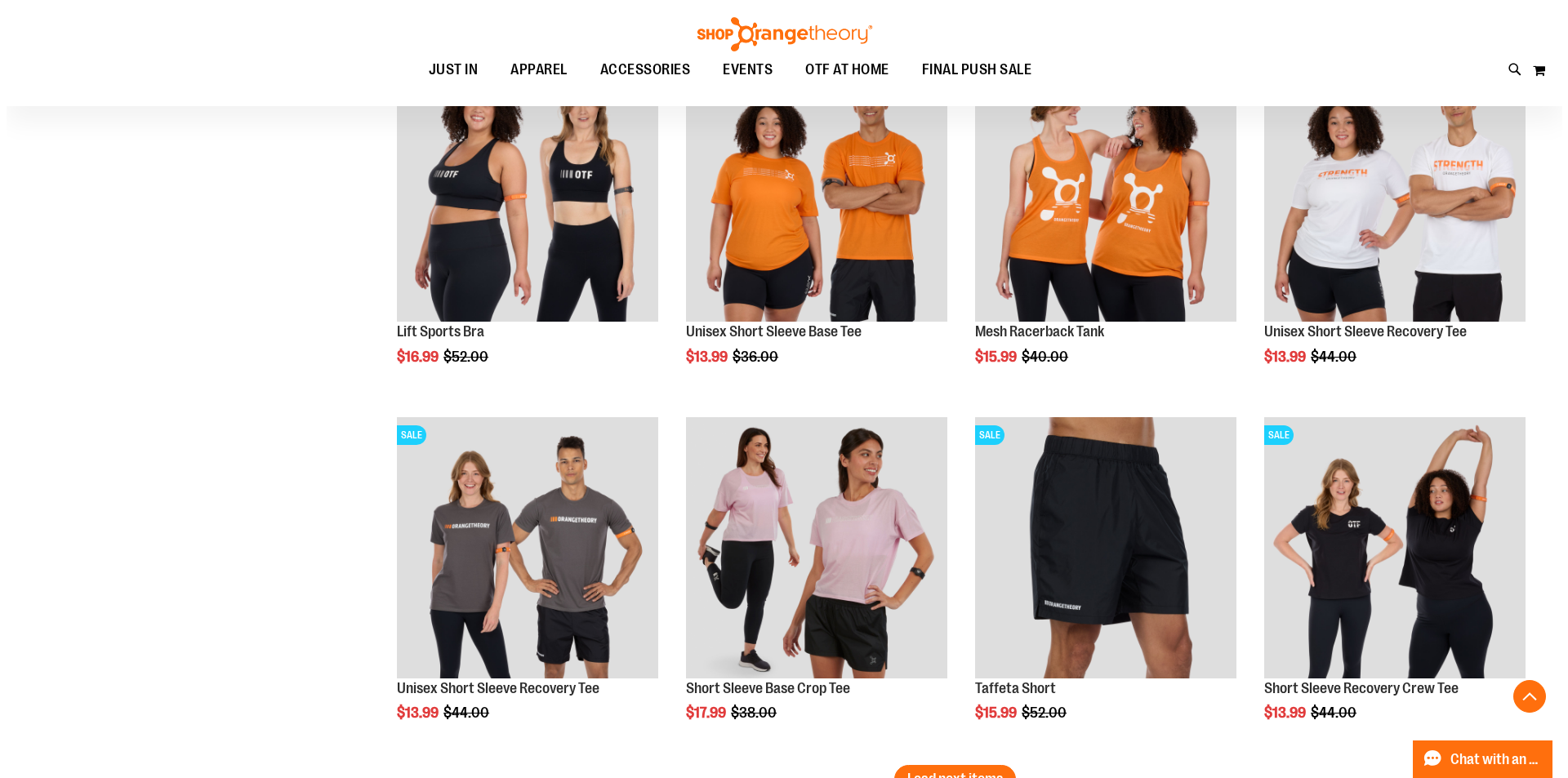
scroll to position [14697, 0]
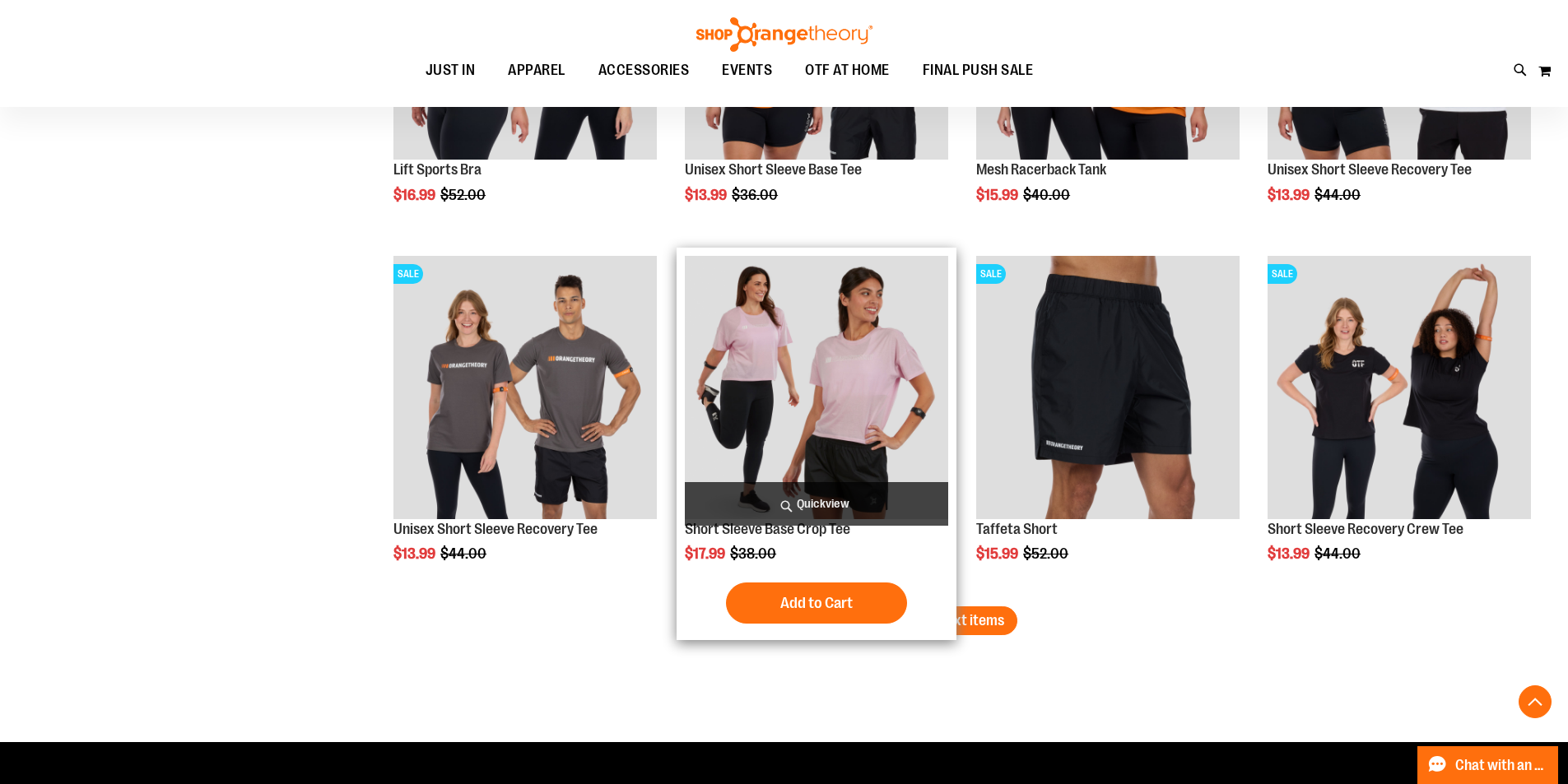
click at [844, 489] on span "Quickview" at bounding box center [816, 503] width 263 height 43
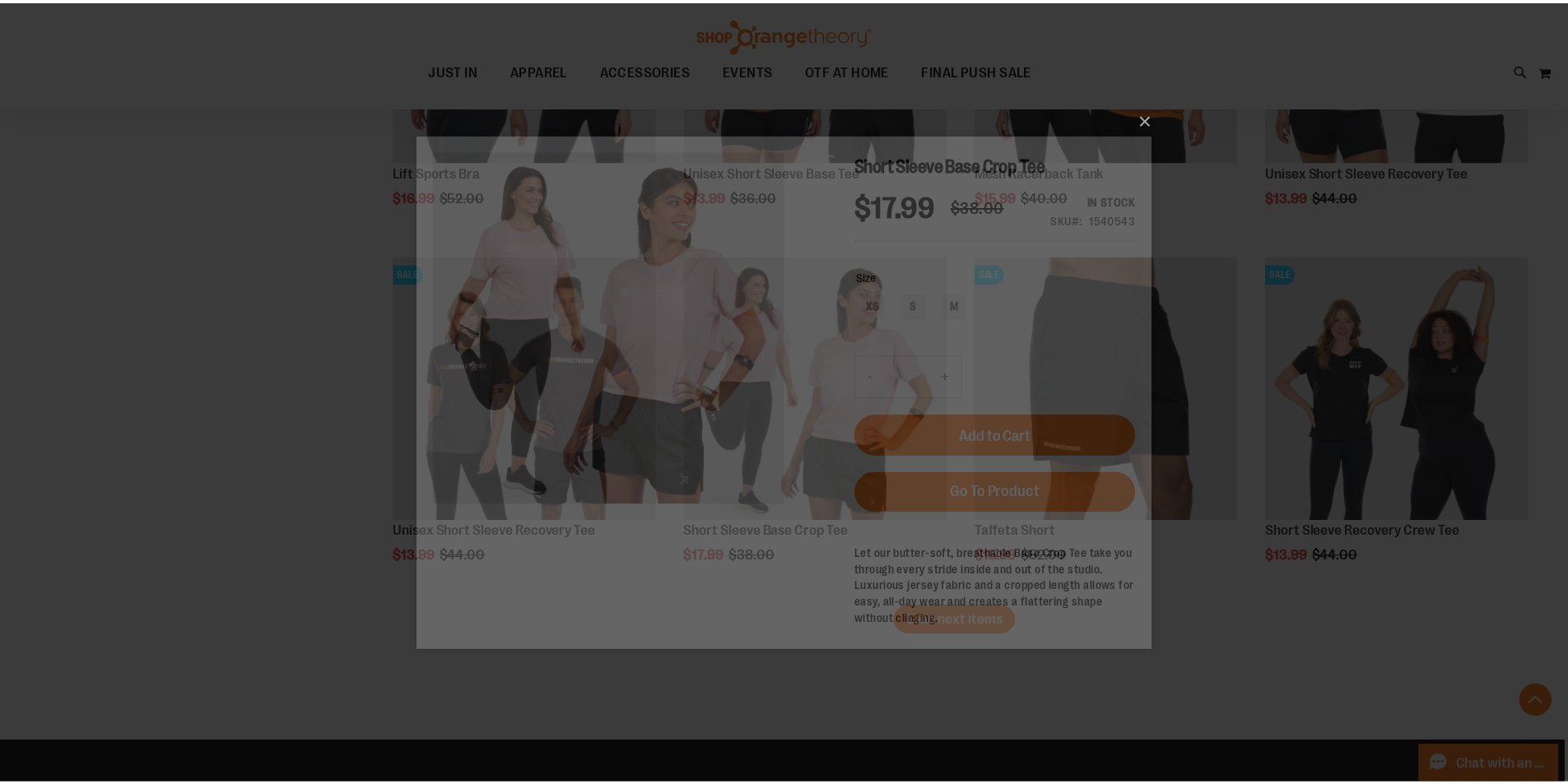
scroll to position [0, 0]
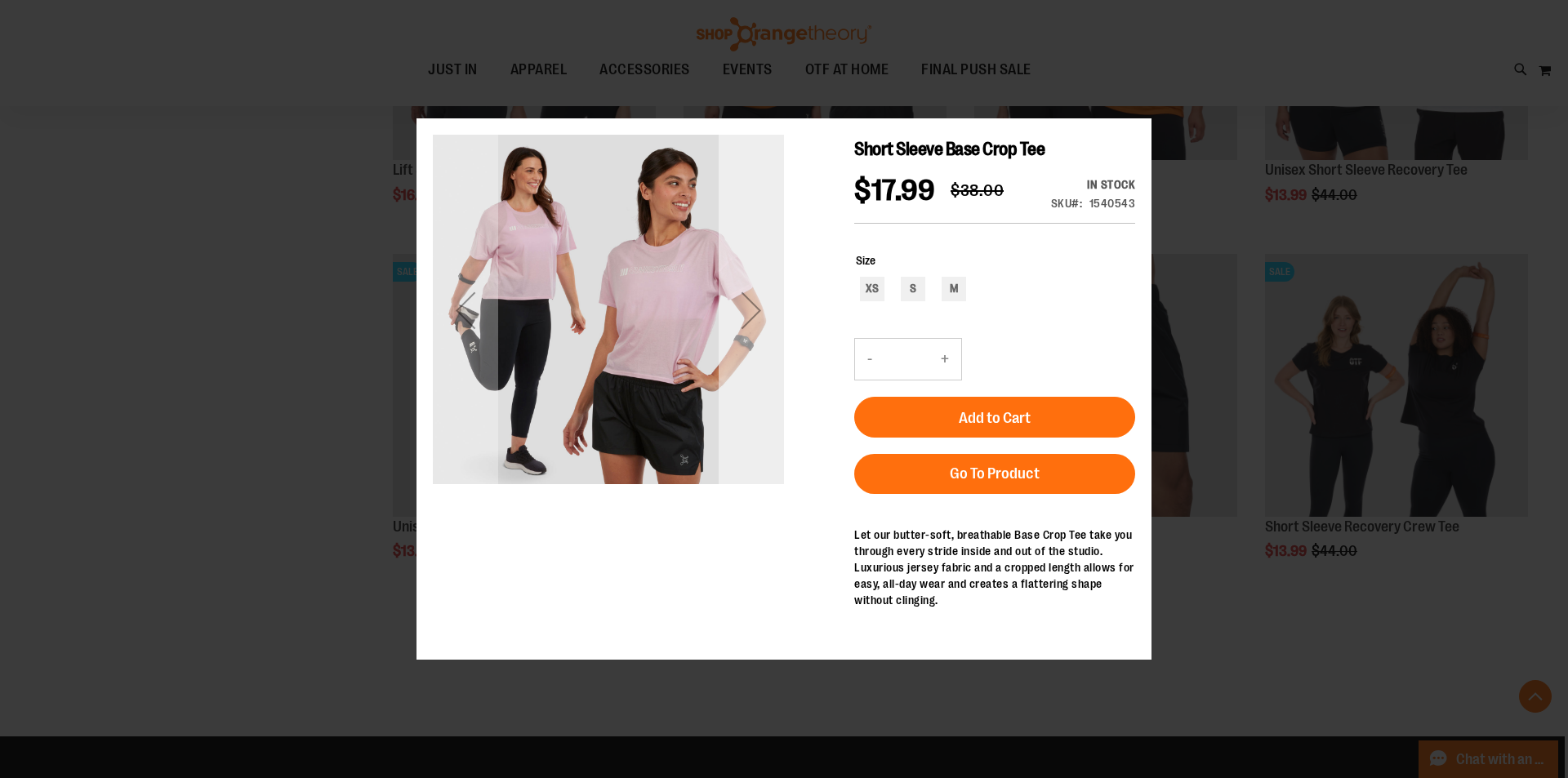
click at [763, 365] on div "Next" at bounding box center [752, 309] width 66 height 351
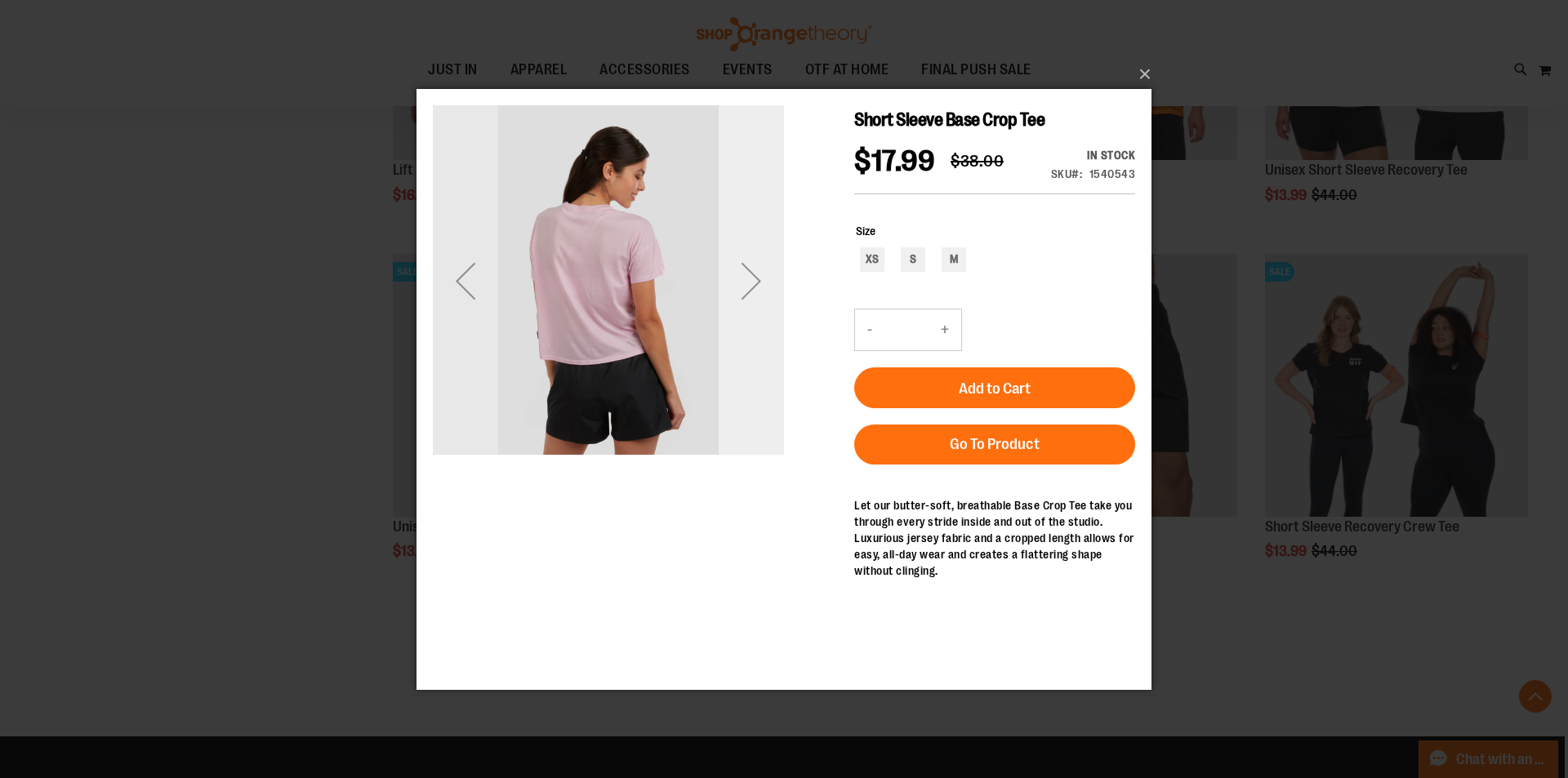
click at [763, 349] on div "Next" at bounding box center [752, 280] width 66 height 351
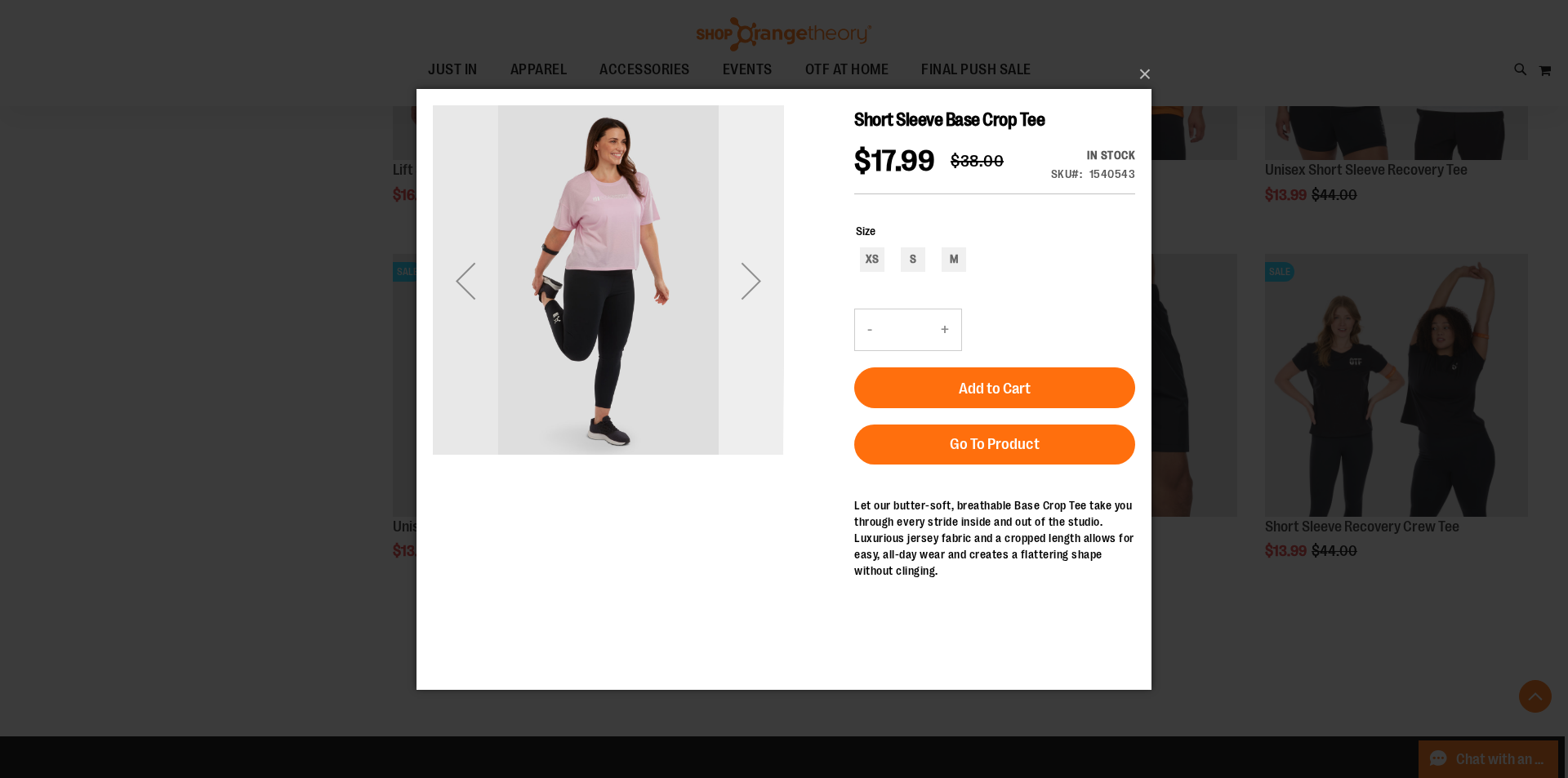
click at [763, 349] on div "Next" at bounding box center [752, 280] width 66 height 351
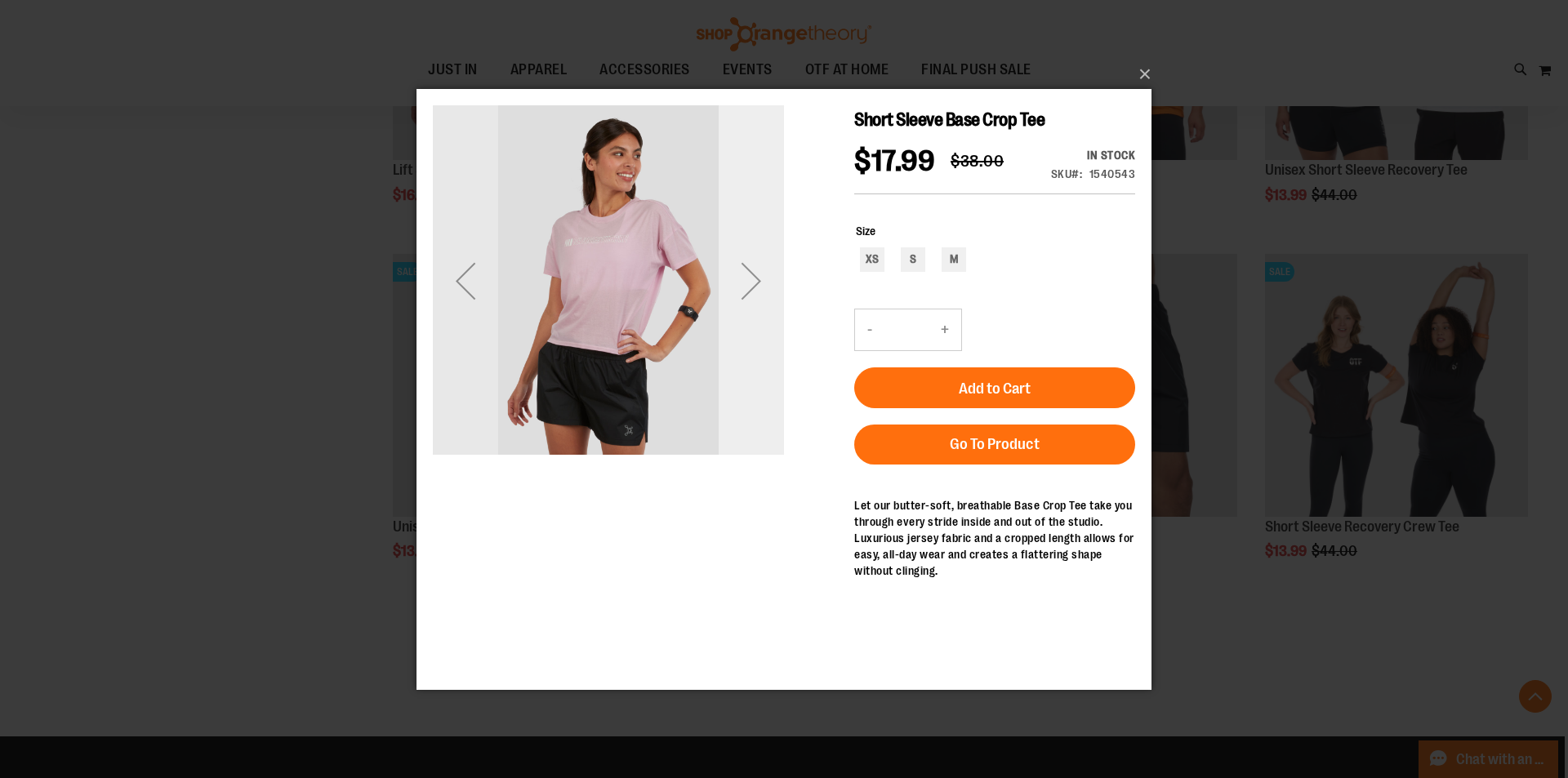
click at [757, 284] on div "Next" at bounding box center [752, 280] width 66 height 66
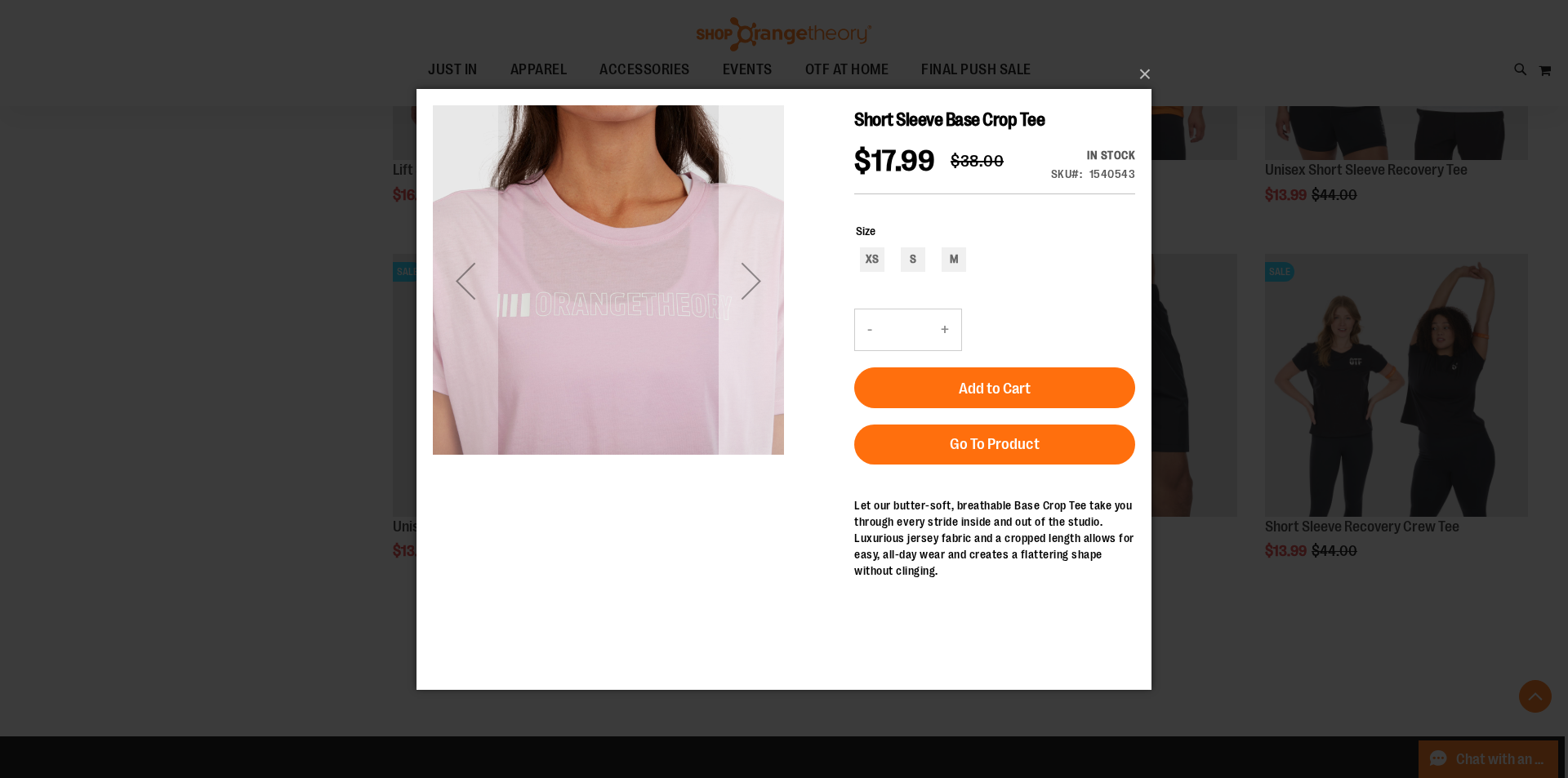
click at [736, 385] on div "Next" at bounding box center [752, 280] width 66 height 351
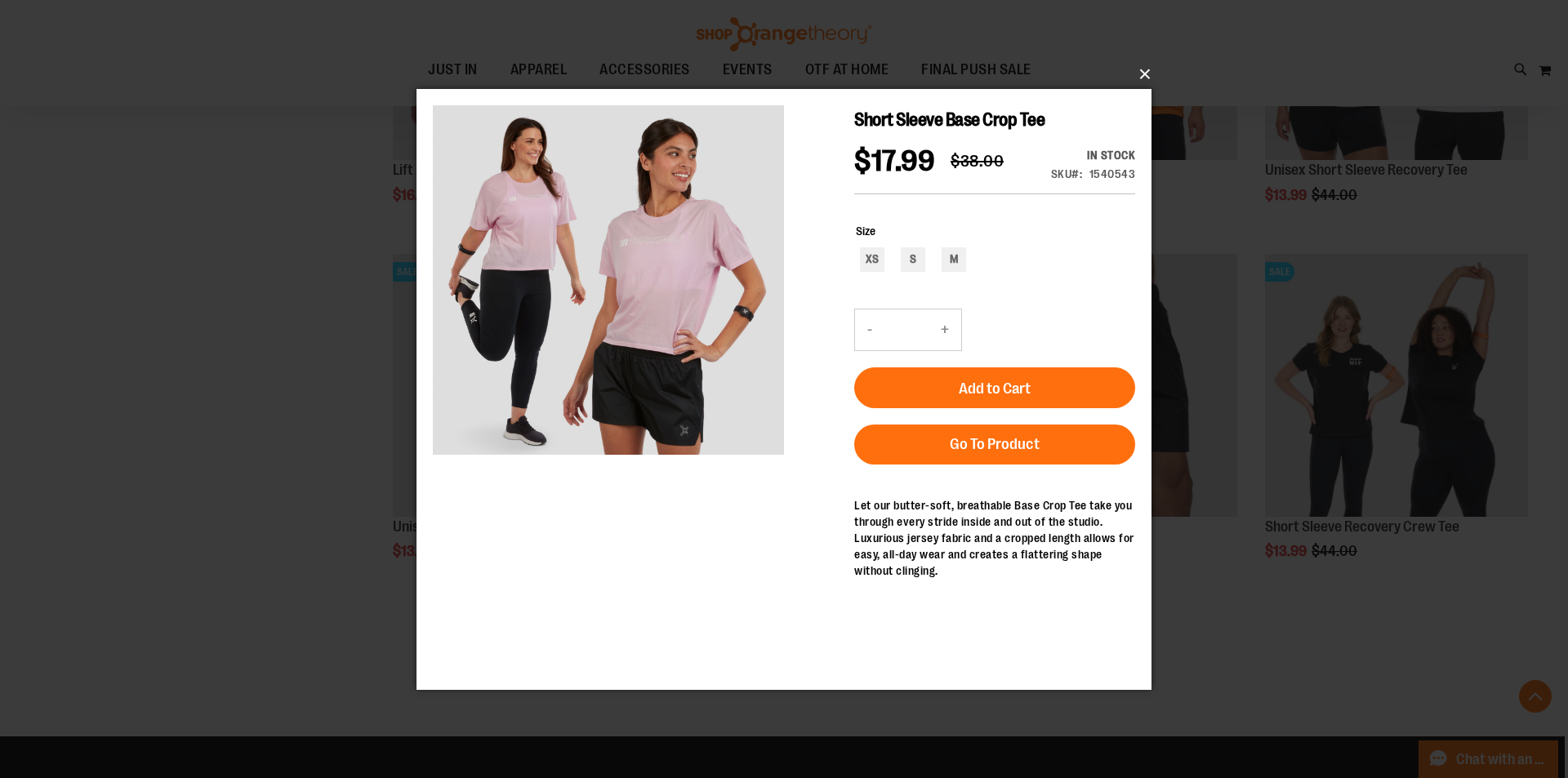
click at [1152, 74] on button "×" at bounding box center [789, 74] width 735 height 36
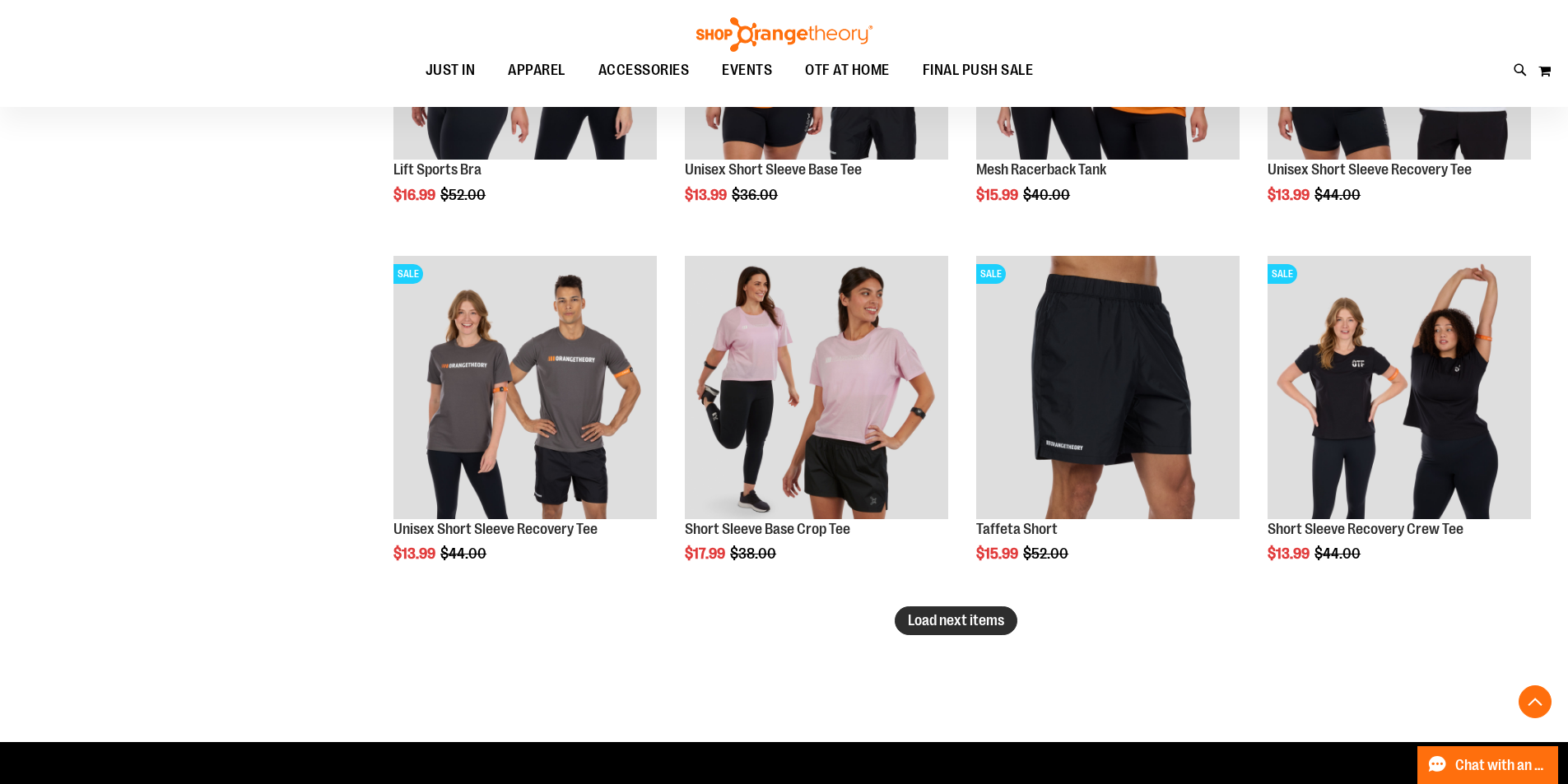
click at [978, 632] on button "Load next items" at bounding box center [956, 621] width 123 height 29
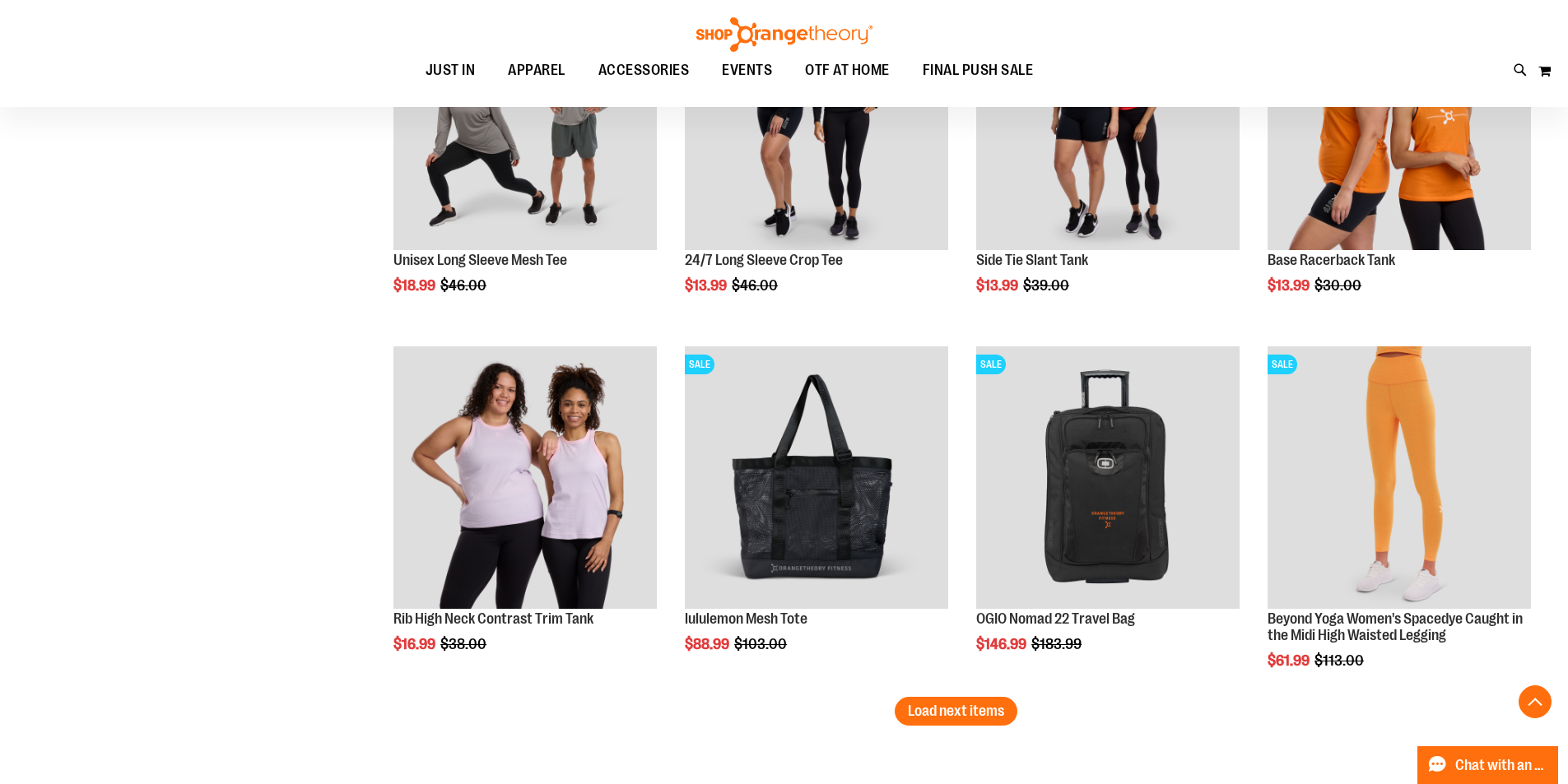
scroll to position [15881, 0]
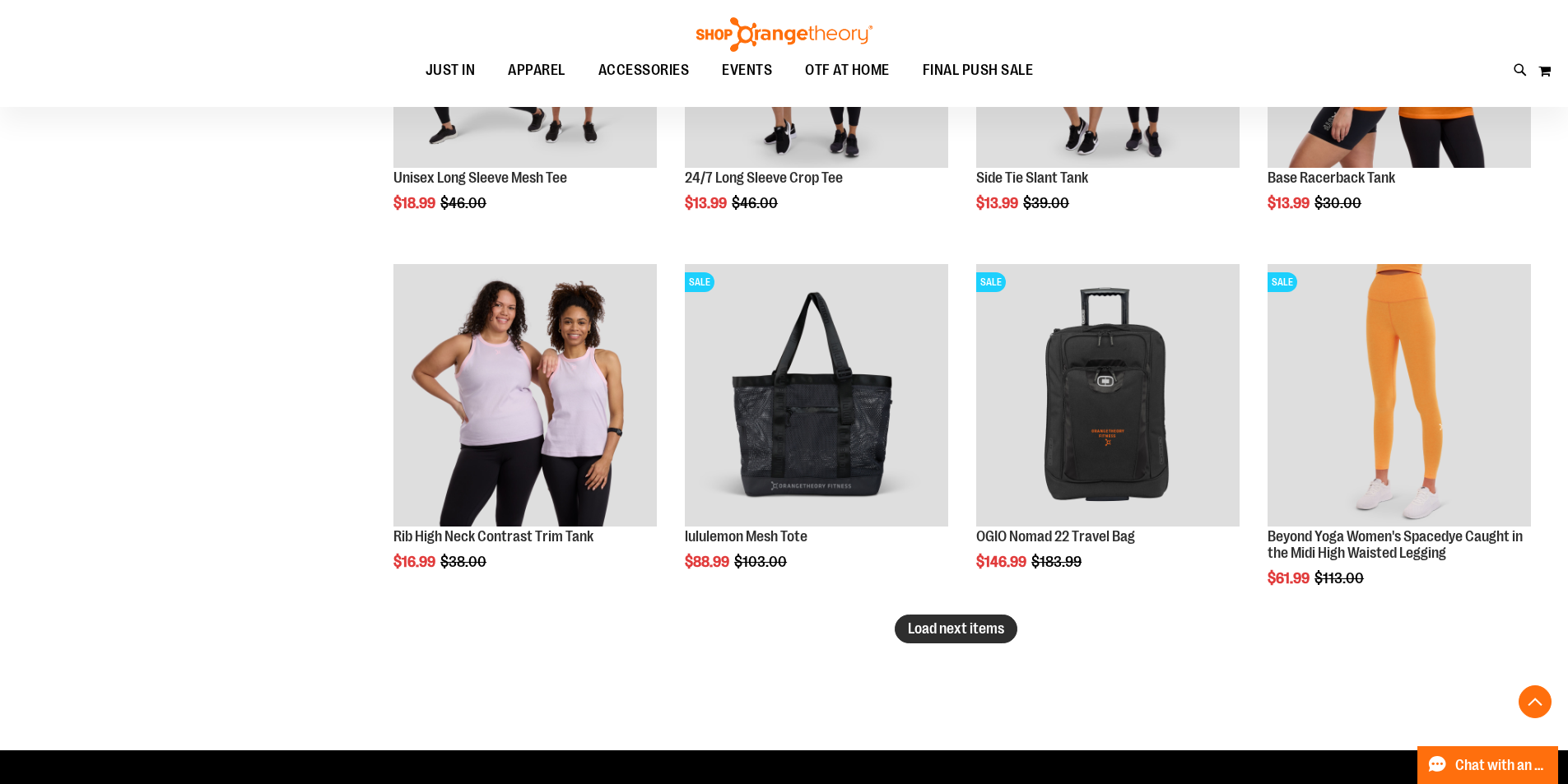
click at [978, 626] on span "Load next items" at bounding box center [956, 629] width 96 height 16
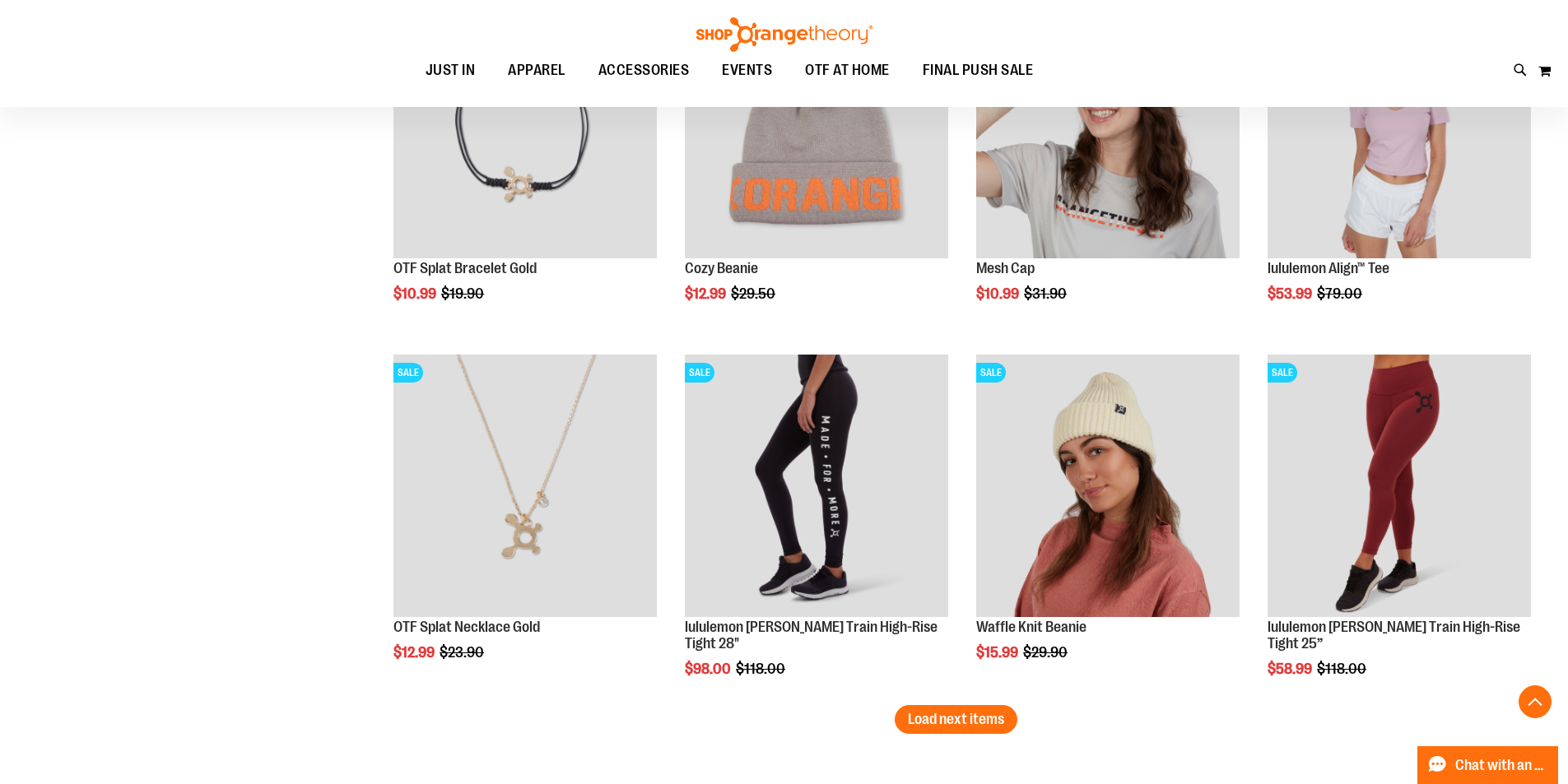
scroll to position [16951, 0]
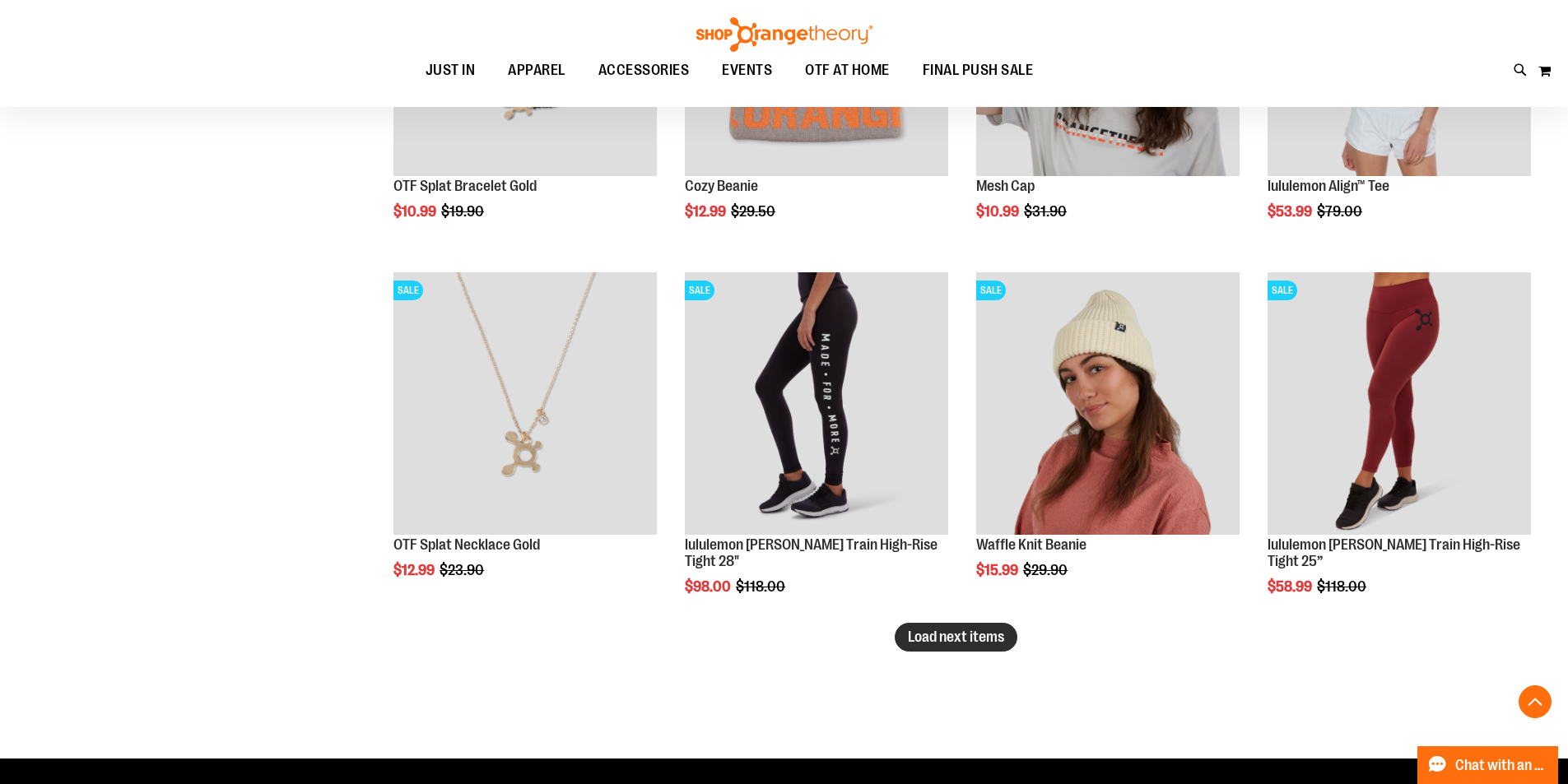
click at [935, 640] on span "Load next items" at bounding box center [956, 636] width 96 height 16
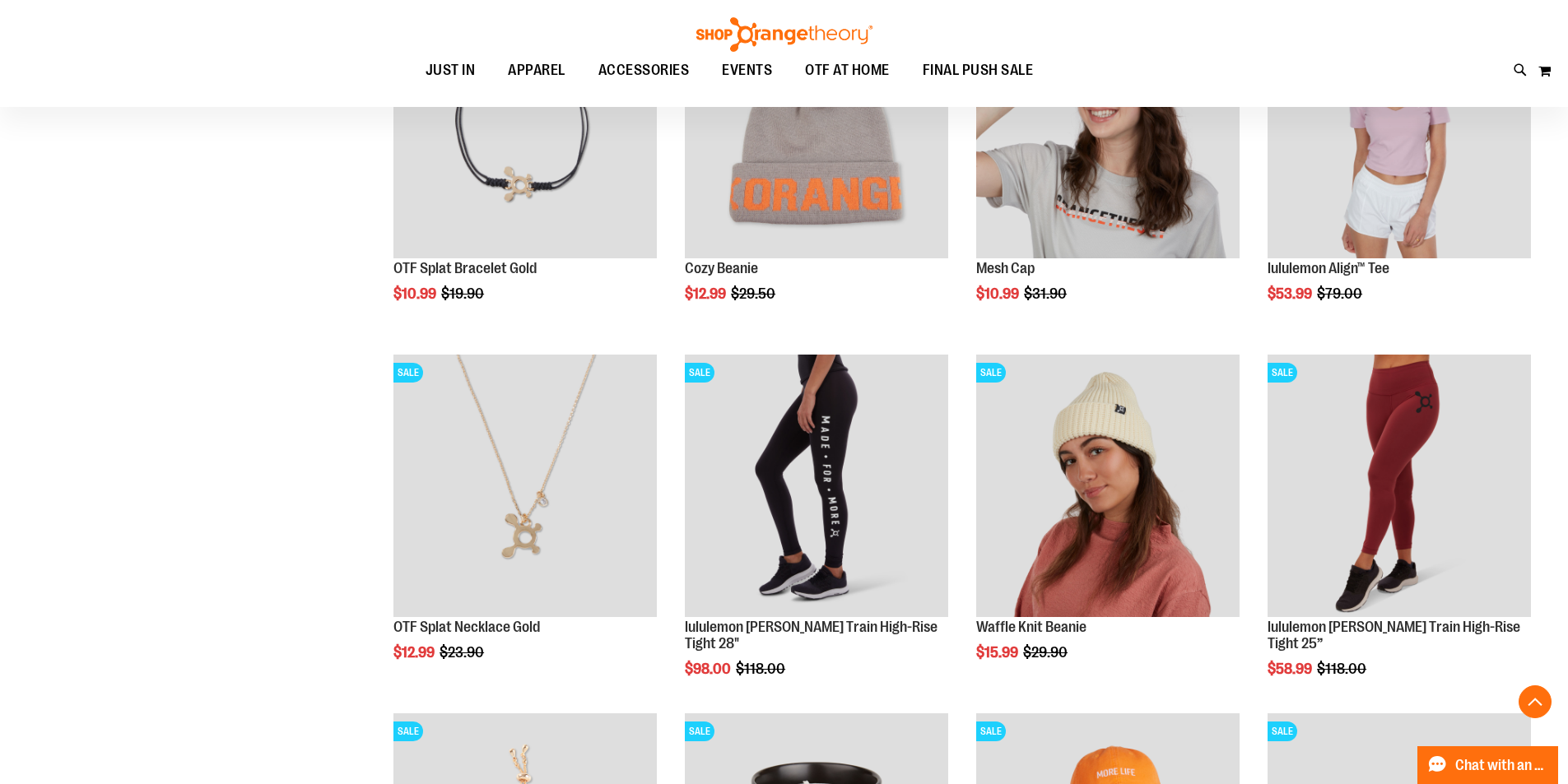
scroll to position [17033, 0]
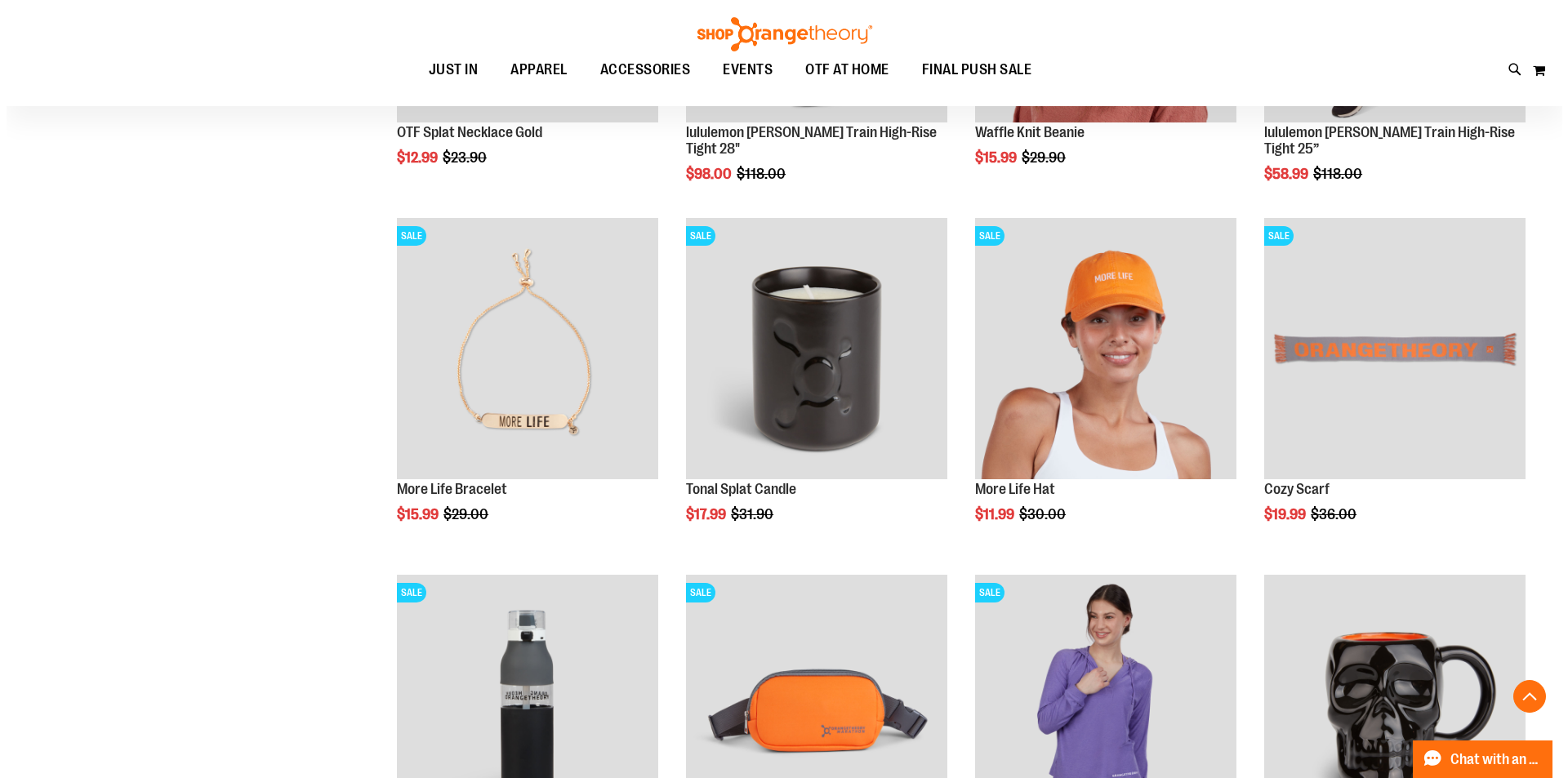
scroll to position [17310, 0]
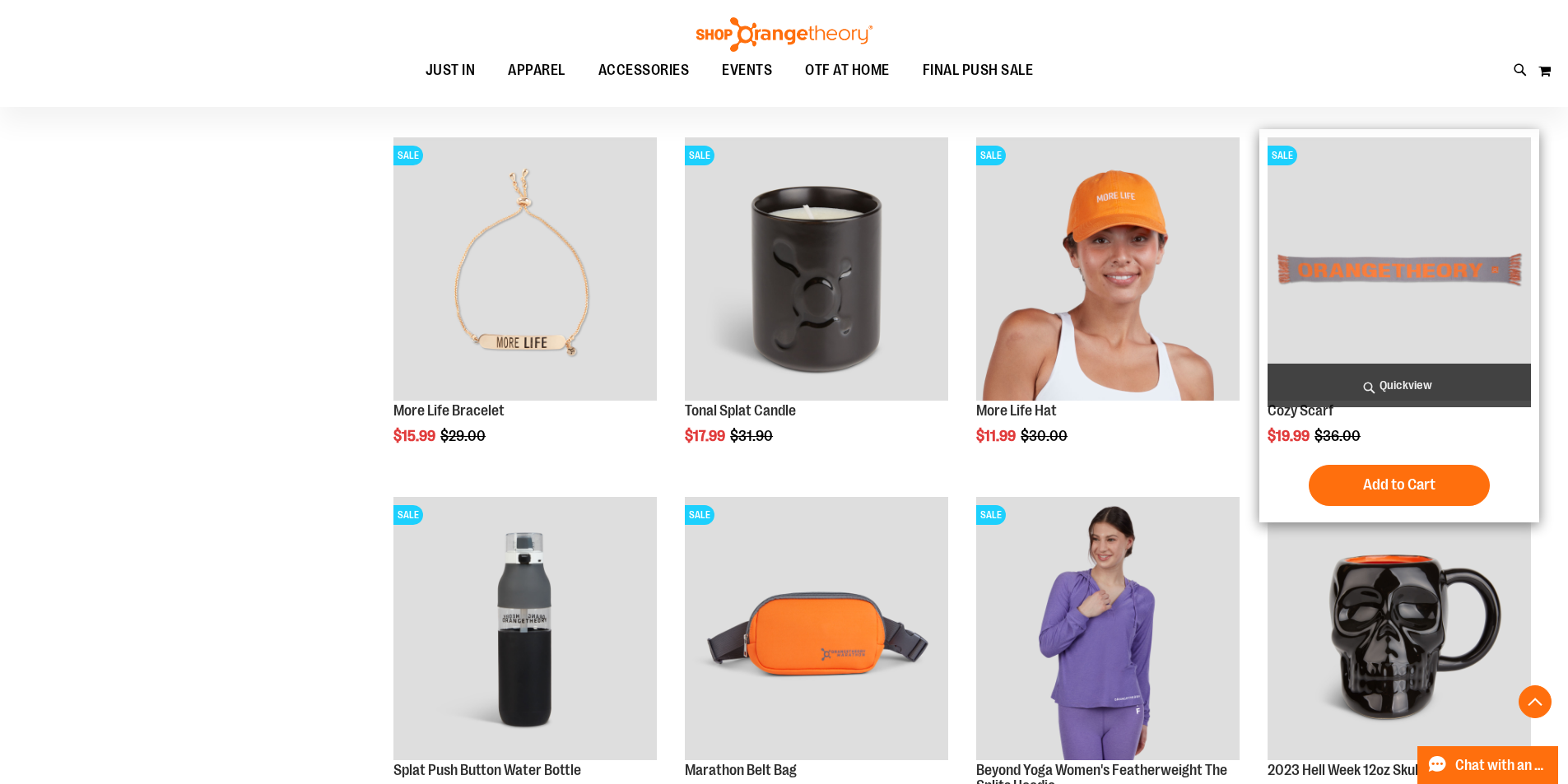
click at [1396, 394] on span "Quickview" at bounding box center [1399, 385] width 263 height 43
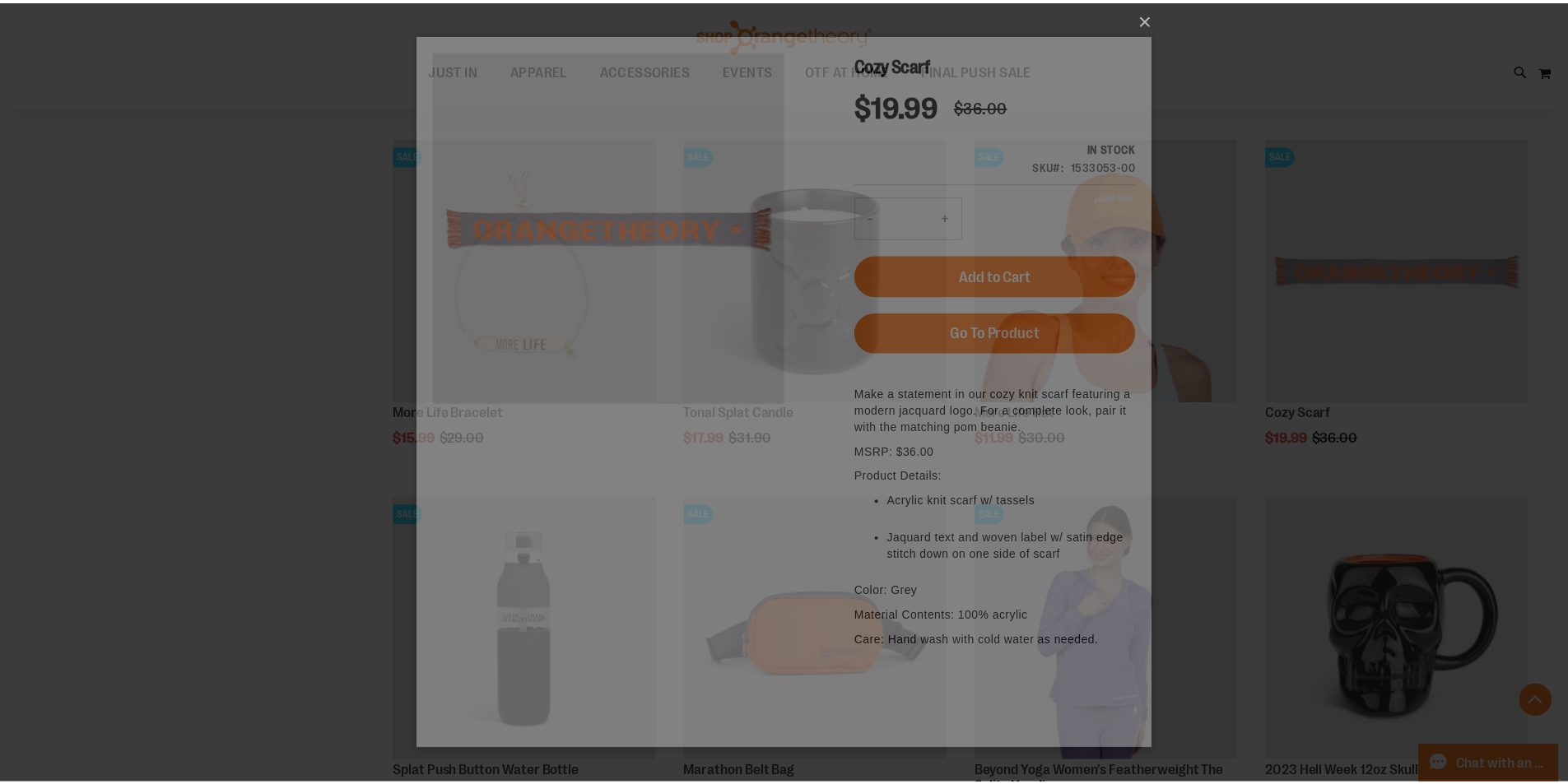
scroll to position [0, 0]
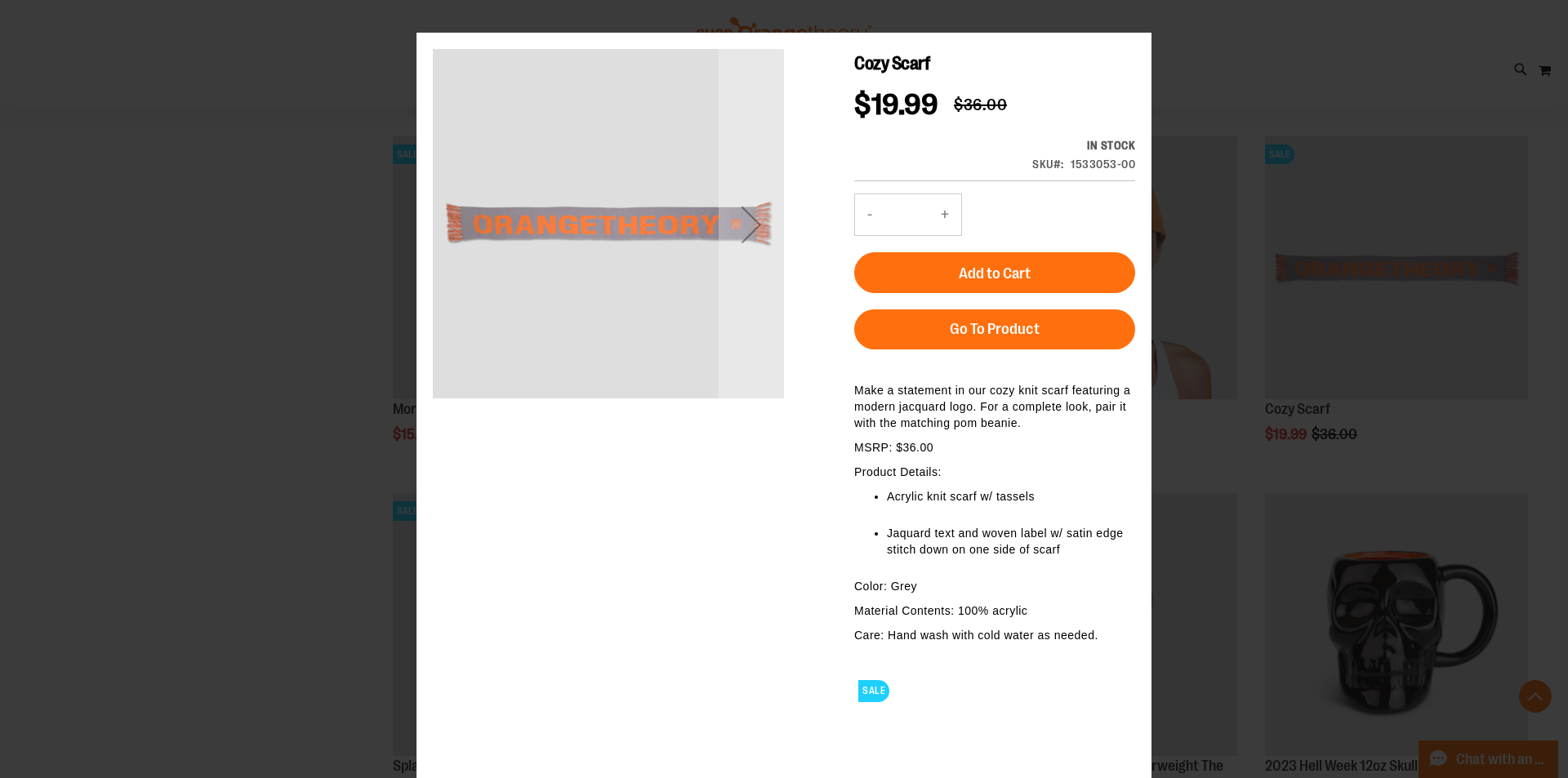
click at [1145, 23] on div "×" at bounding box center [784, 389] width 1568 height 778
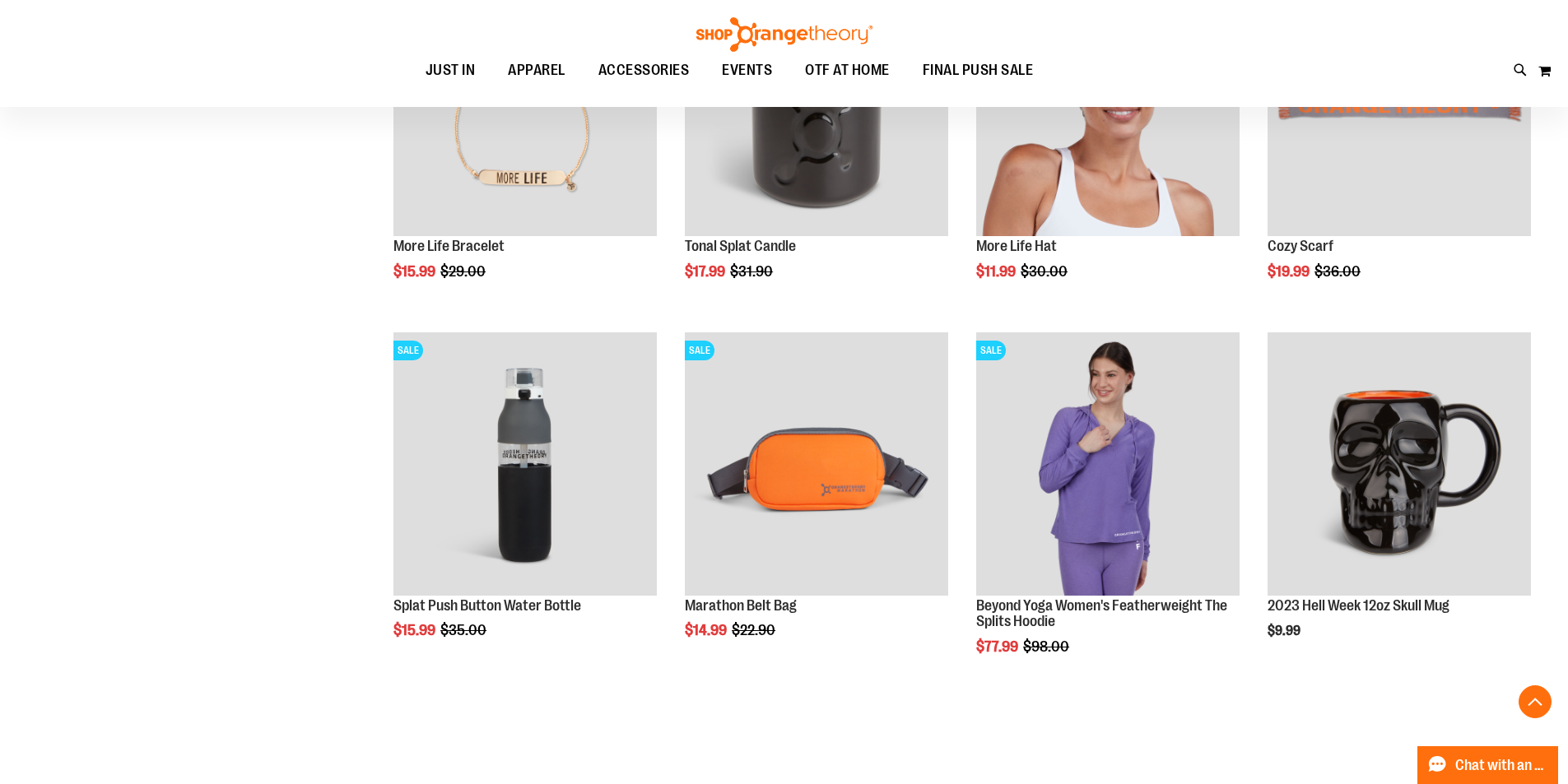
scroll to position [17691, 0]
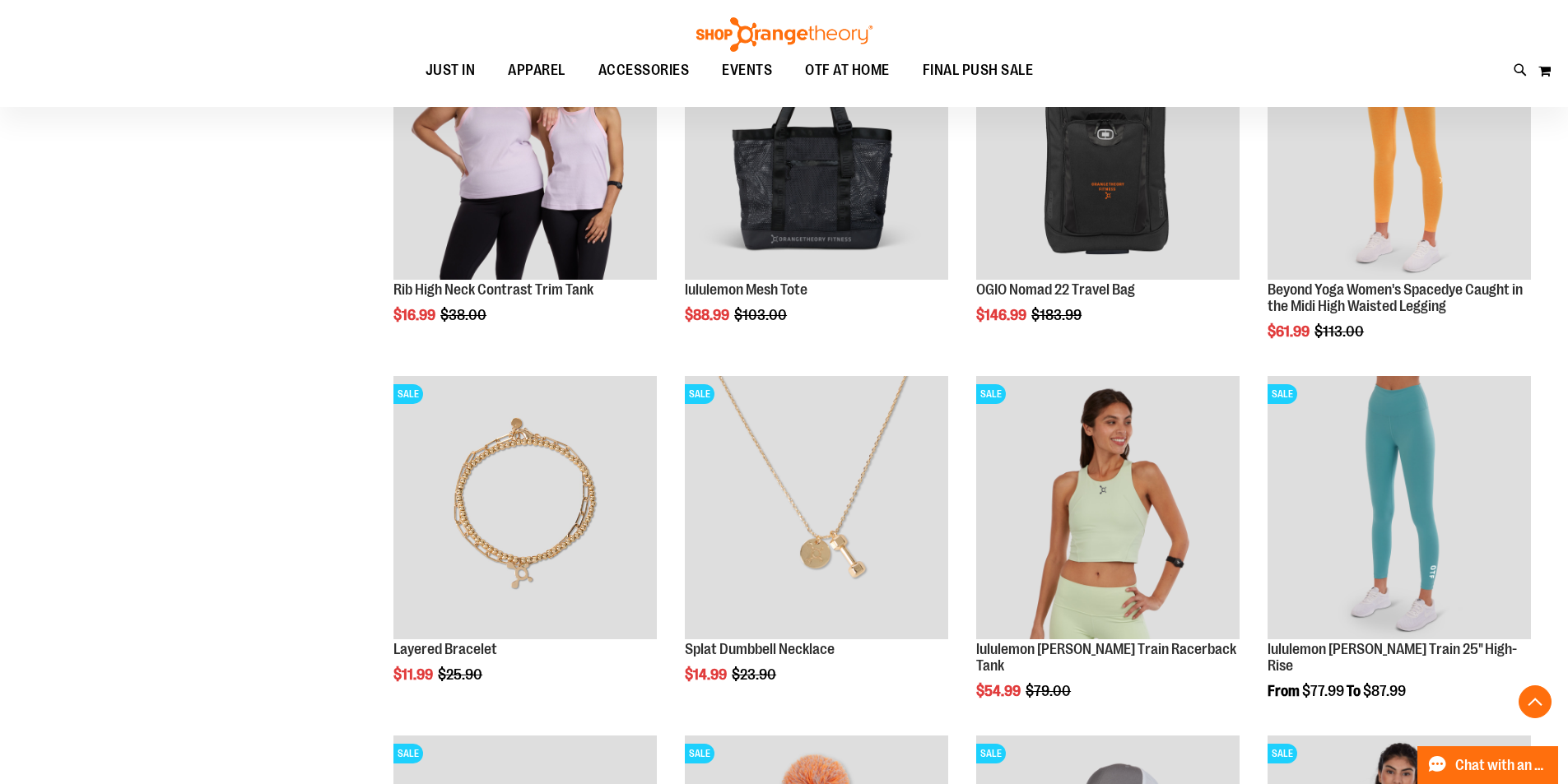
scroll to position [15798, 0]
